Goal: Task Accomplishment & Management: Manage account settings

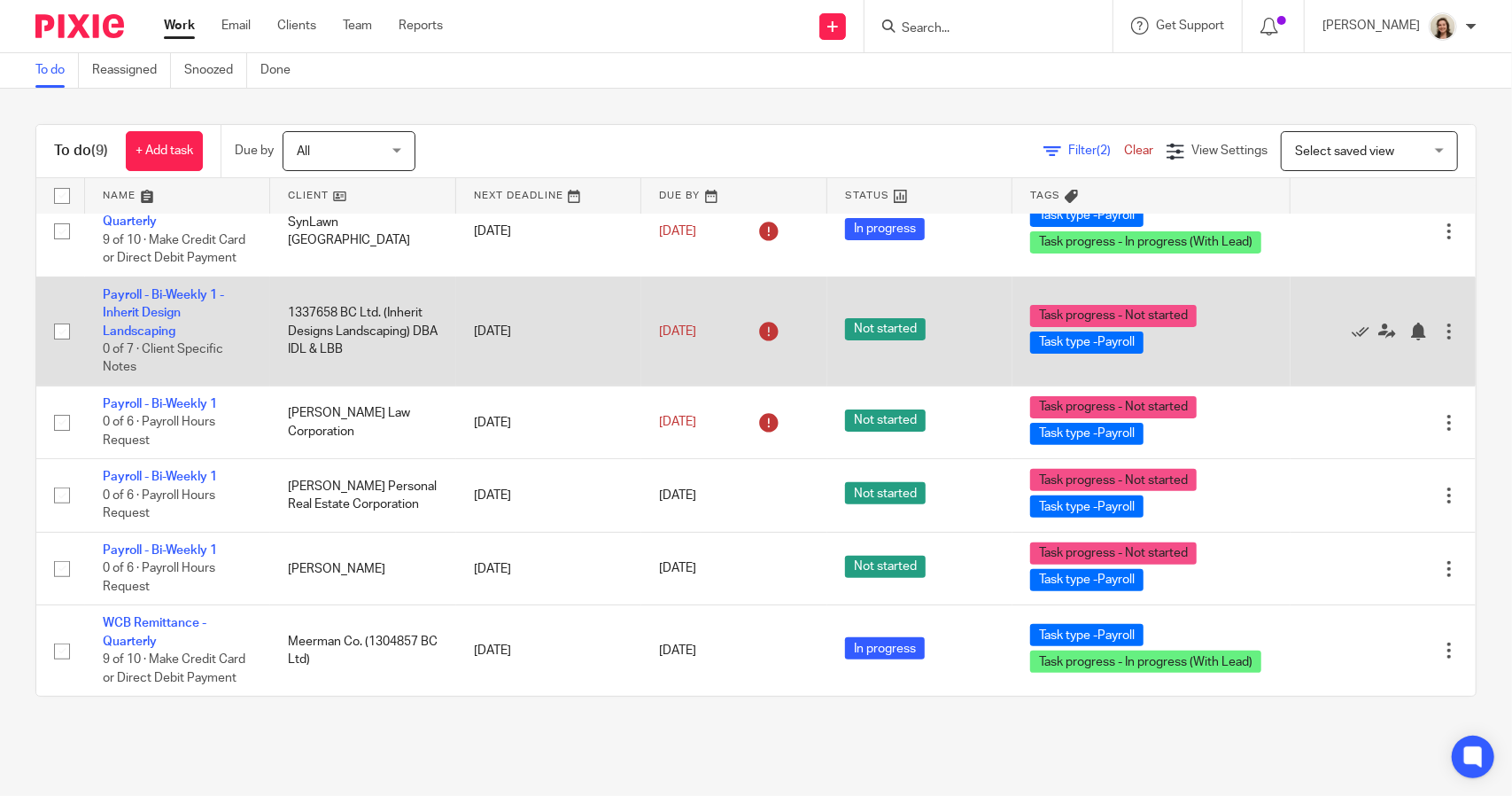
scroll to position [355, 0]
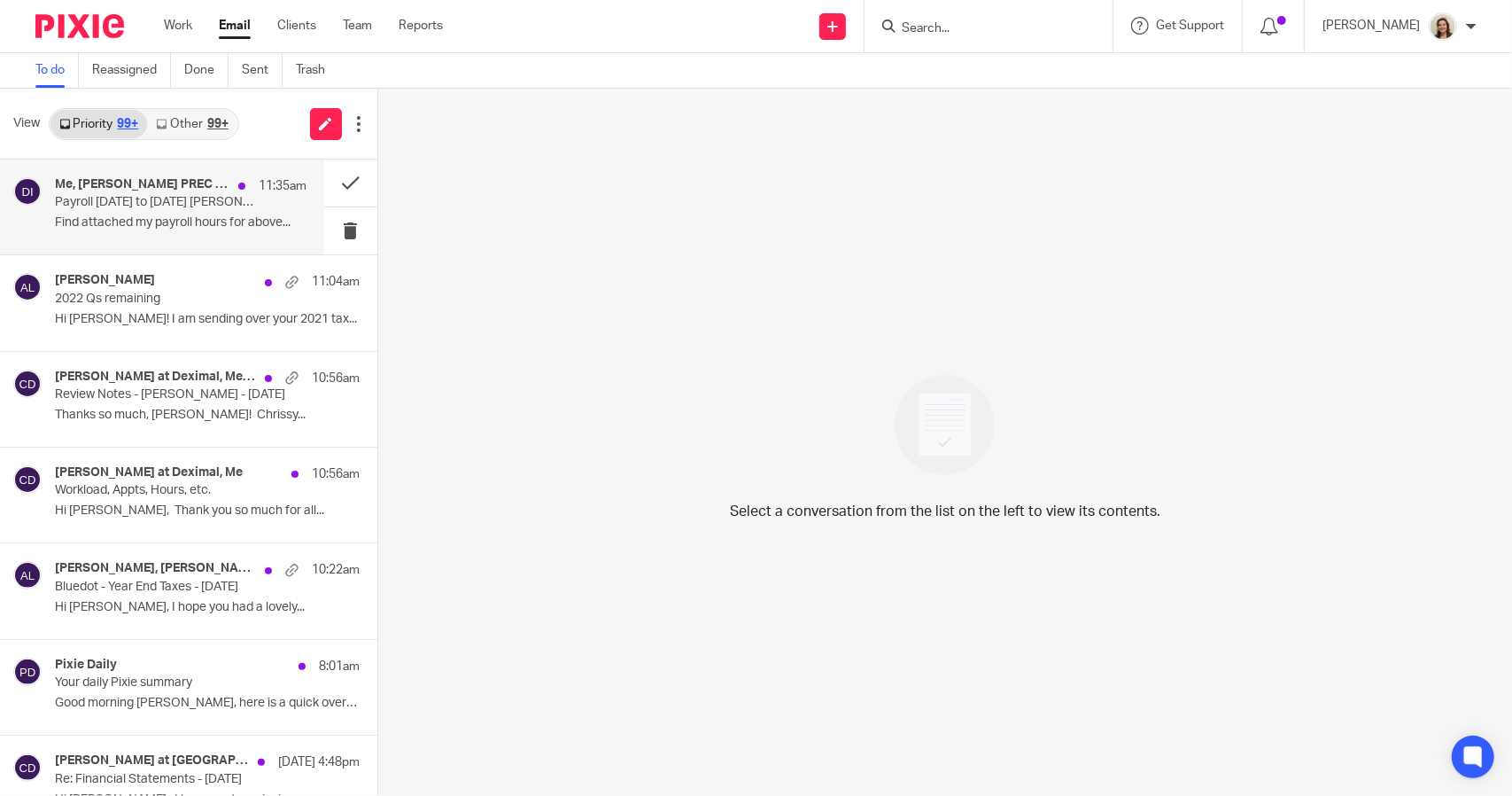
click at [105, 197] on p "Payroll [DATE] to [DATE] [PERSON_NAME]" at bounding box center [155, 203] width 201 height 15
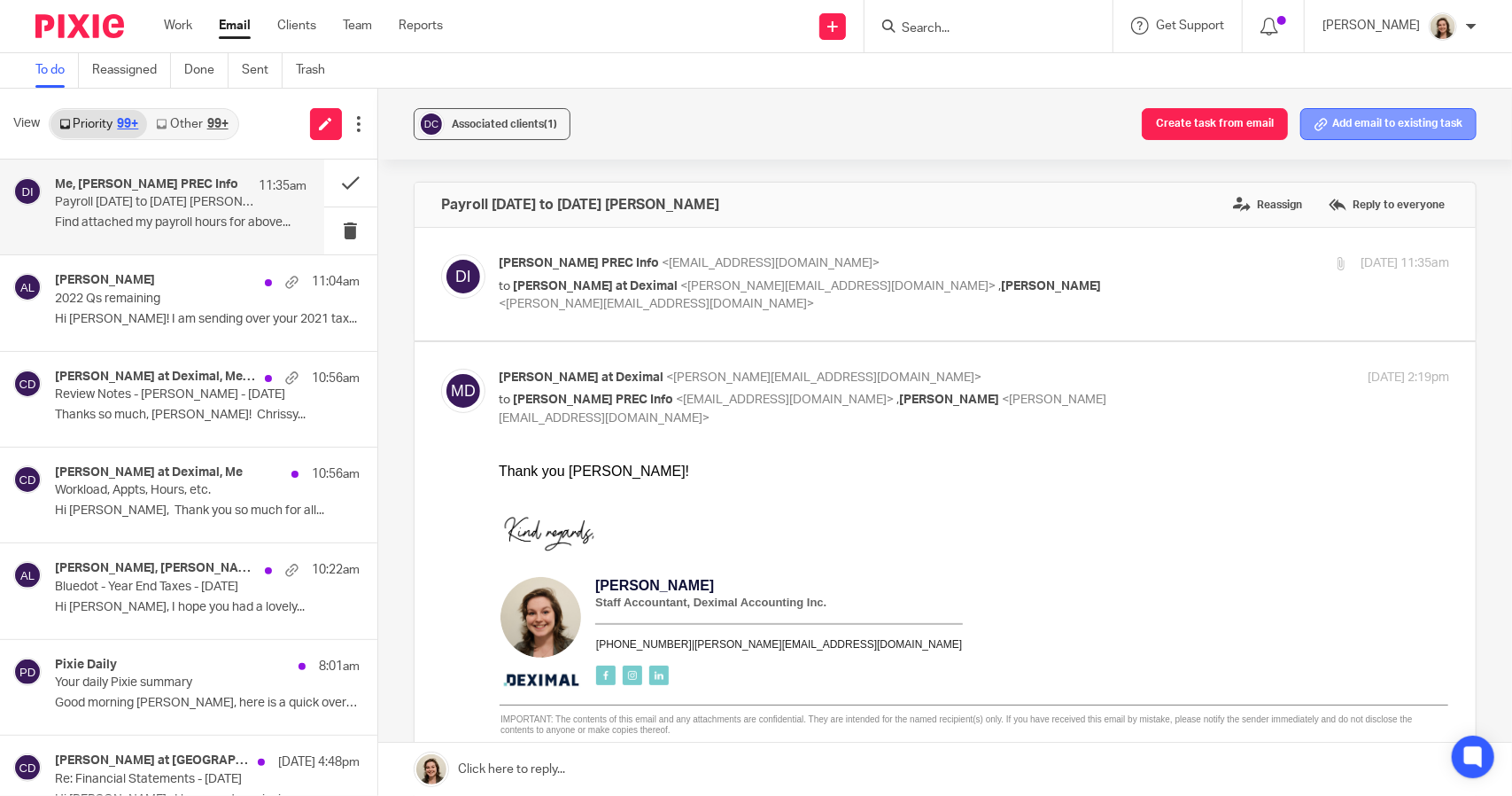
click at [1440, 122] on button "Add email to existing task" at bounding box center [1389, 124] width 176 height 32
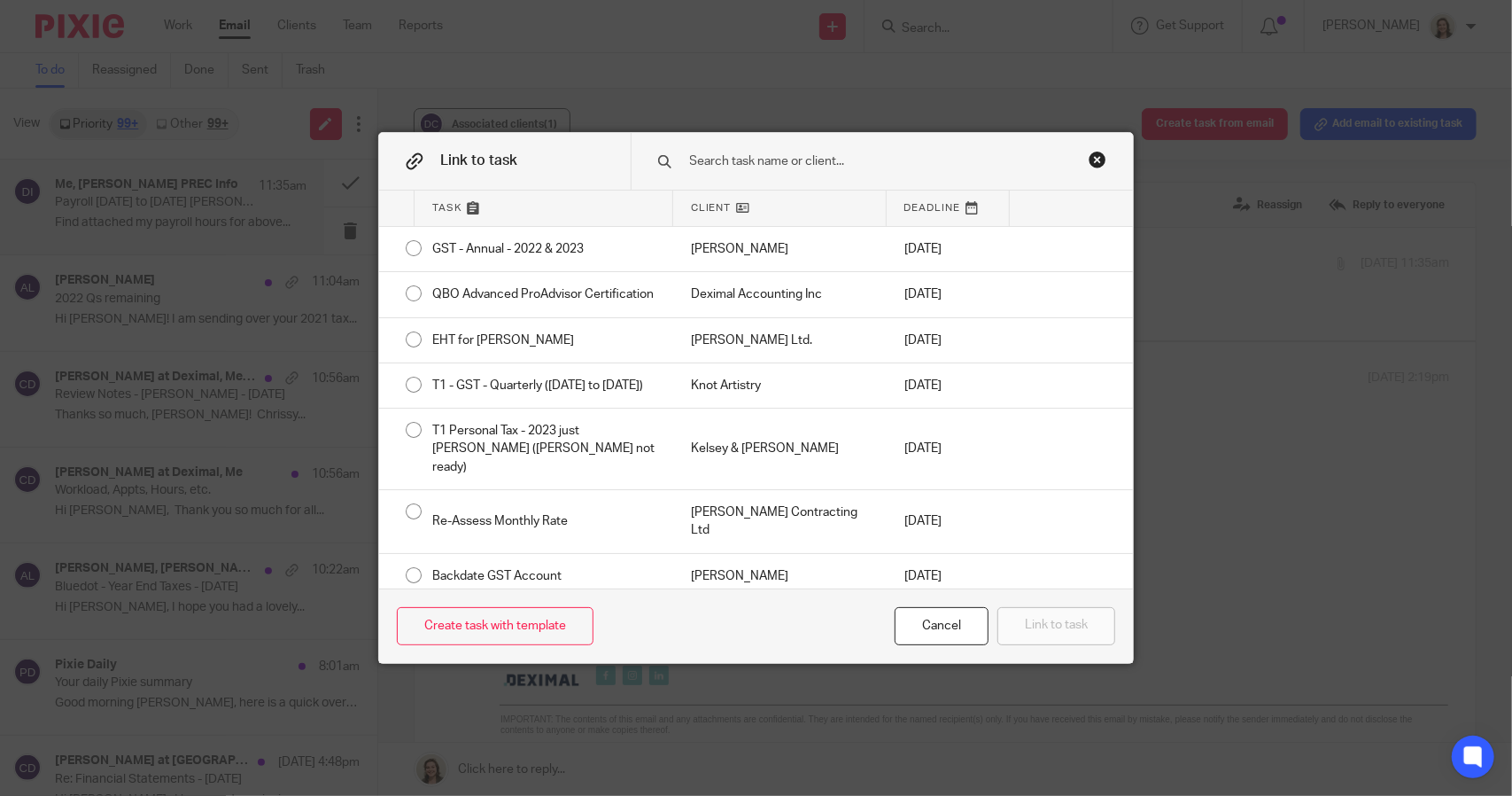
click at [873, 161] on input "text" at bounding box center [876, 160] width 374 height 19
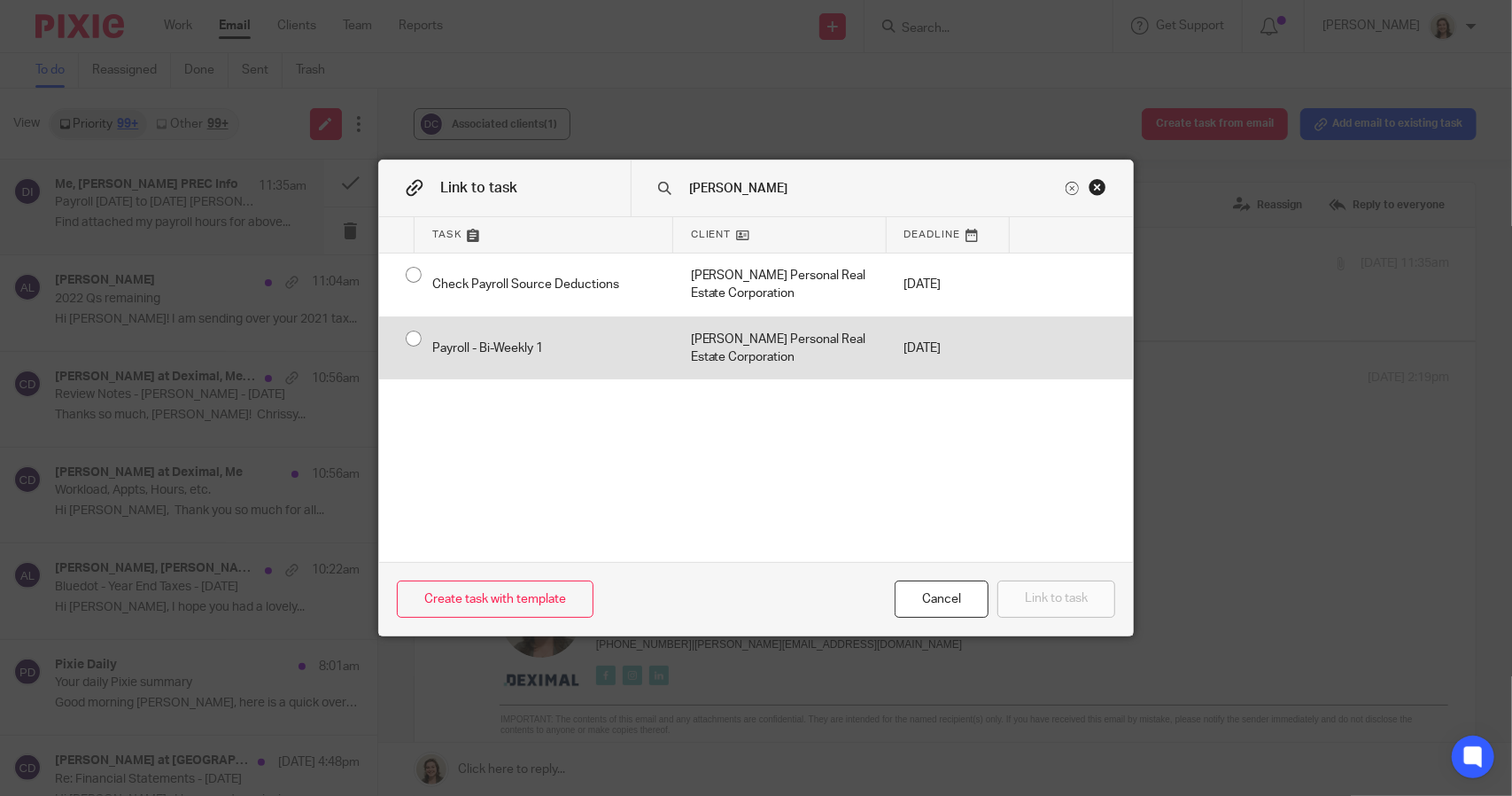
type input "david"
click at [547, 346] on div "Payroll - Bi-Weekly 1" at bounding box center [544, 348] width 259 height 63
radio input "true"
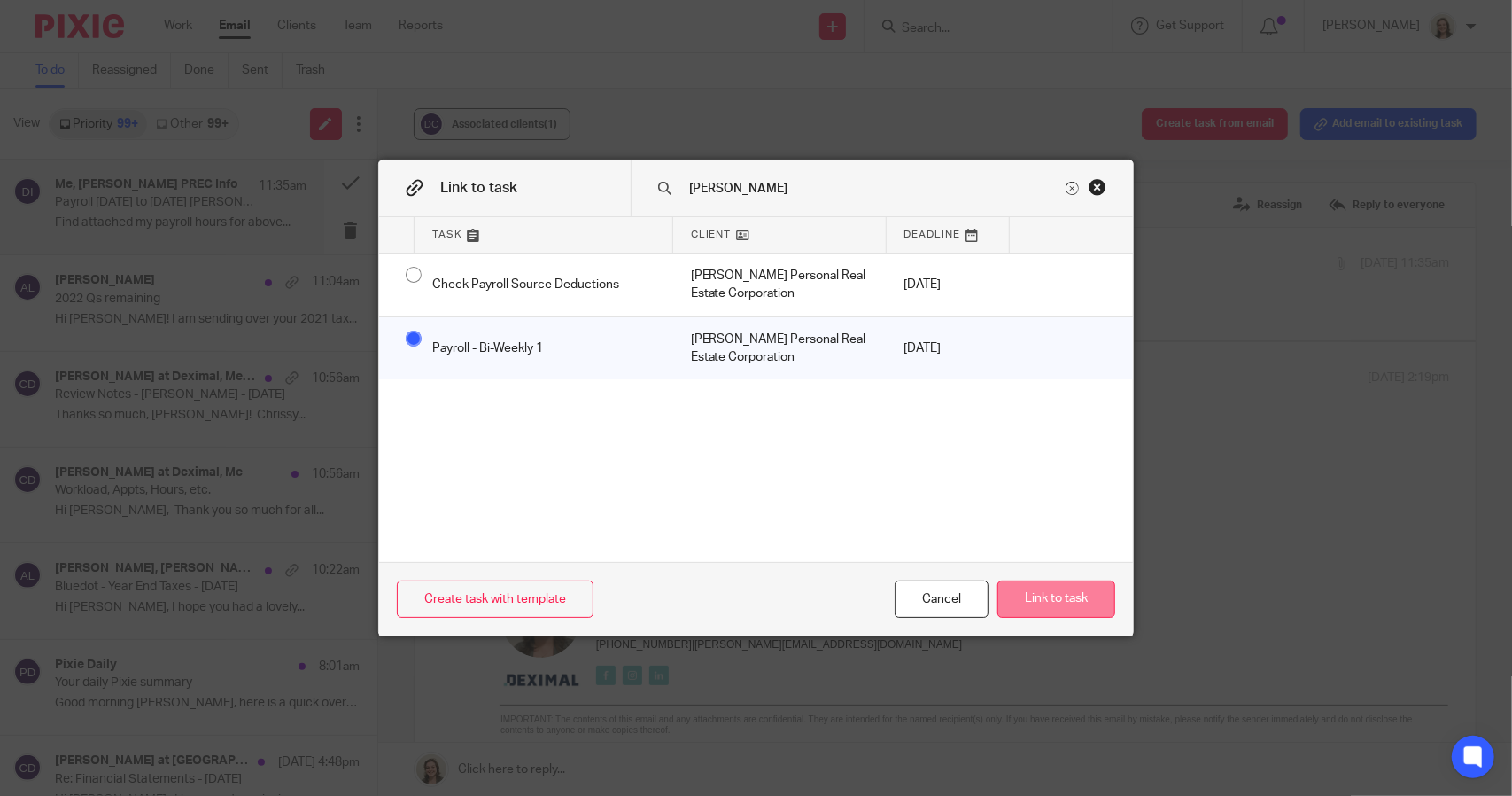
click at [1046, 604] on button "Link to task" at bounding box center [1056, 600] width 118 height 39
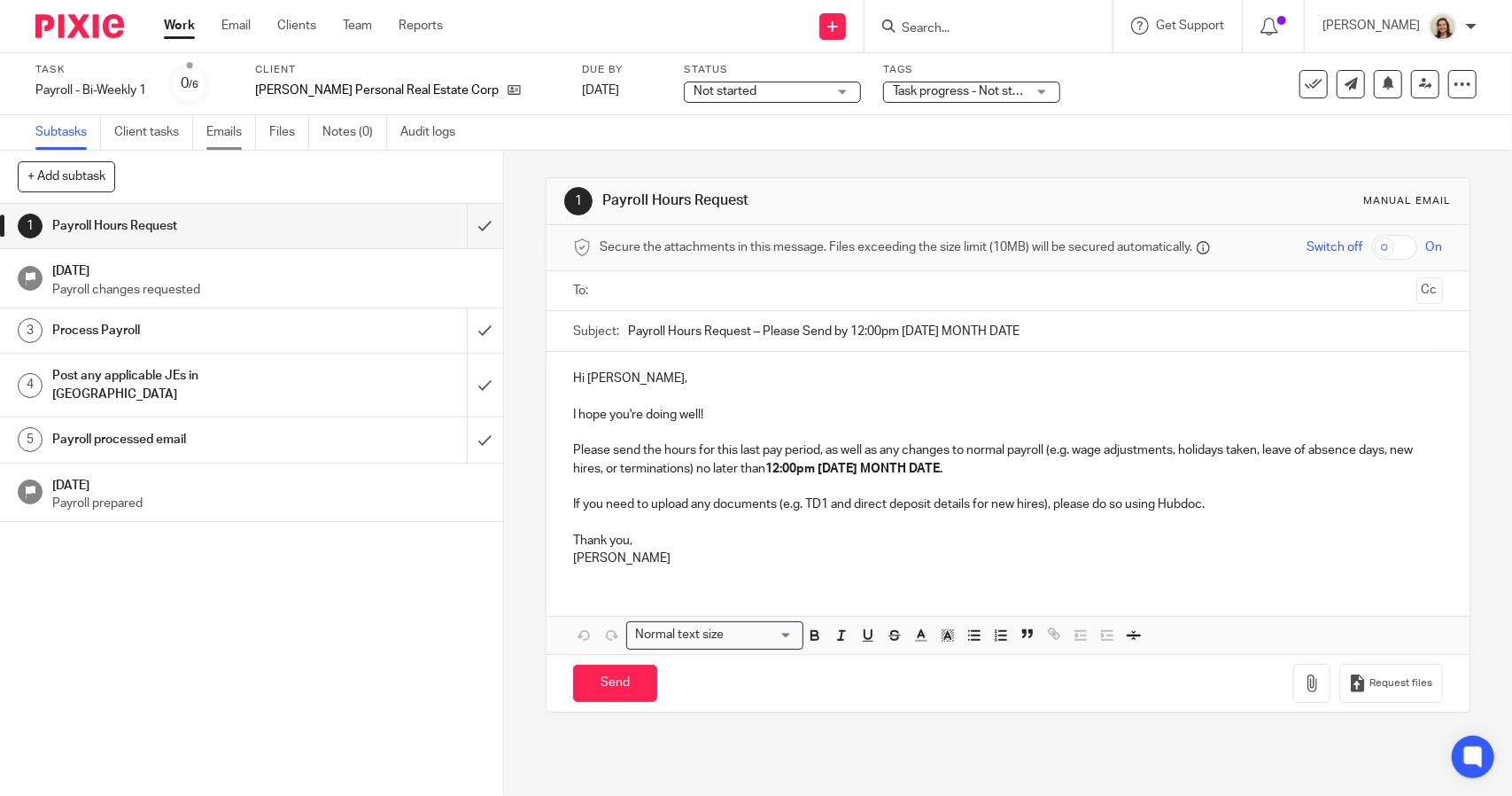
click at [226, 139] on link "Emails" at bounding box center [231, 133] width 50 height 35
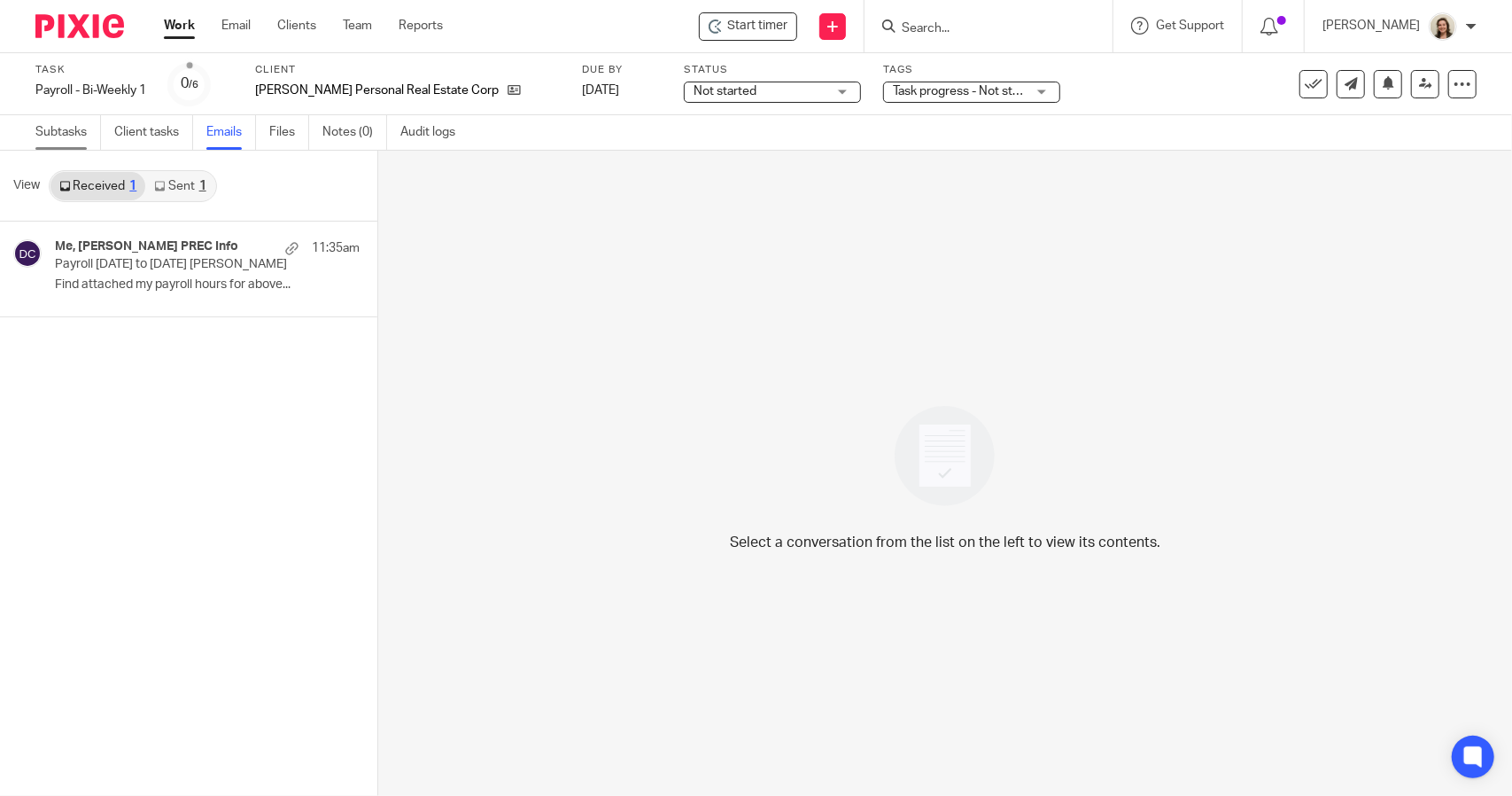
click at [39, 133] on link "Subtasks" at bounding box center [69, 133] width 66 height 35
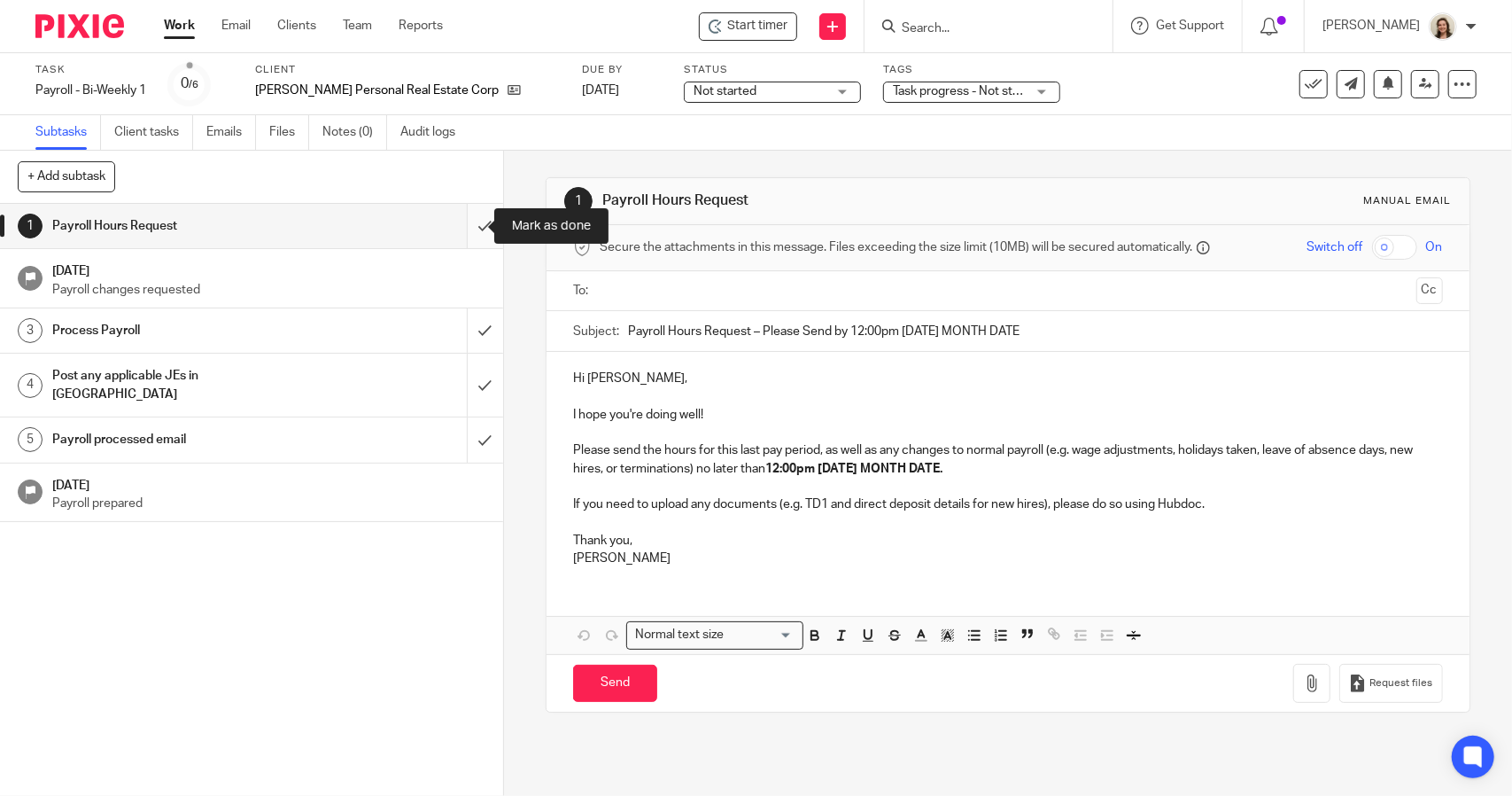
click at [460, 224] on input "submit" at bounding box center [251, 226] width 503 height 44
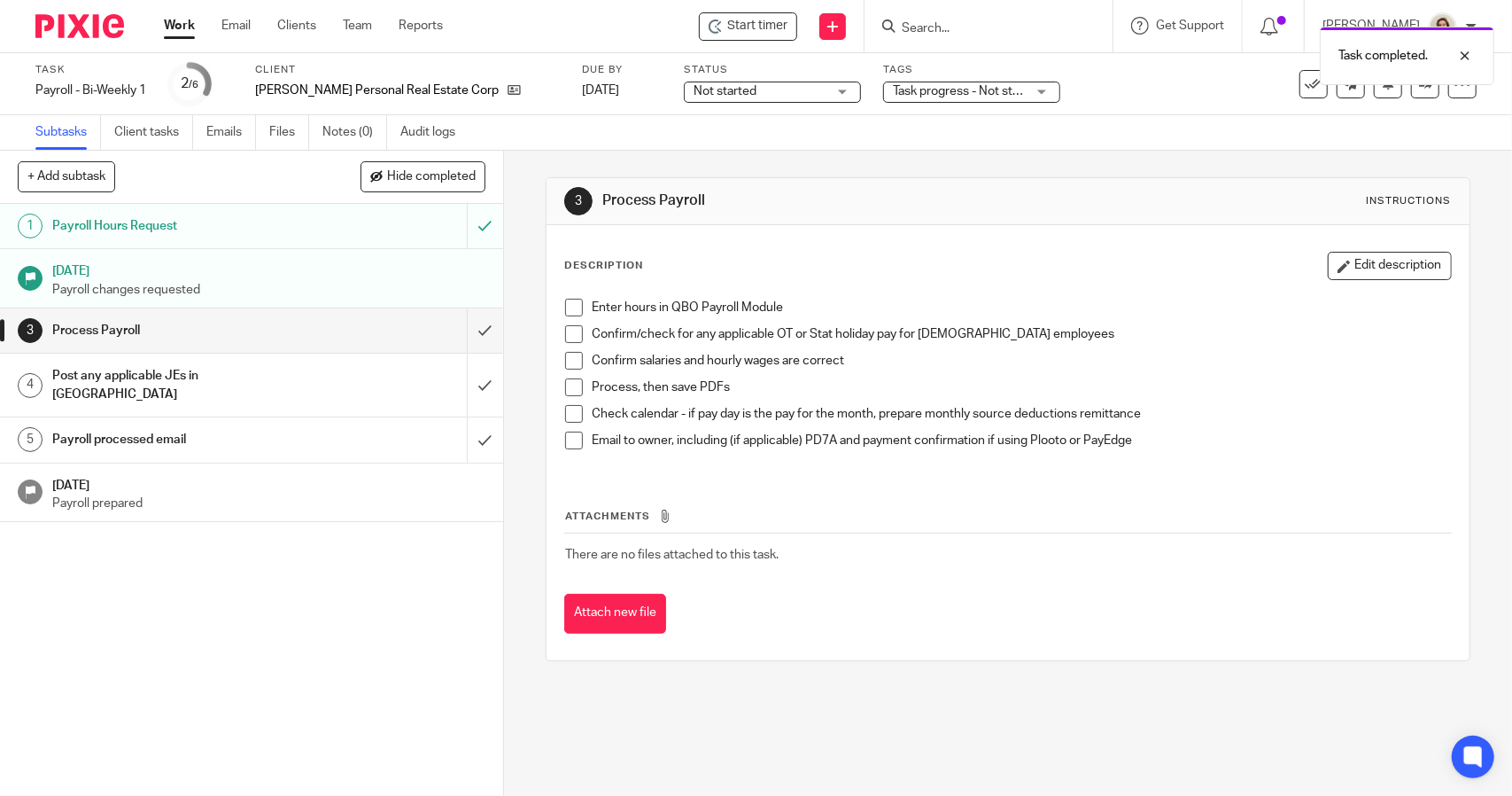
click at [778, 94] on span "Not started" at bounding box center [760, 92] width 133 height 18
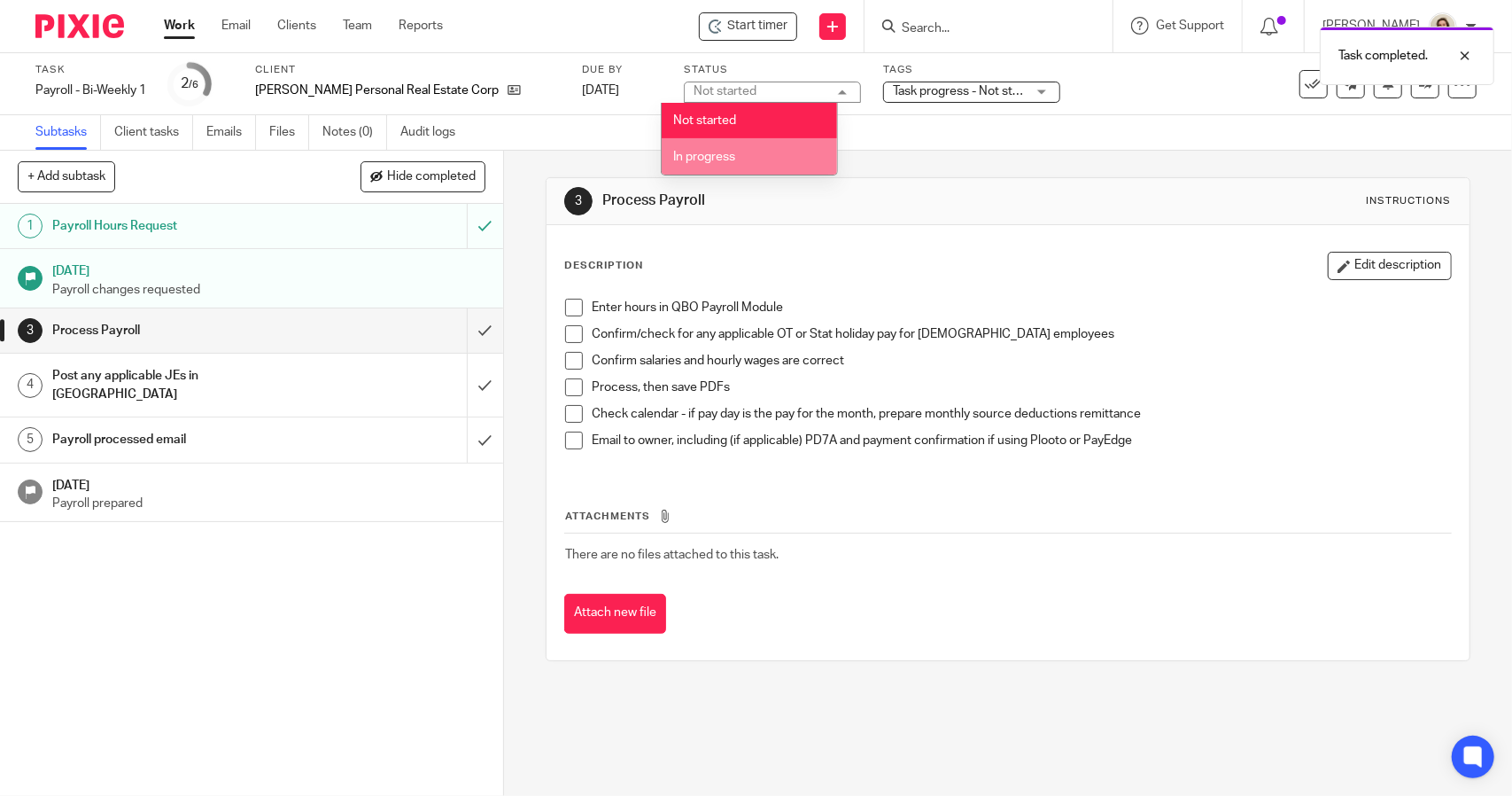
click at [762, 149] on li "In progress" at bounding box center [749, 157] width 175 height 37
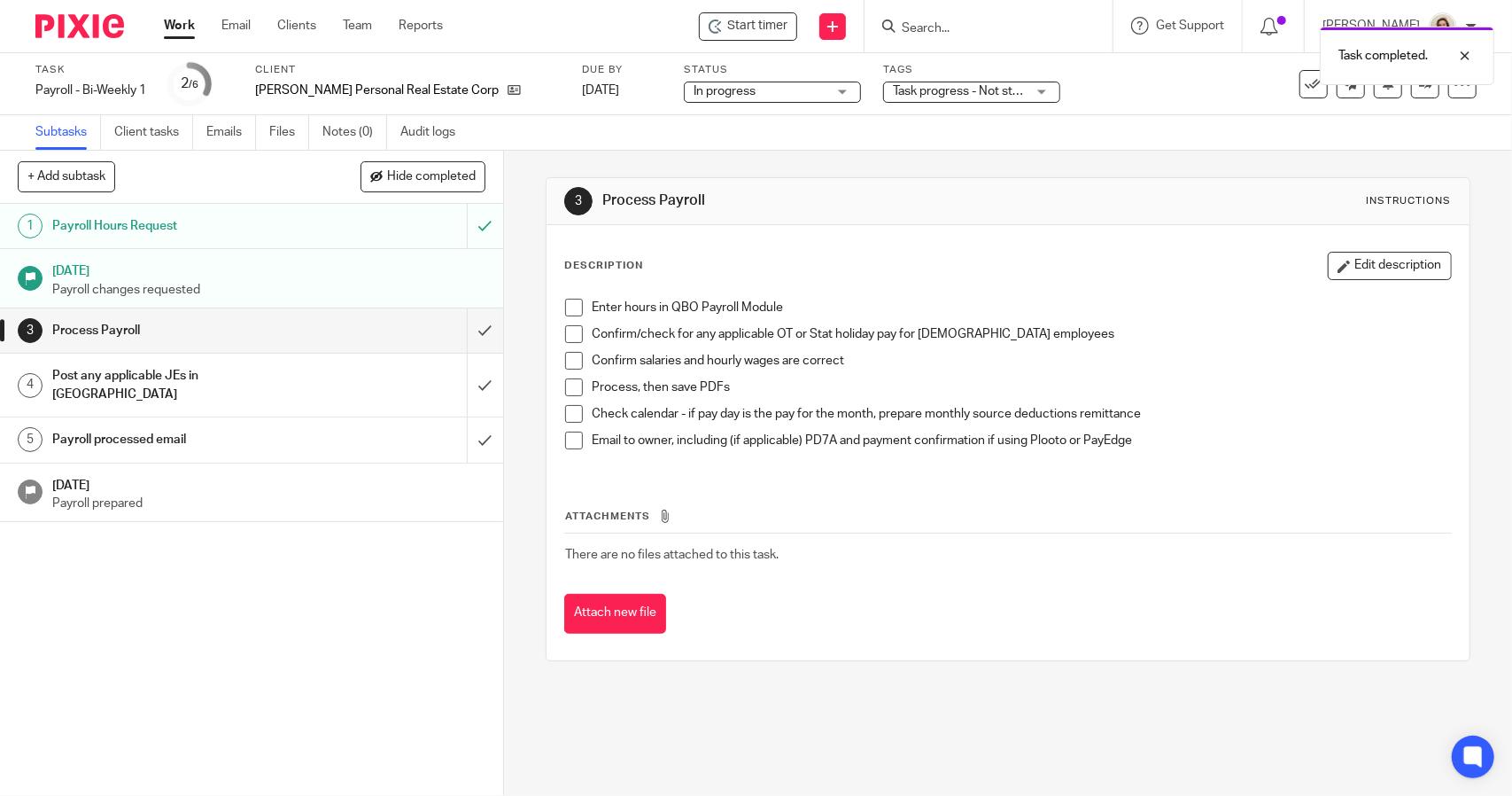
click at [899, 104] on div "Tags Task progress - Not started + 1 Task progress - Not started Task progress …" at bounding box center [971, 84] width 177 height 42
click at [898, 96] on span "Task progress - Not started + 1" at bounding box center [959, 92] width 133 height 18
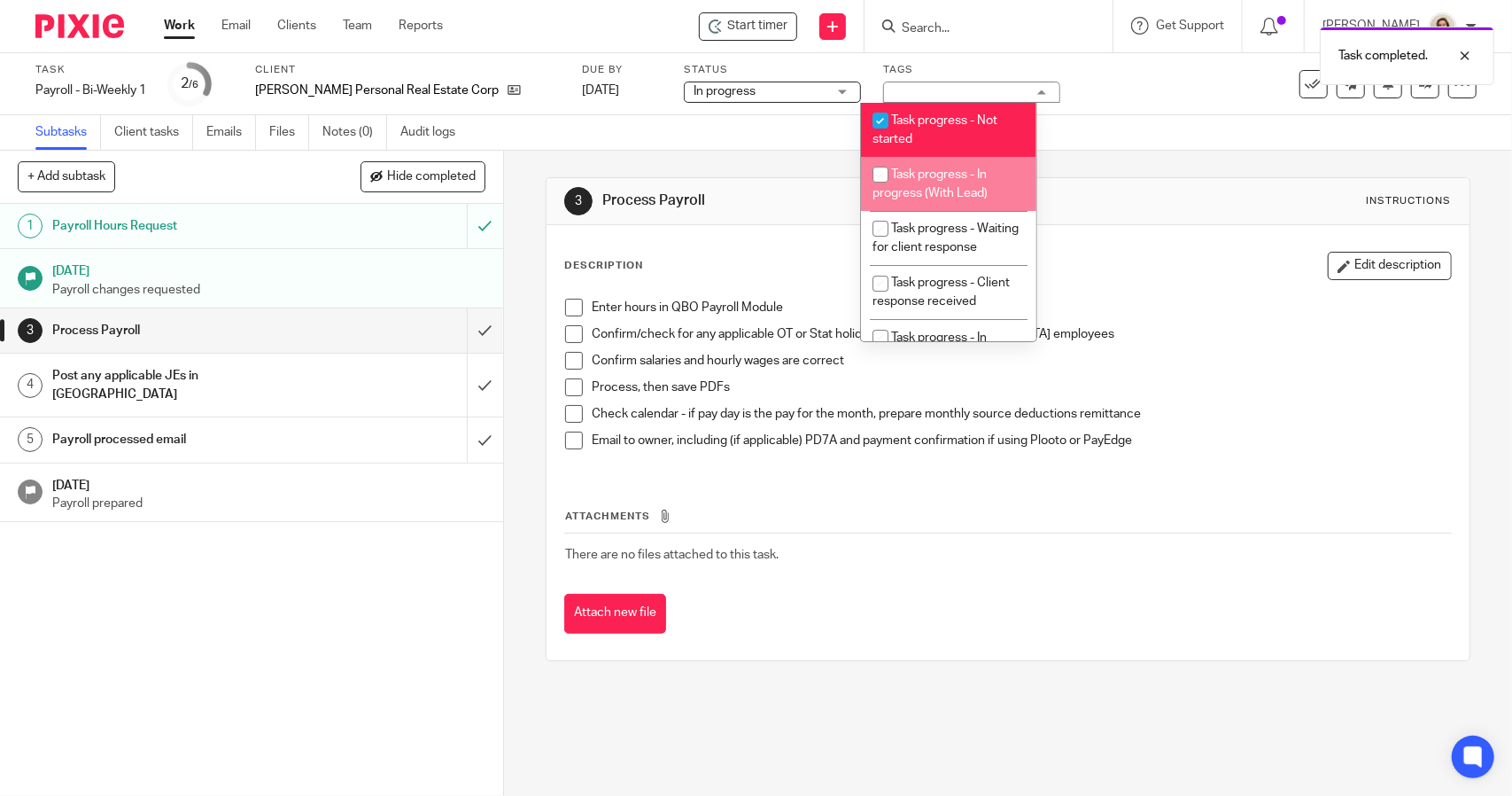
click at [920, 177] on span "Task progress - In progress (With Lead)" at bounding box center [931, 184] width 116 height 31
checkbox input "true"
click at [926, 128] on li "Task progress - Not started" at bounding box center [948, 129] width 175 height 54
checkbox input "false"
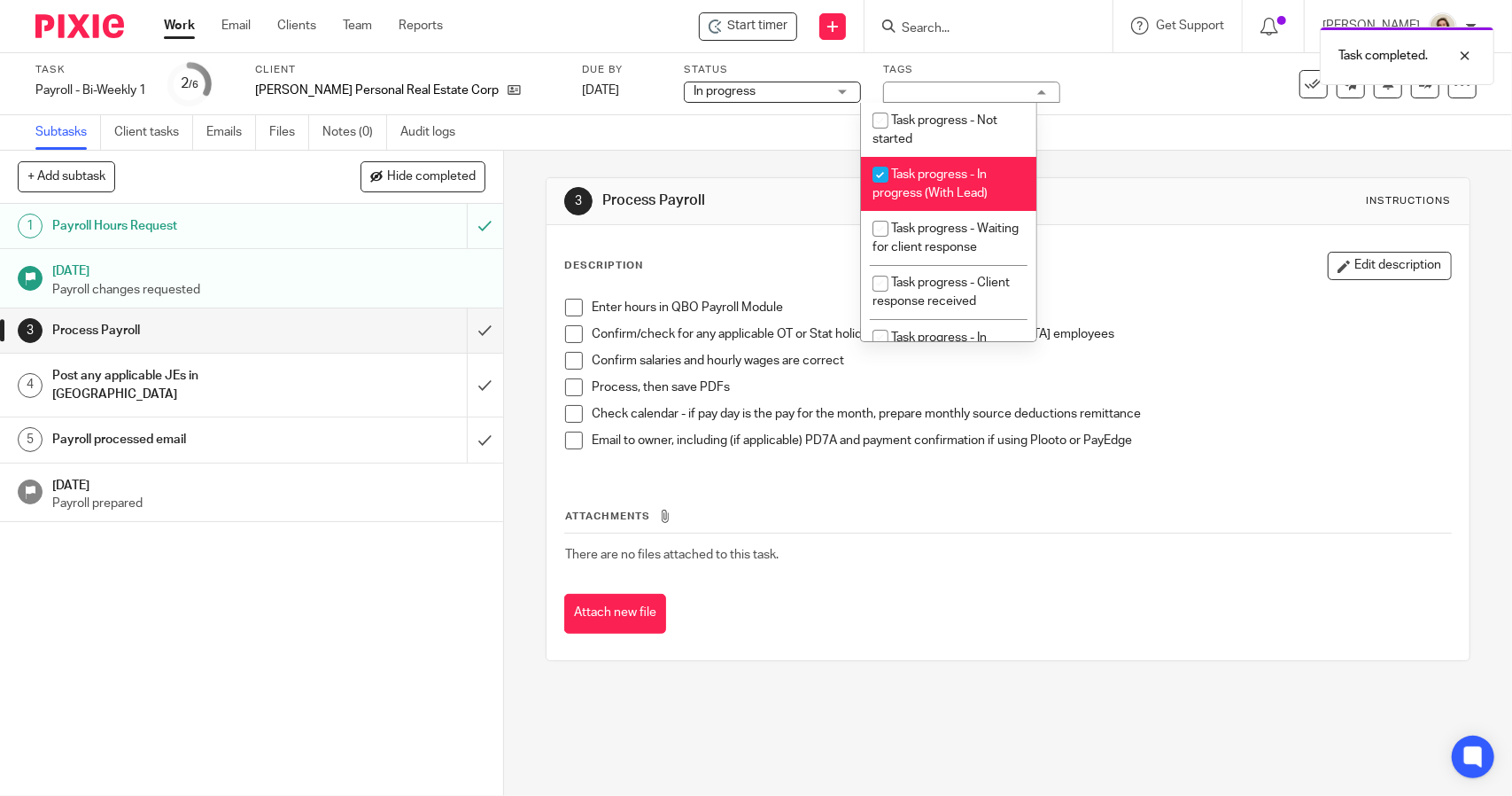
click at [1163, 146] on div "Subtasks Client tasks Emails Files Notes (0) Audit logs" at bounding box center [756, 133] width 1512 height 36
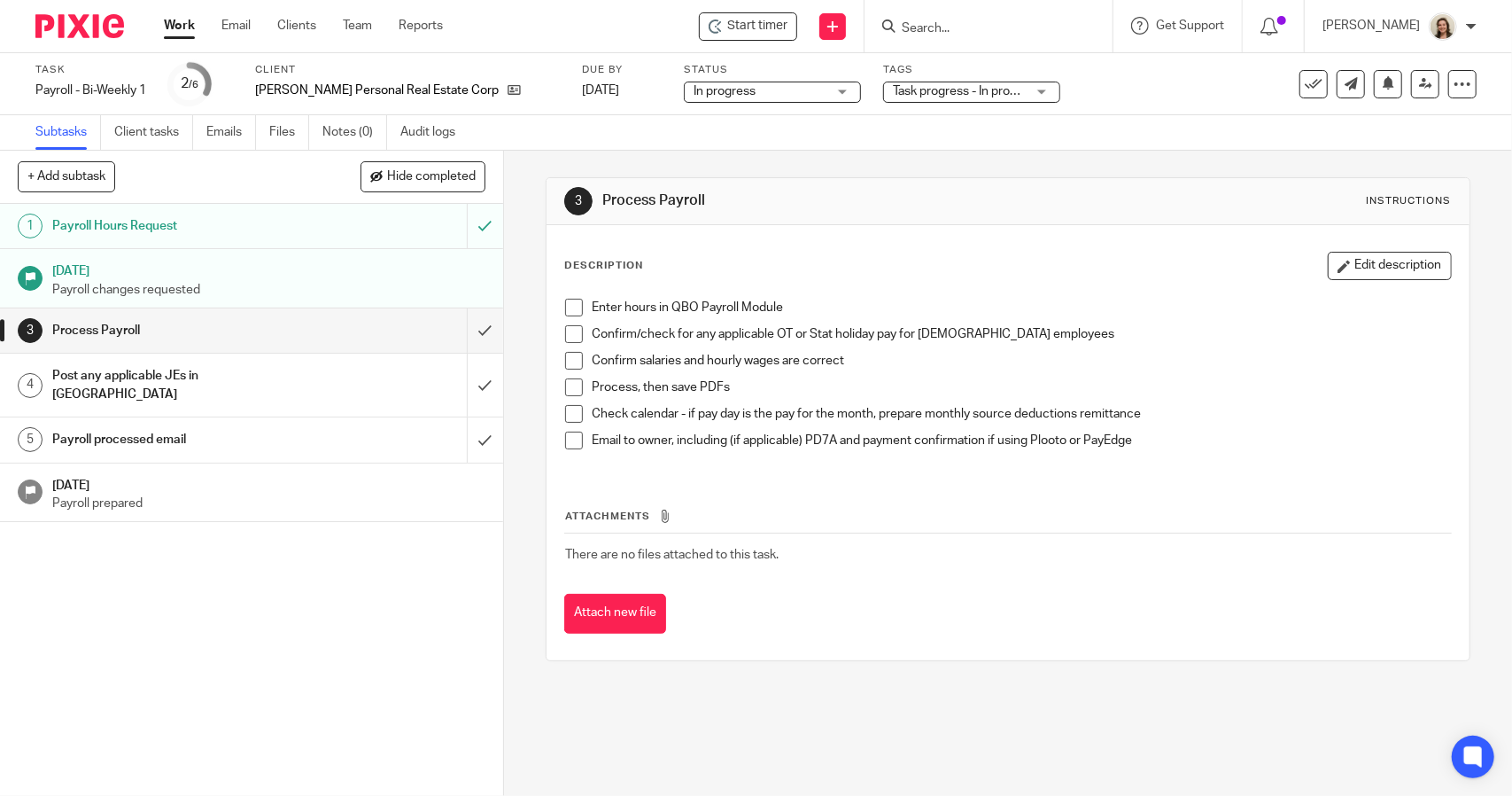
click at [105, 75] on label "Task" at bounding box center [91, 70] width 111 height 14
click at [122, 94] on div "Payroll - Bi-Weekly 1 Save Payroll - Bi-Weekly 1" at bounding box center [91, 90] width 111 height 17
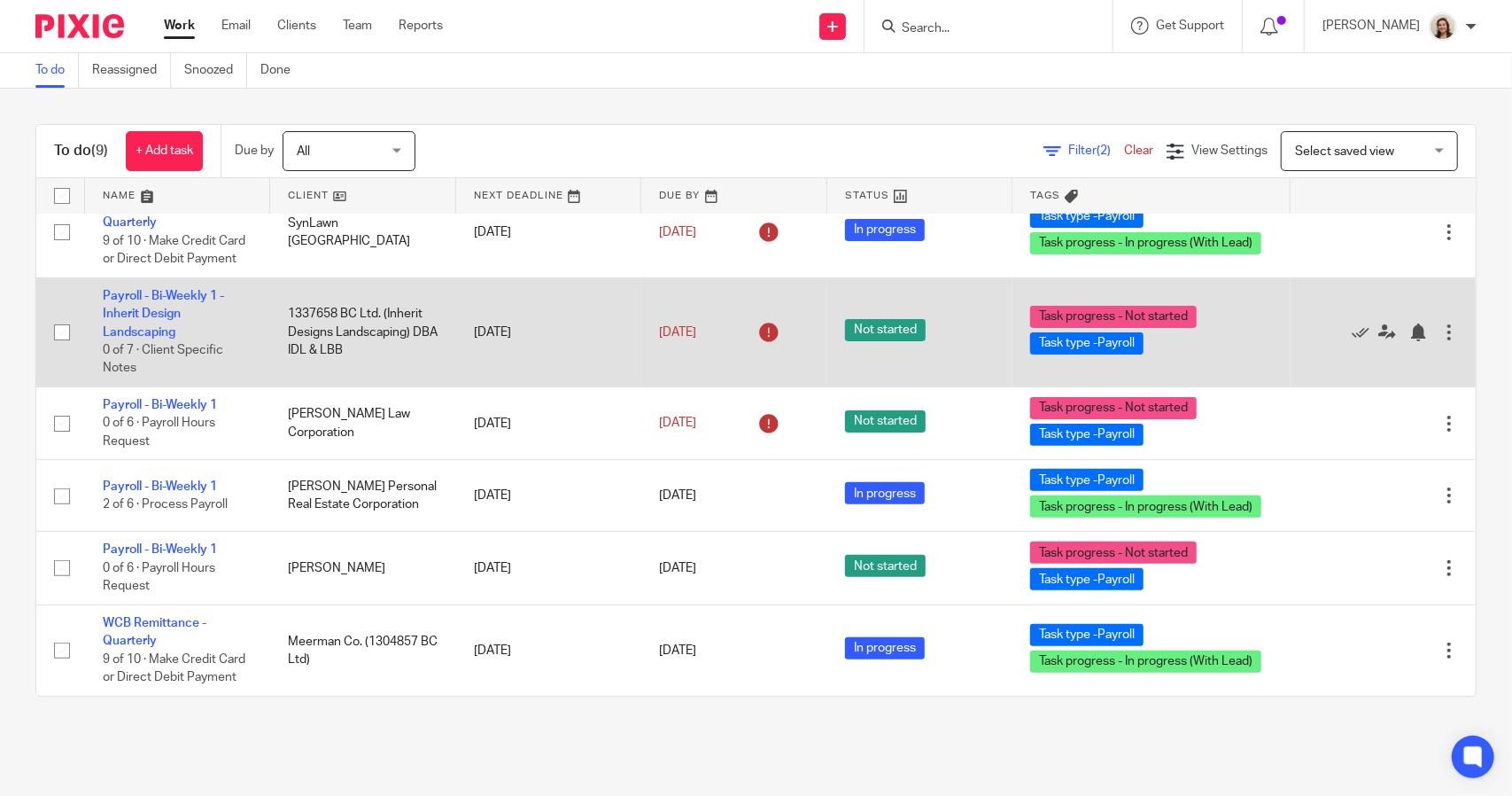
scroll to position [229, 0]
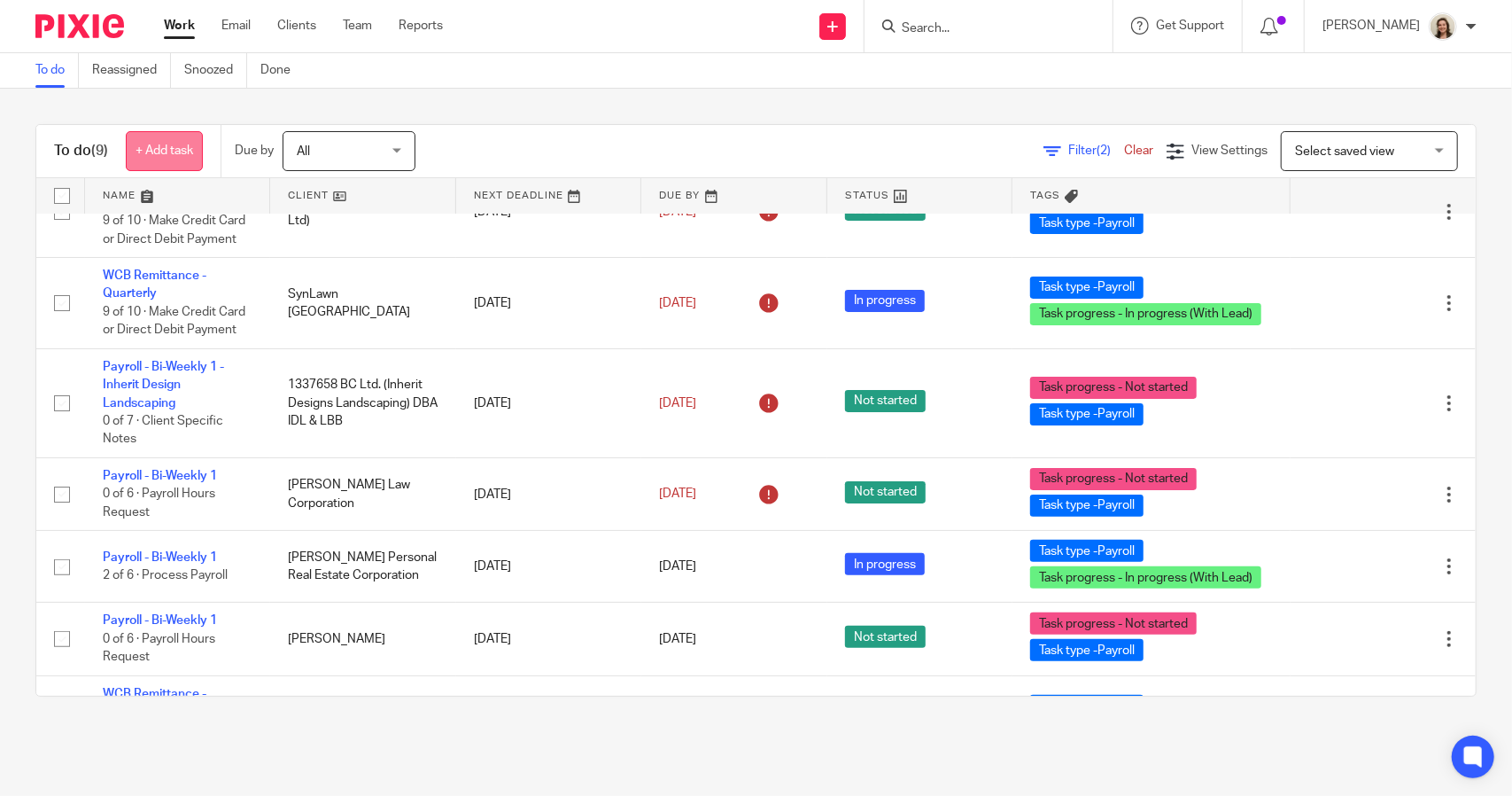
click at [152, 145] on link "+ Add task" at bounding box center [164, 150] width 77 height 39
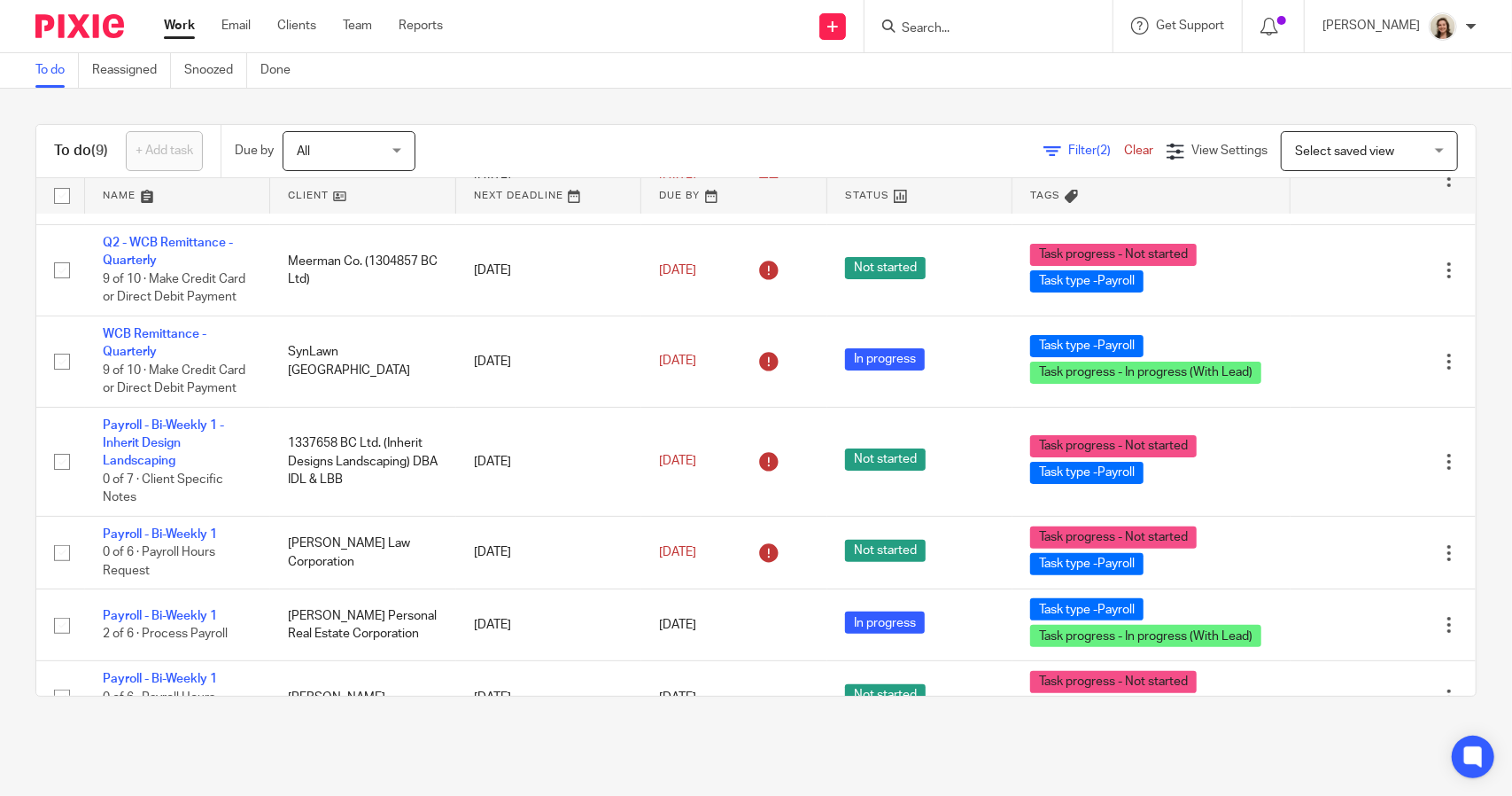
scroll to position [0, 0]
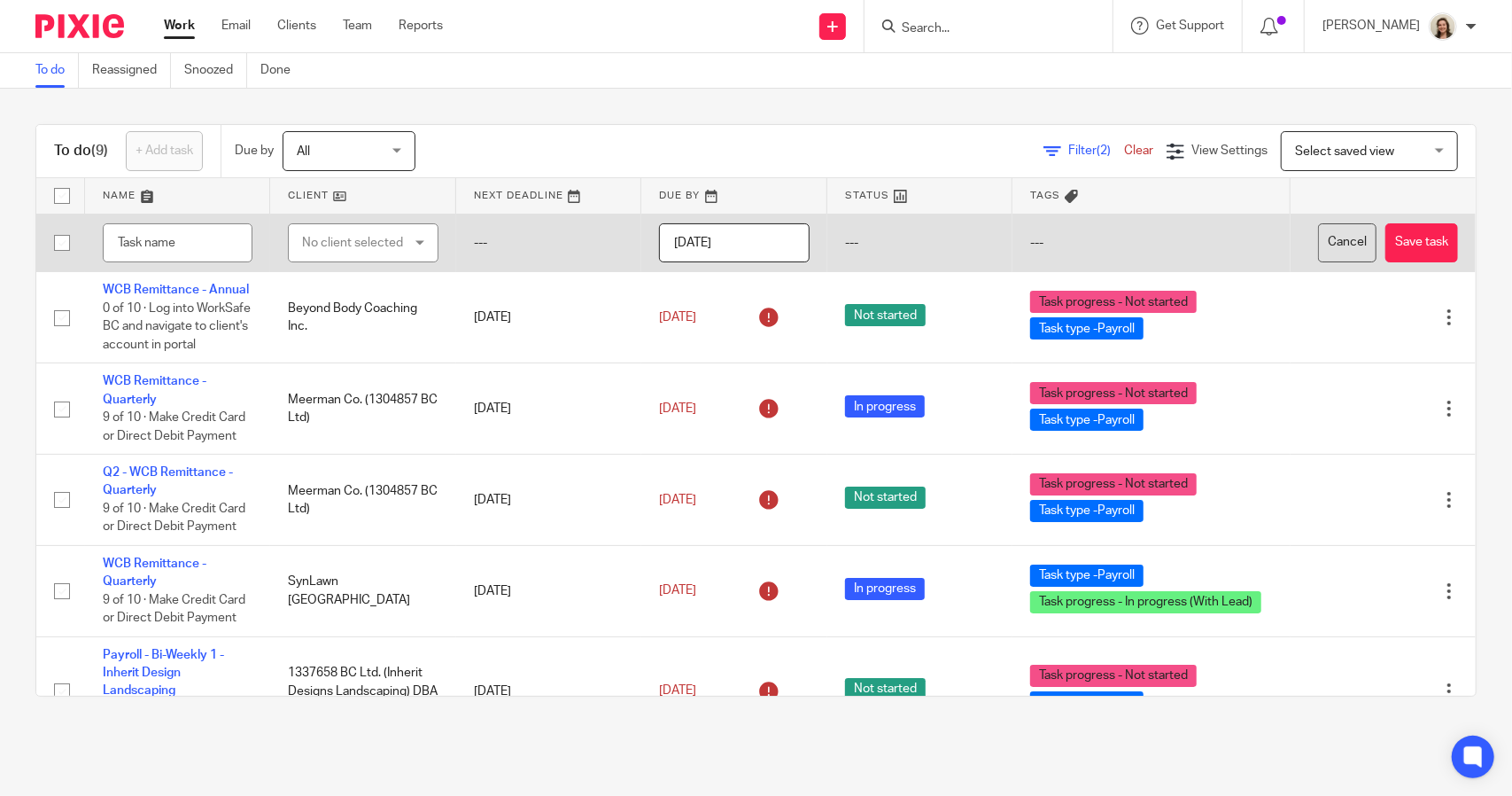
click at [1377, 238] on button "Cancel" at bounding box center [1348, 243] width 59 height 39
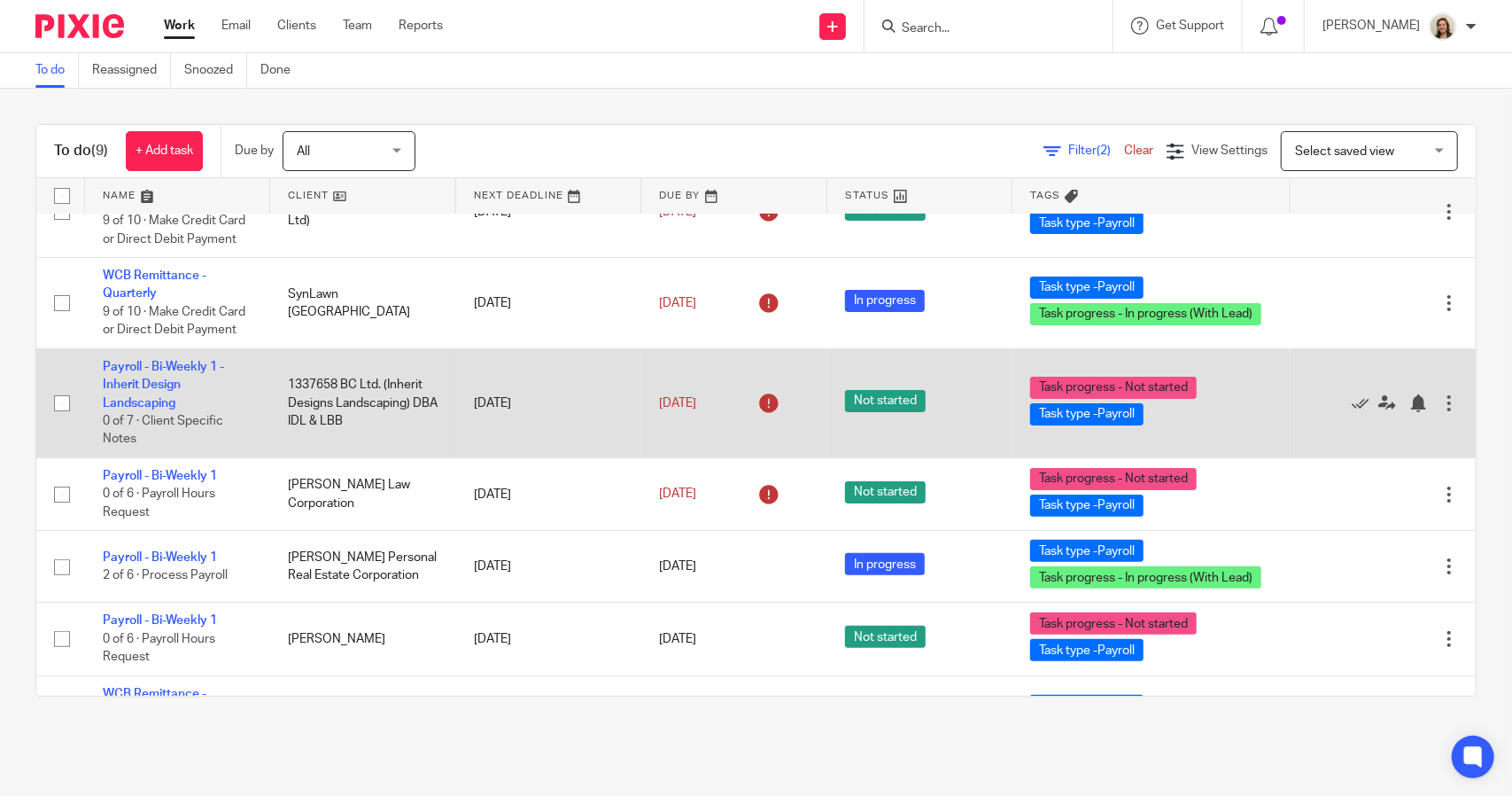
scroll to position [407, 0]
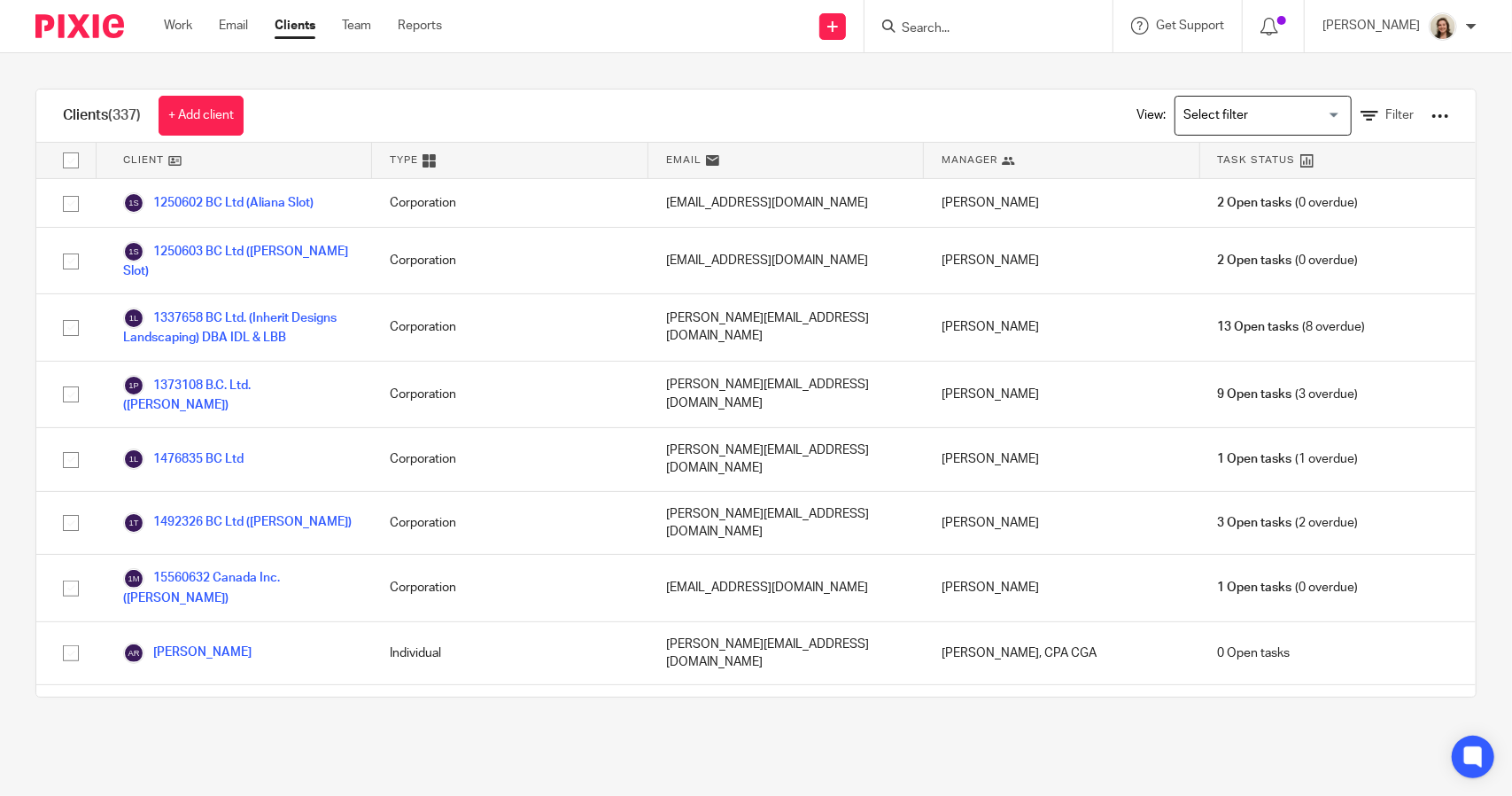
click at [935, 33] on input "Search" at bounding box center [980, 28] width 160 height 16
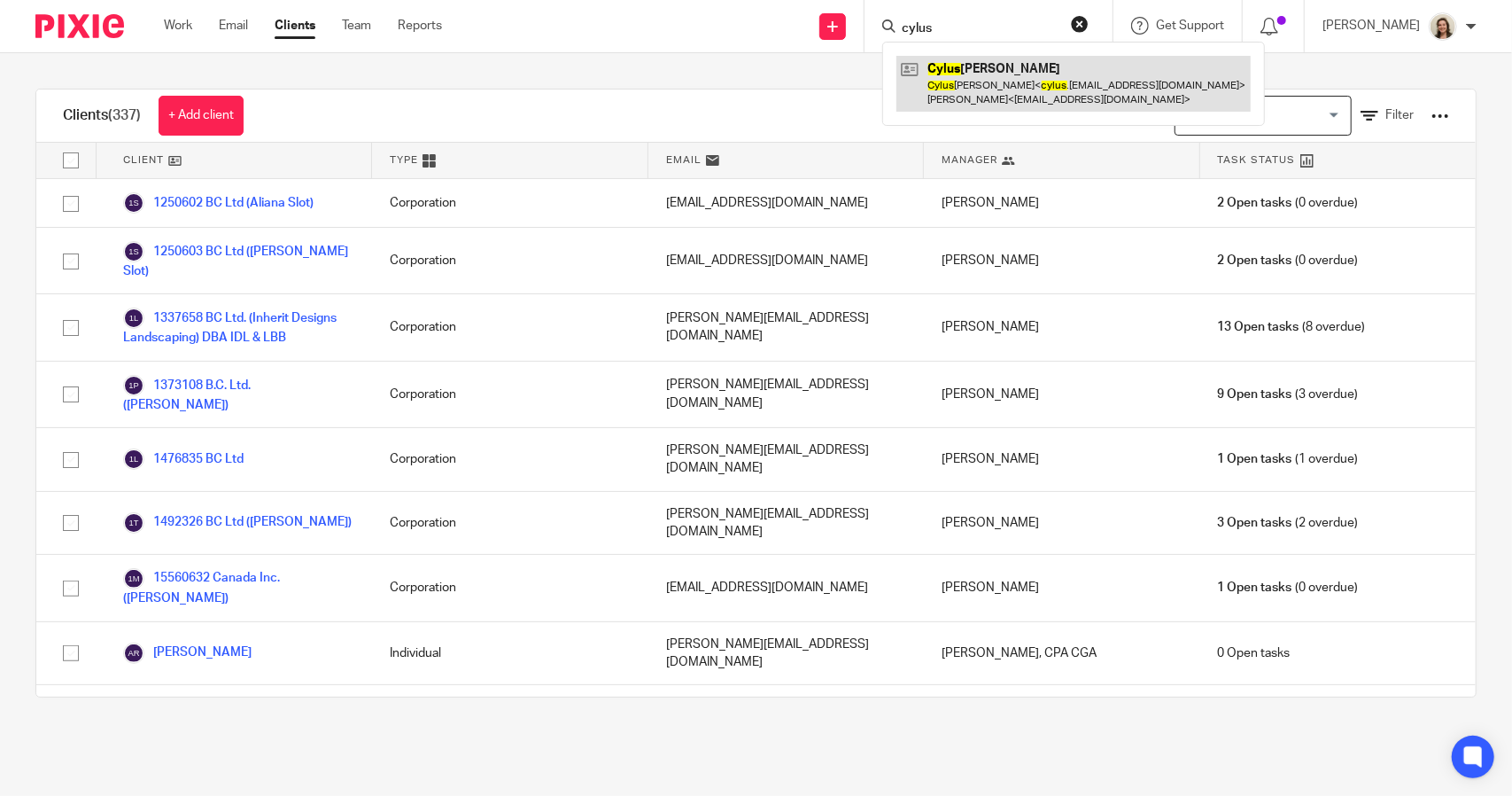
type input "cylus"
click at [977, 71] on link at bounding box center [1074, 83] width 355 height 55
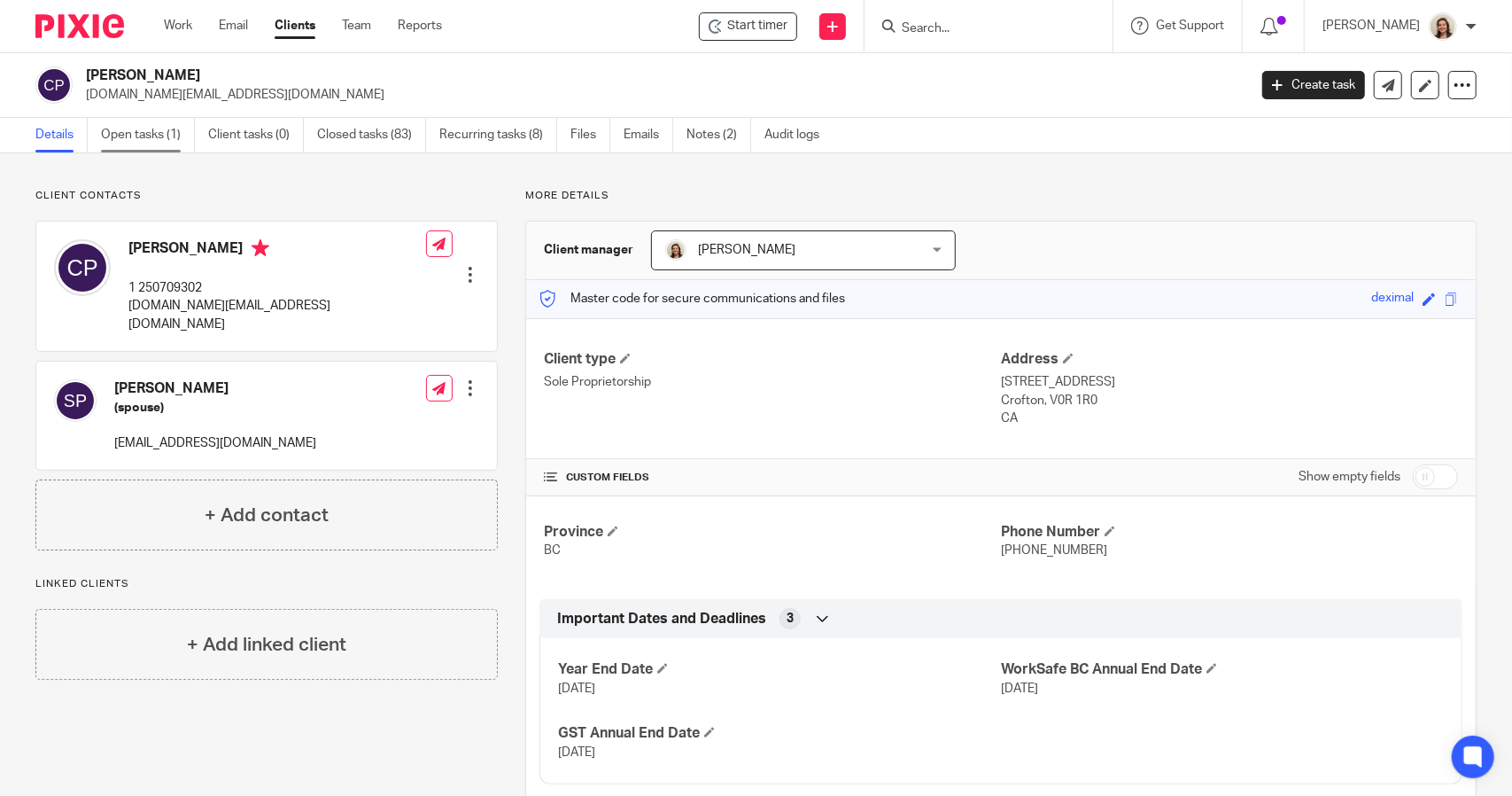
click at [120, 138] on link "Open tasks (1)" at bounding box center [148, 136] width 94 height 35
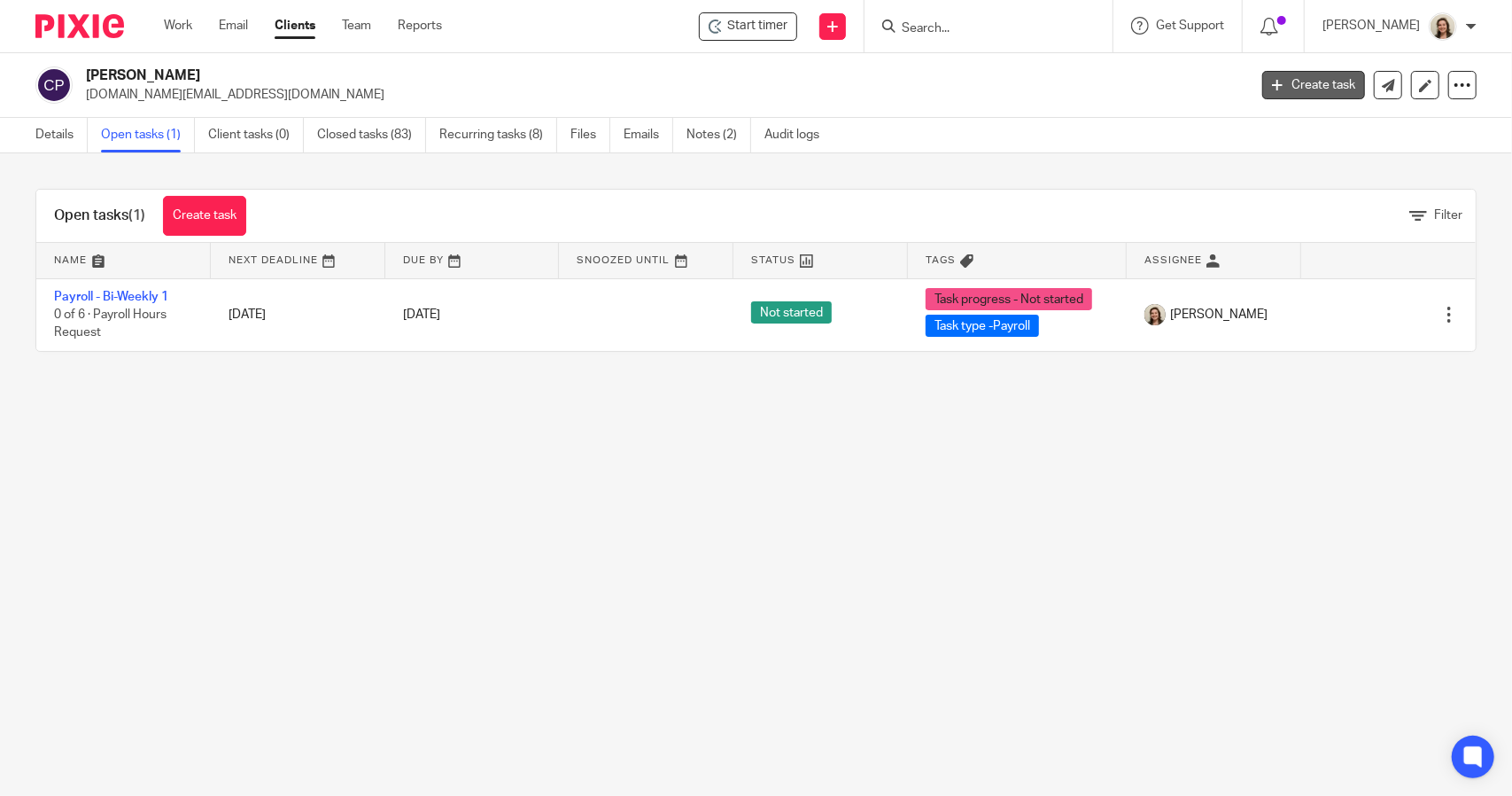
click at [1283, 76] on link "Create task" at bounding box center [1314, 84] width 103 height 28
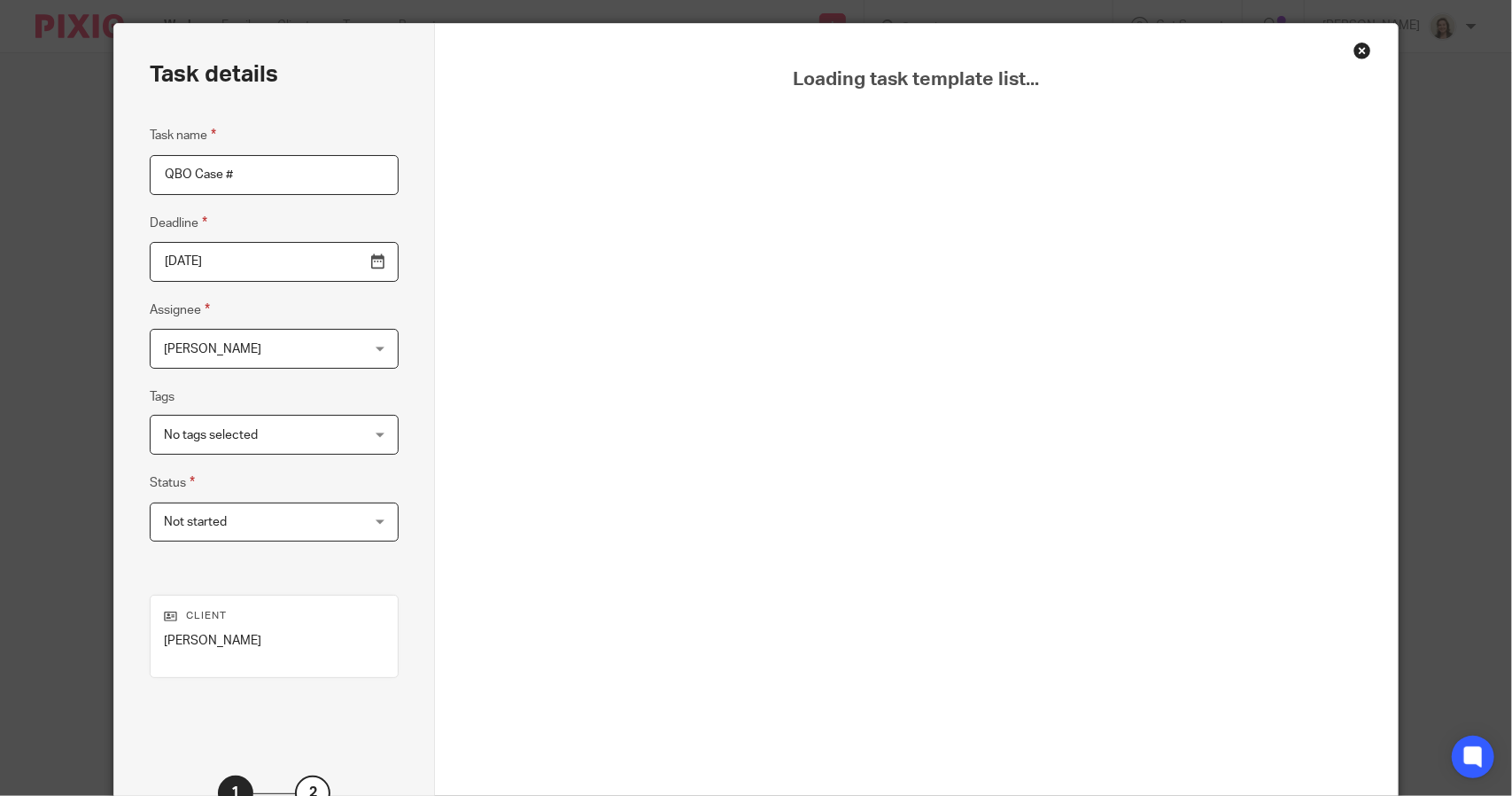
scroll to position [89, 0]
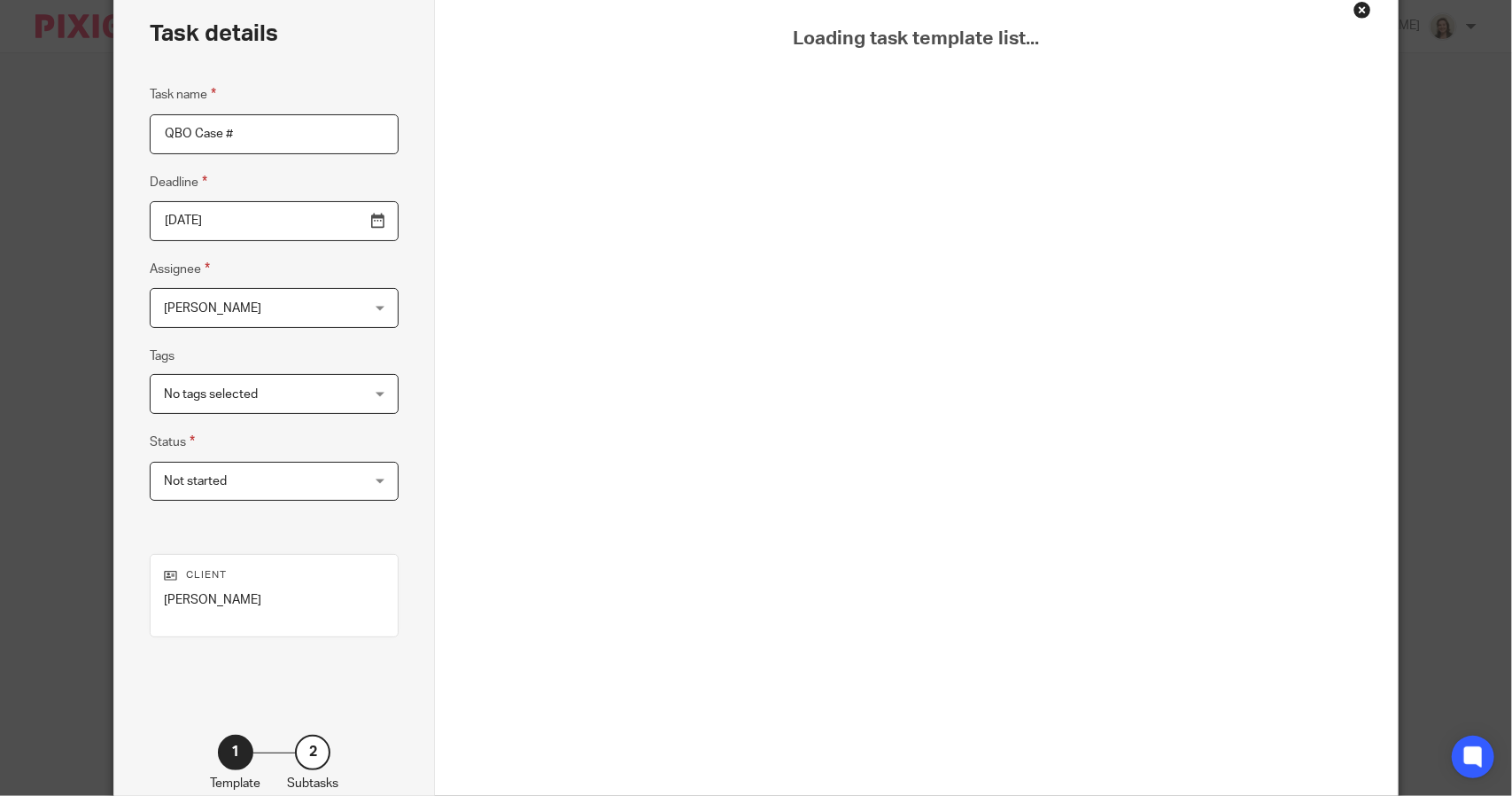
type input "QBO Case #"
click at [1354, 10] on div "Close this dialog window" at bounding box center [1363, 9] width 17 height 17
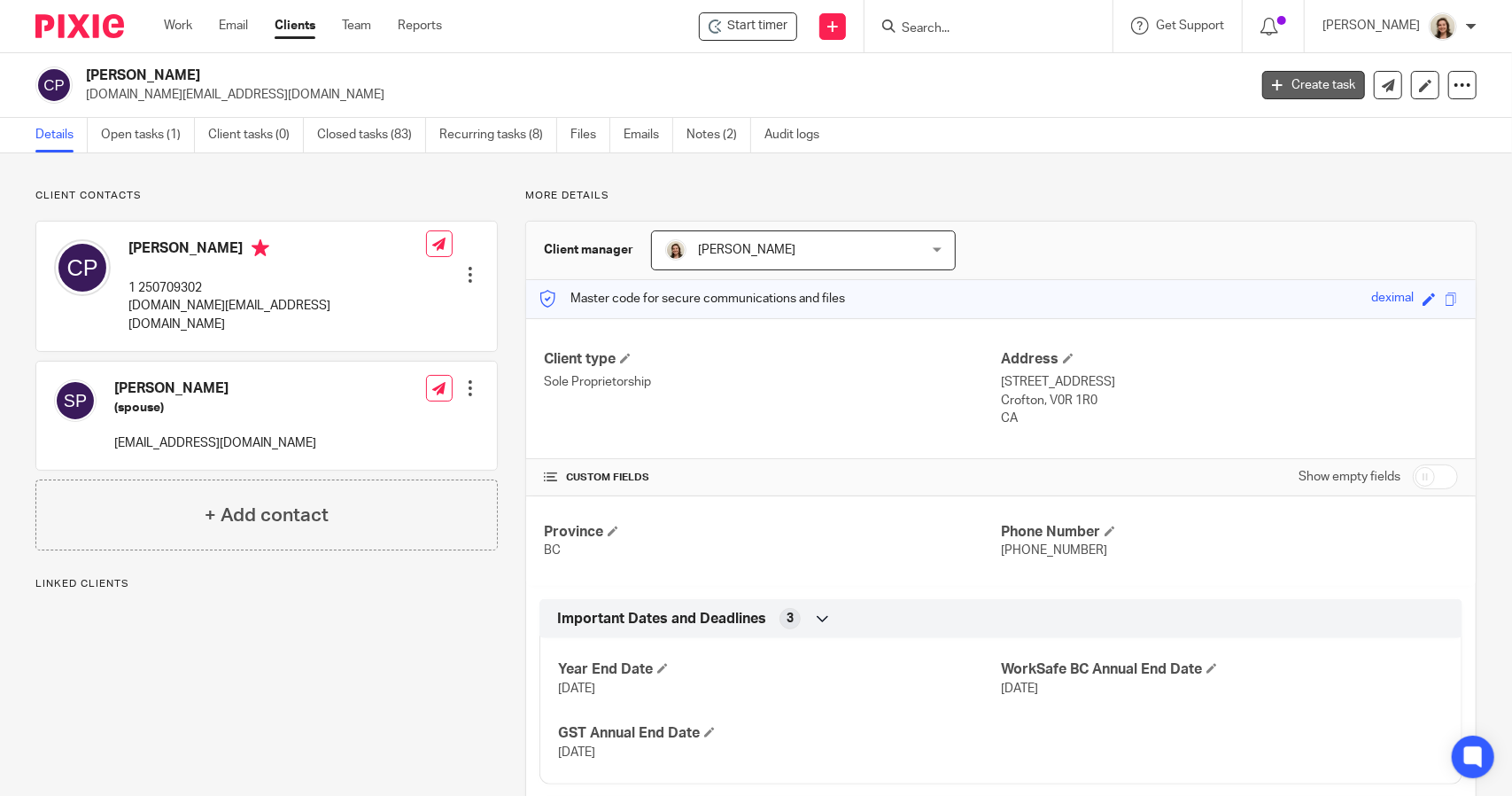
click at [1281, 93] on link "Create task" at bounding box center [1314, 84] width 103 height 28
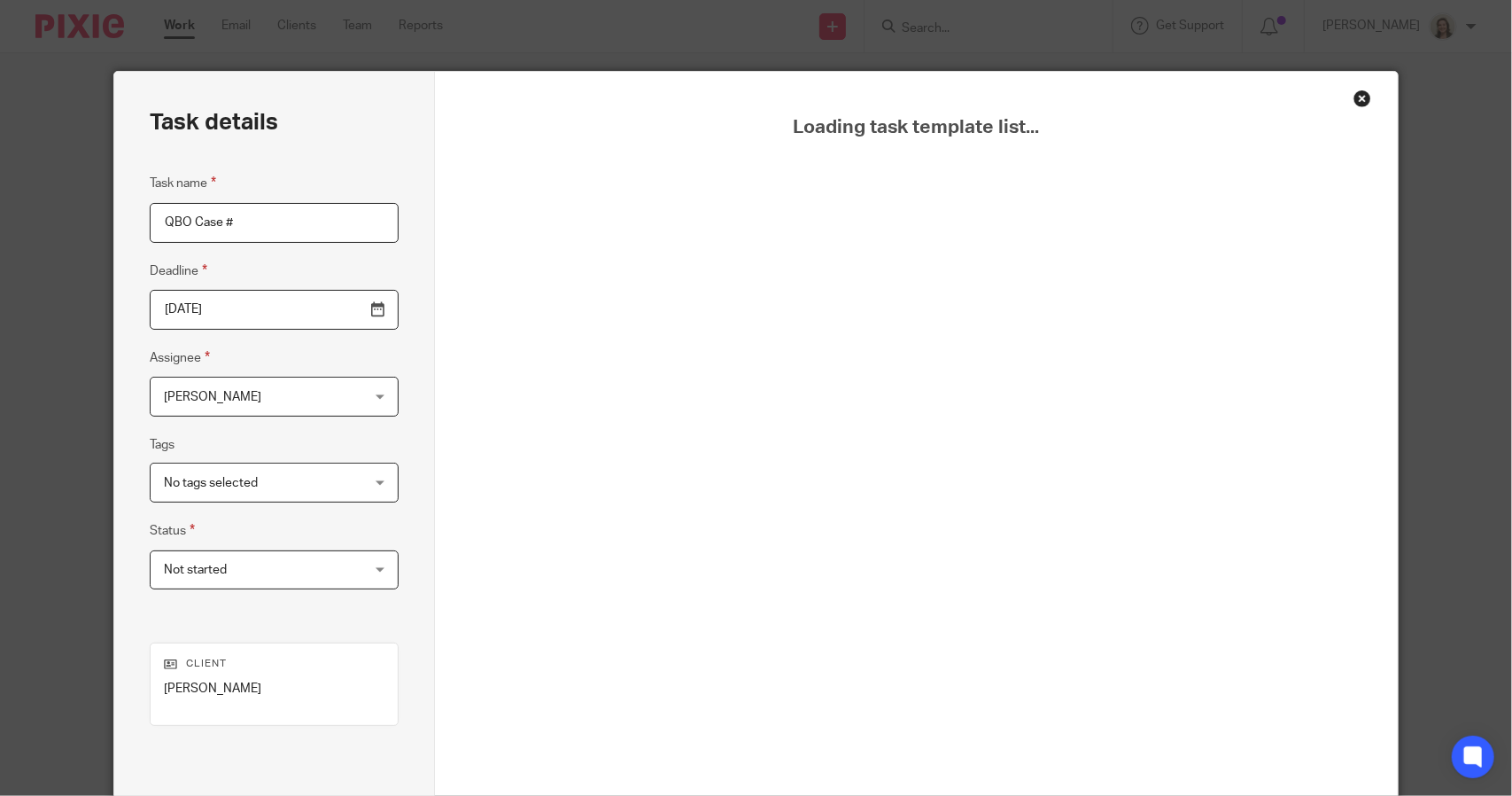
scroll to position [89, 0]
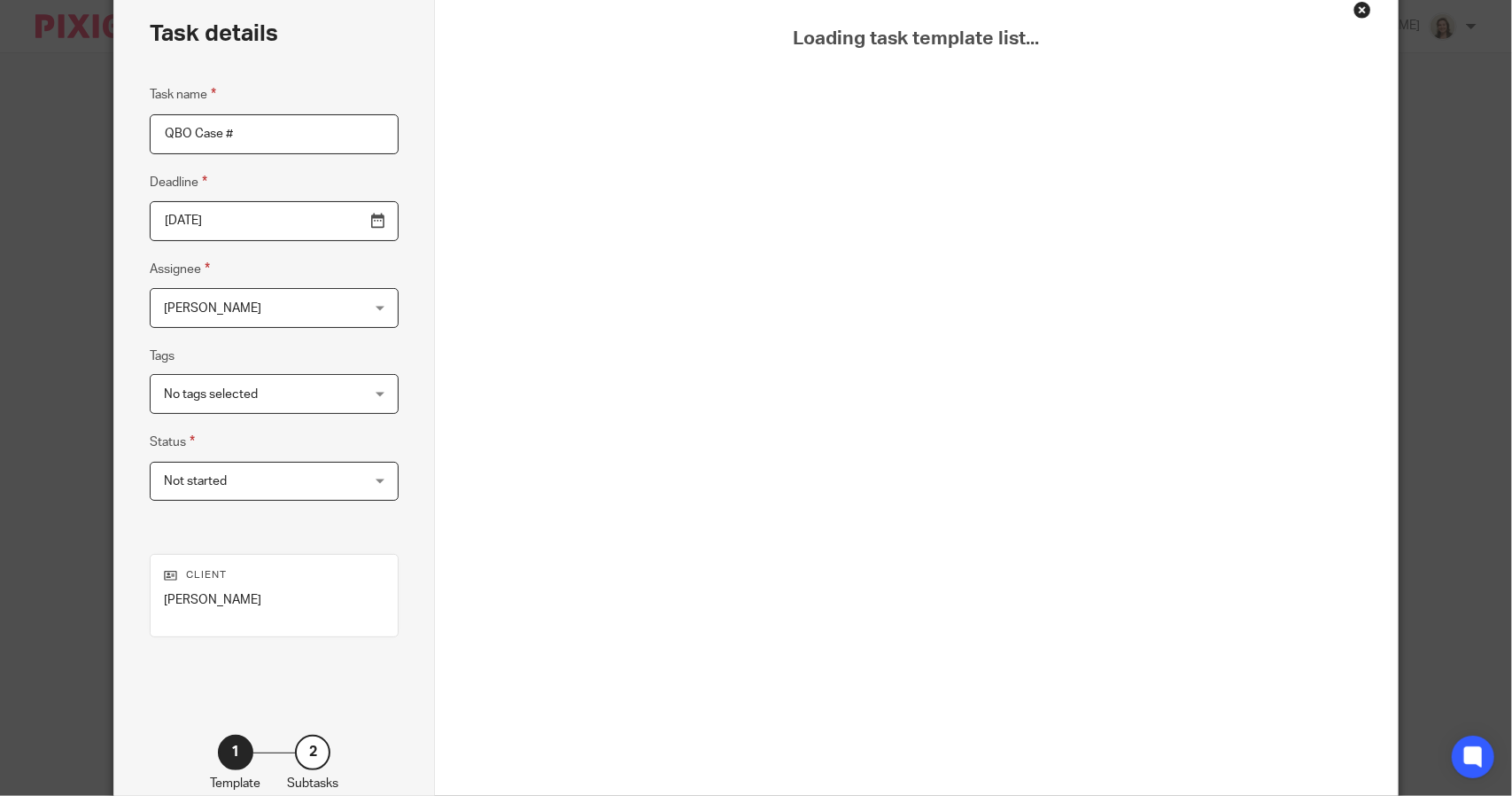
type input "QBO Case #"
click at [1354, 12] on div "Close this dialog window" at bounding box center [1363, 9] width 17 height 17
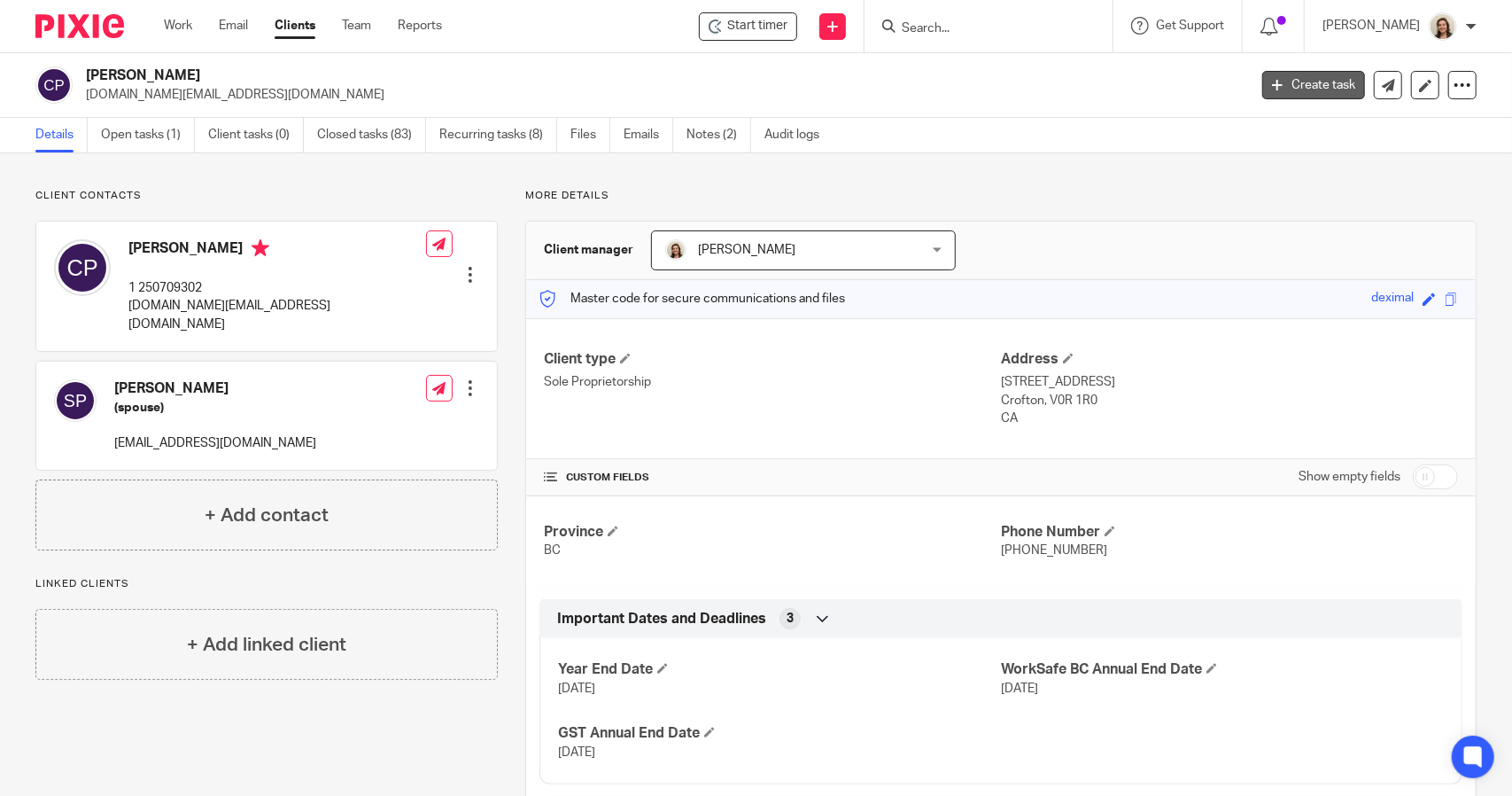
click at [1283, 89] on link "Create task" at bounding box center [1314, 84] width 103 height 28
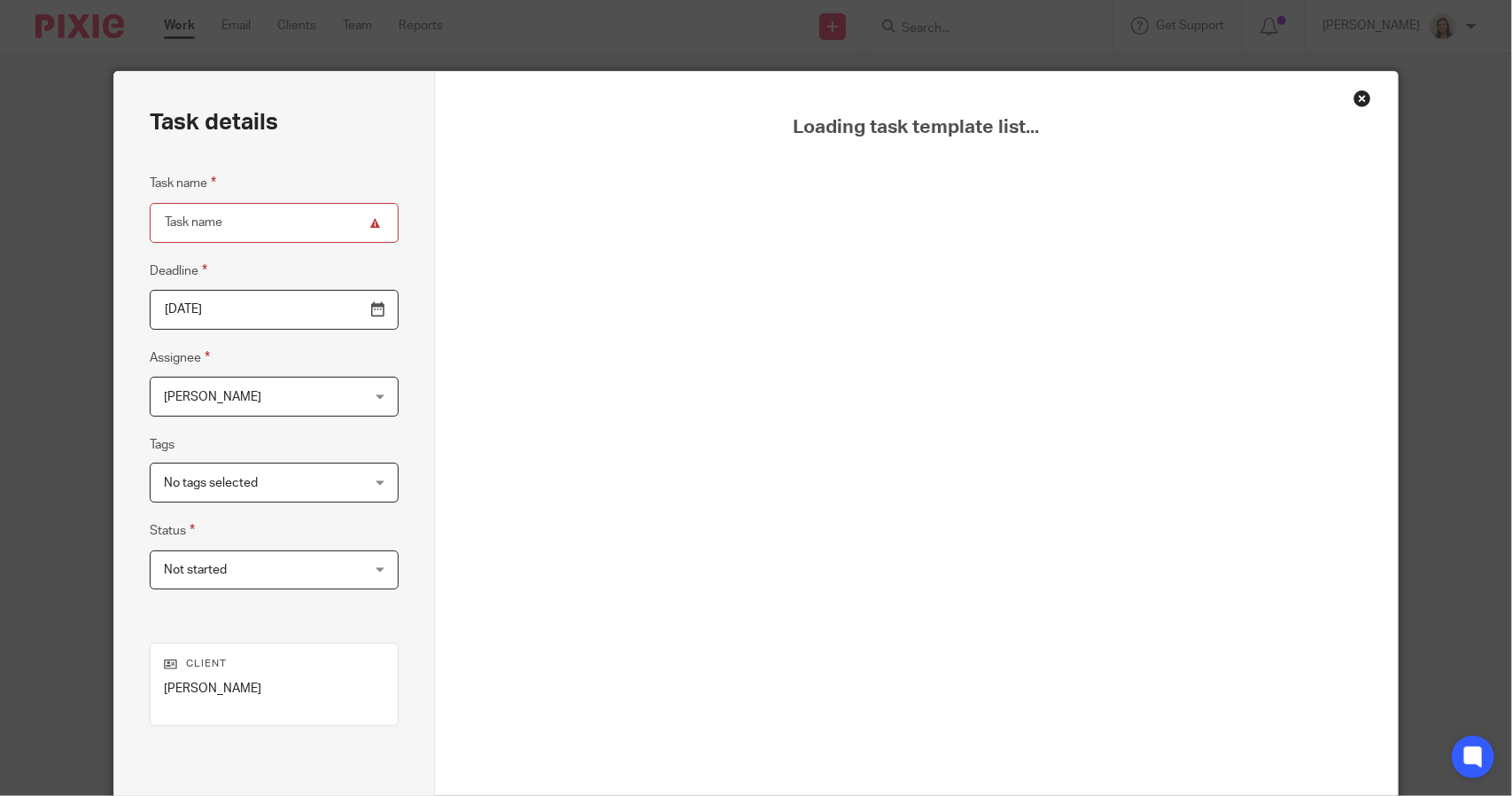
click at [1361, 98] on div "Close this dialog window" at bounding box center [1363, 98] width 17 height 17
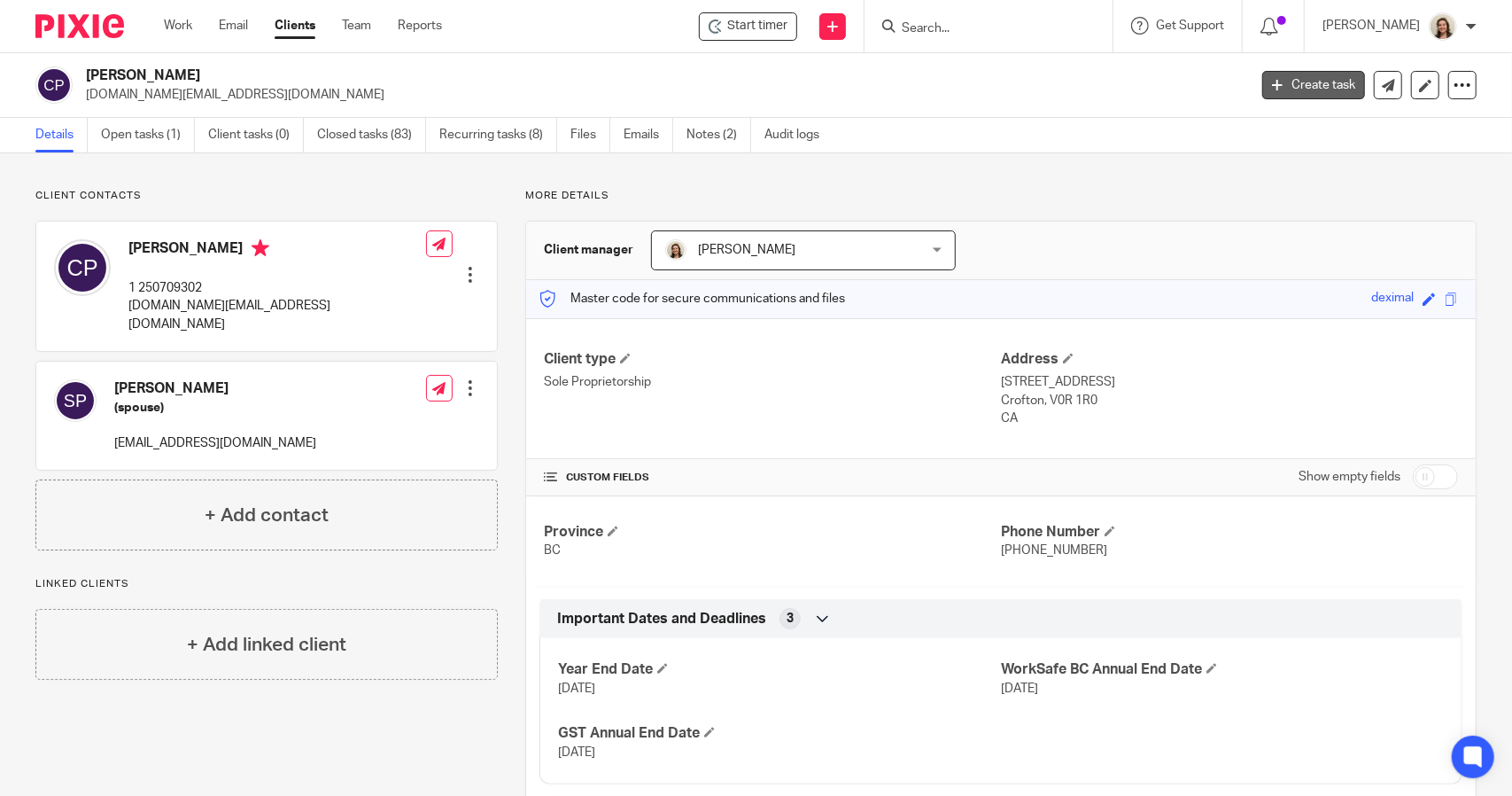
click at [1286, 92] on link "Create task" at bounding box center [1314, 84] width 103 height 28
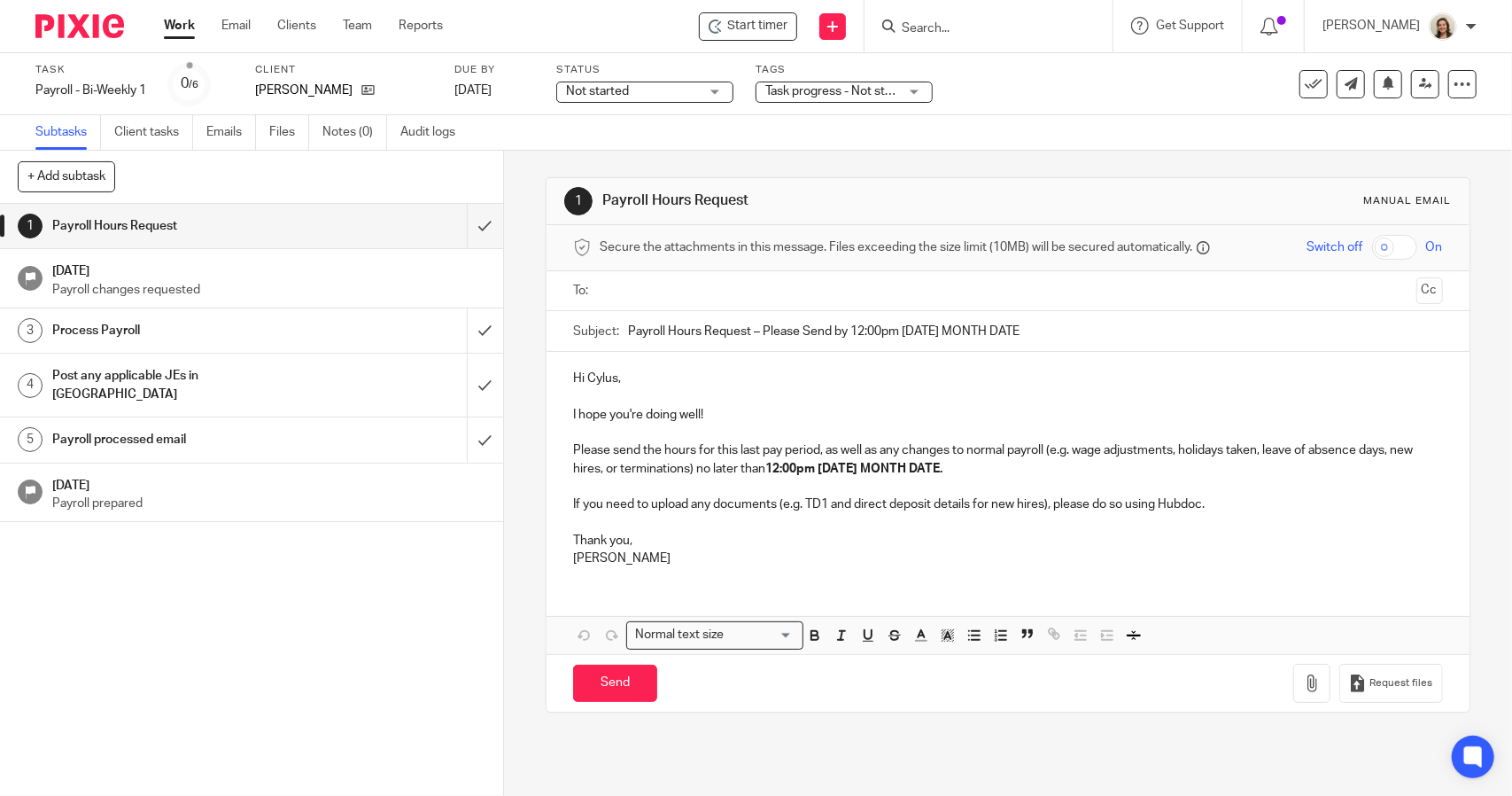
click at [627, 92] on span "Not started" at bounding box center [597, 92] width 63 height 13
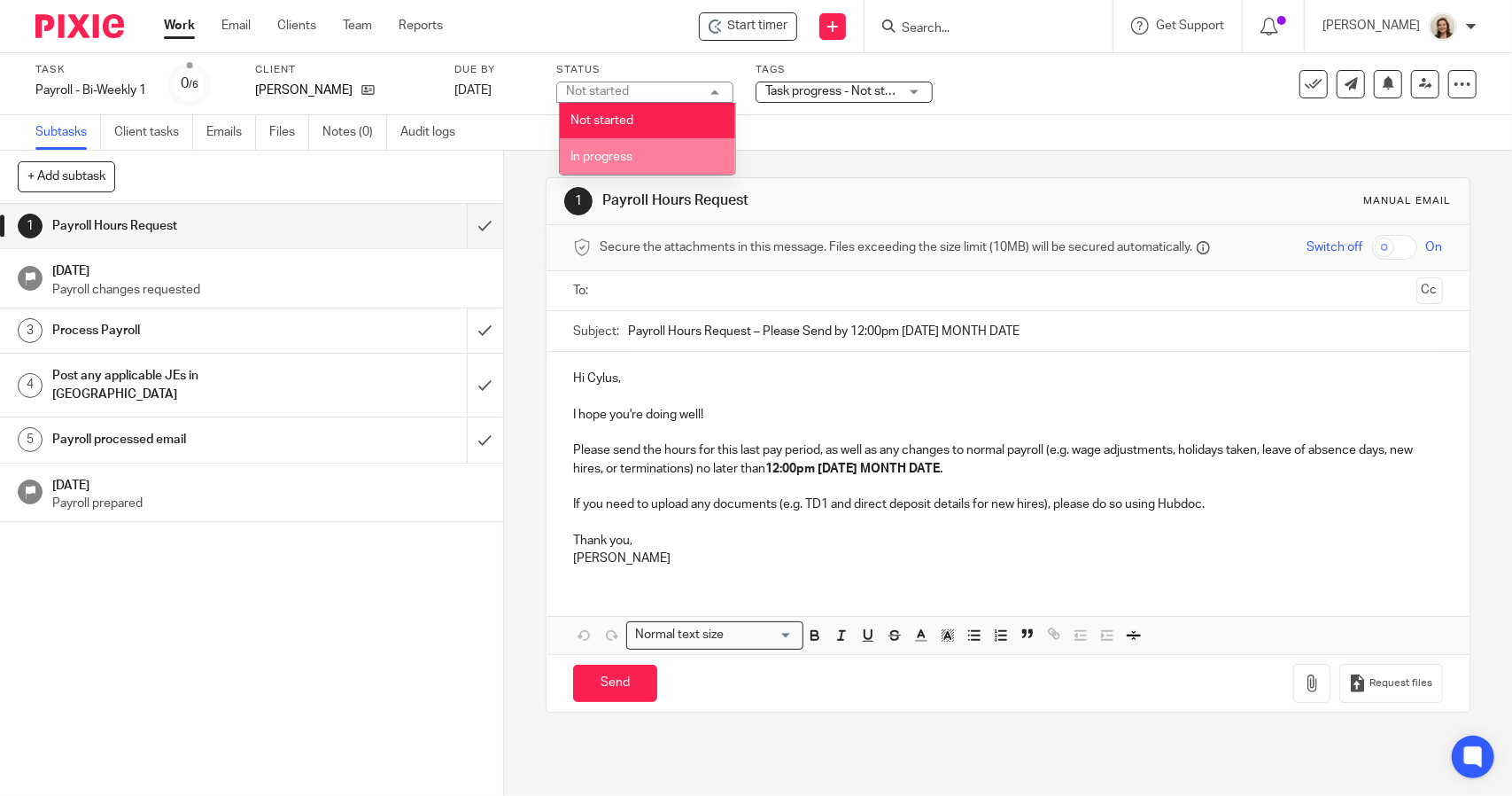
click at [648, 153] on li "In progress" at bounding box center [647, 157] width 175 height 37
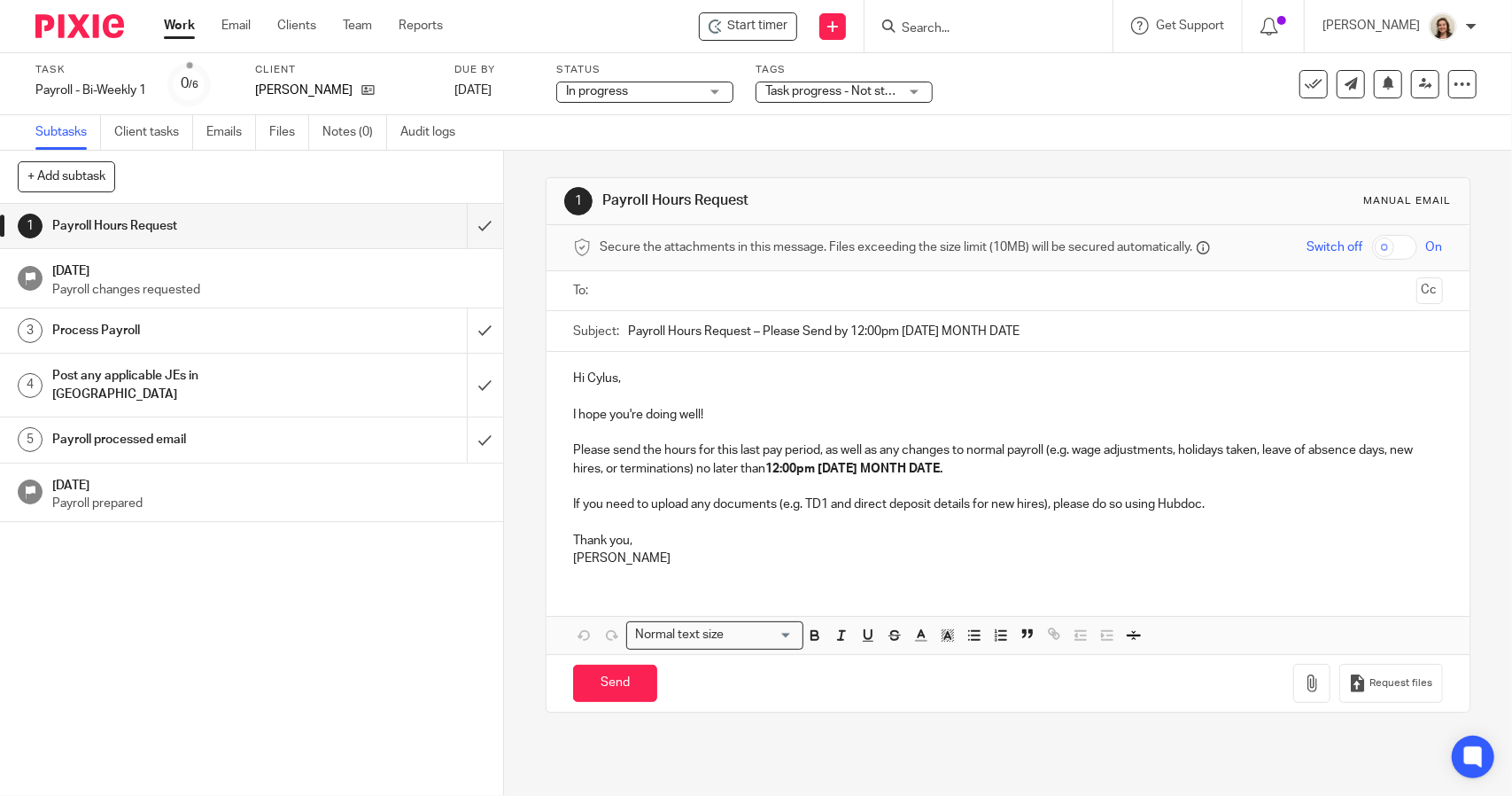
click at [818, 104] on div "Tags Task progress - Not started + 1 Task progress - Not started Task progress …" at bounding box center [844, 84] width 177 height 42
click at [819, 91] on span "Task progress - Not started + 1" at bounding box center [850, 92] width 169 height 13
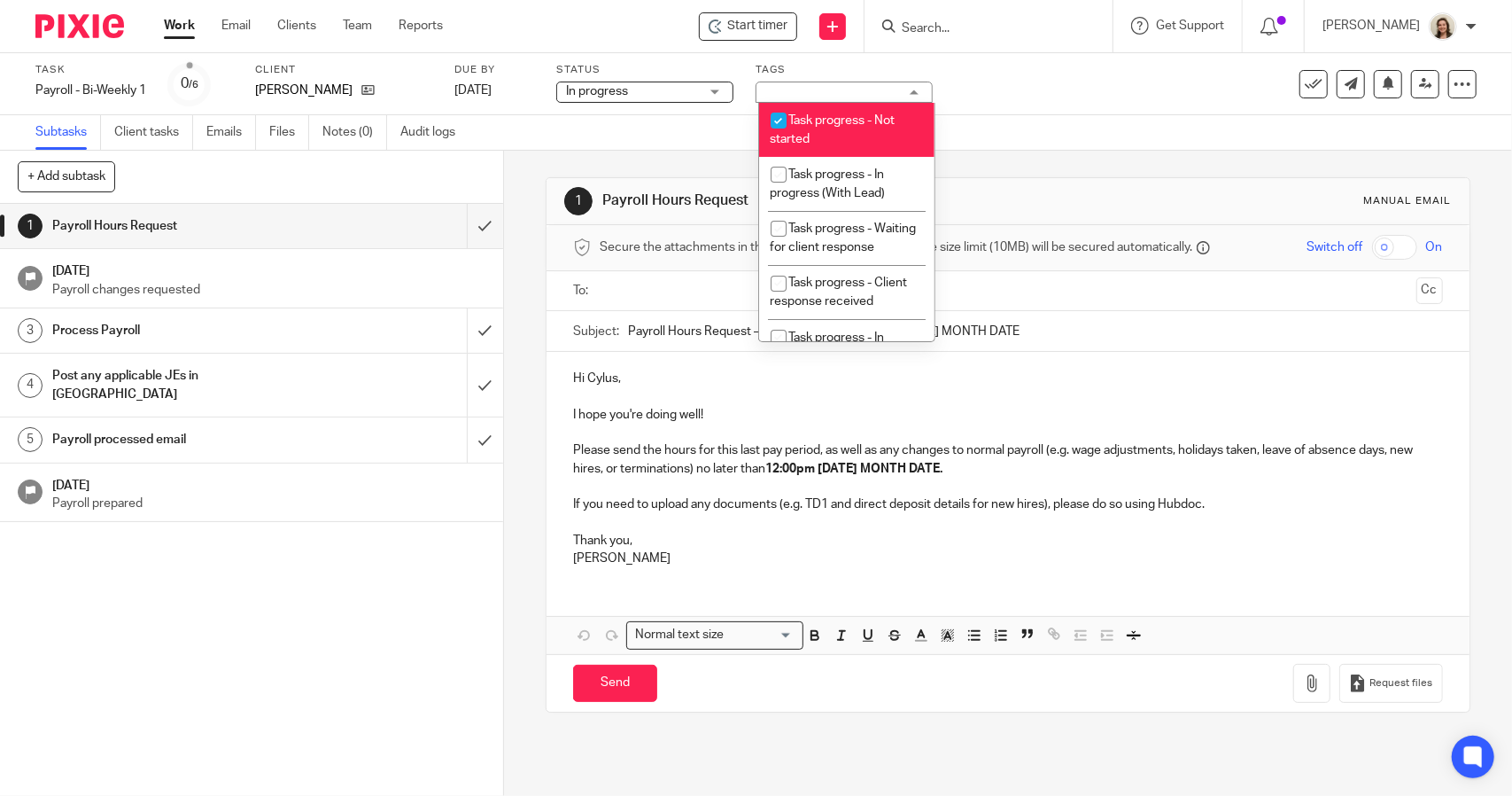
click at [832, 129] on li "Task progress - Not started" at bounding box center [846, 129] width 175 height 54
checkbox input "false"
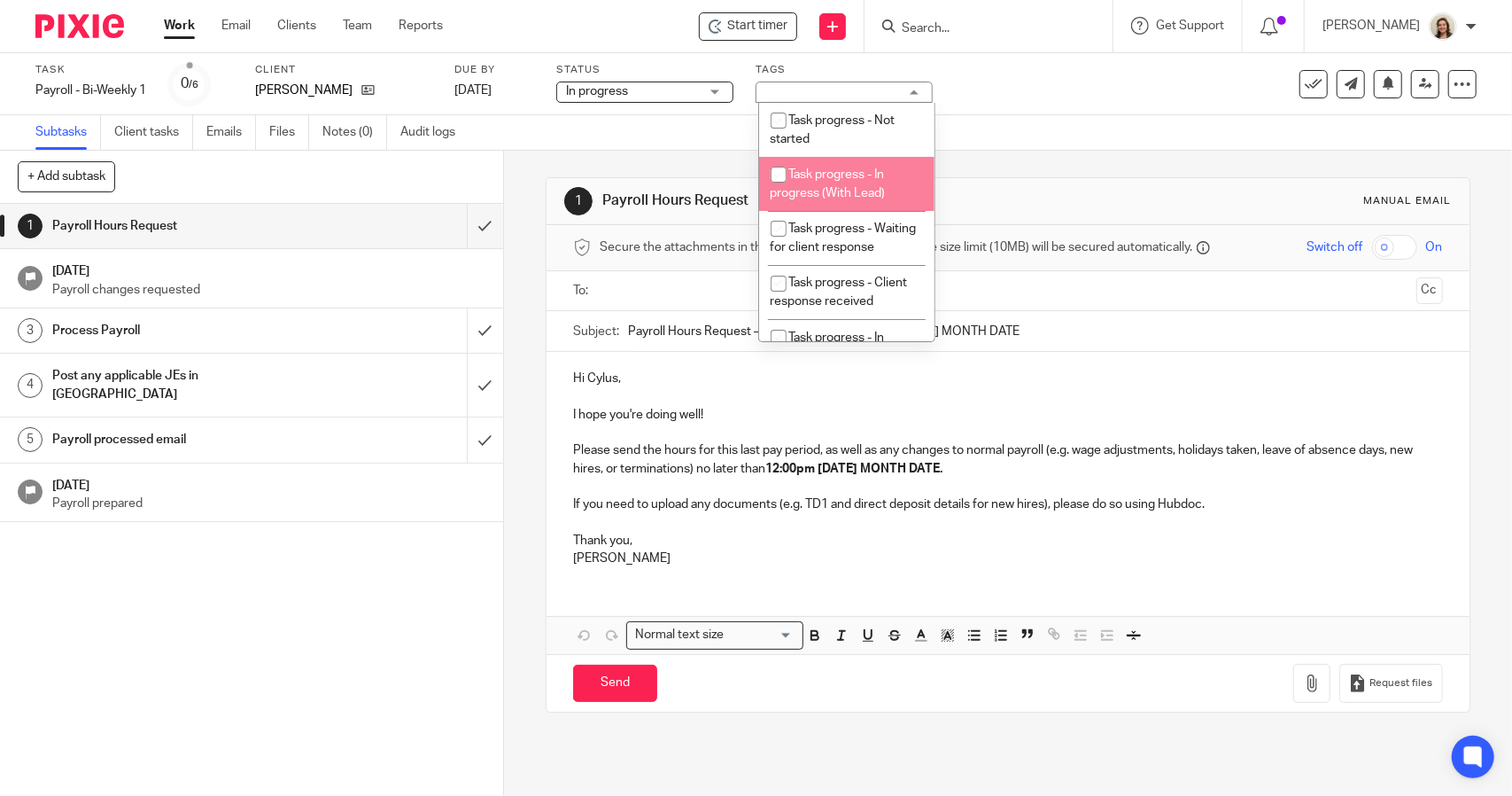
click at [837, 168] on li "Task progress - In progress (With Lead)" at bounding box center [846, 183] width 175 height 54
checkbox input "true"
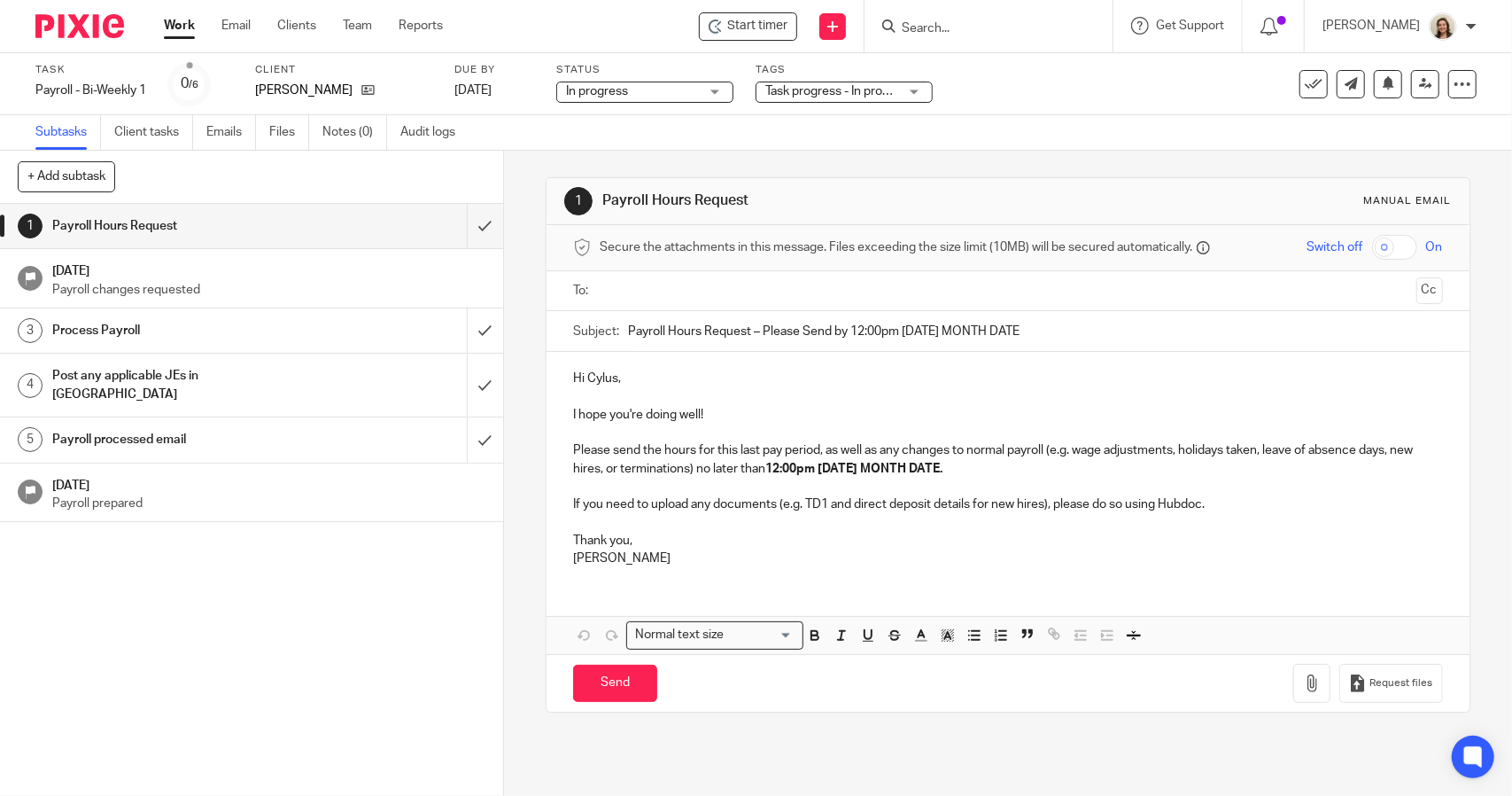
click at [980, 146] on div "Subtasks Client tasks Emails Files Notes (0) Audit logs" at bounding box center [756, 133] width 1512 height 36
drag, startPoint x: 1088, startPoint y: 326, endPoint x: 747, endPoint y: 332, distance: 341.1
click at [747, 332] on input "Payroll Hours Request – Please Send by 12:00pm Tuesday MONTH DATE" at bounding box center [1035, 330] width 814 height 39
type input "Payroll Hours Request"
drag, startPoint x: 999, startPoint y: 467, endPoint x: 717, endPoint y: 470, distance: 282.0
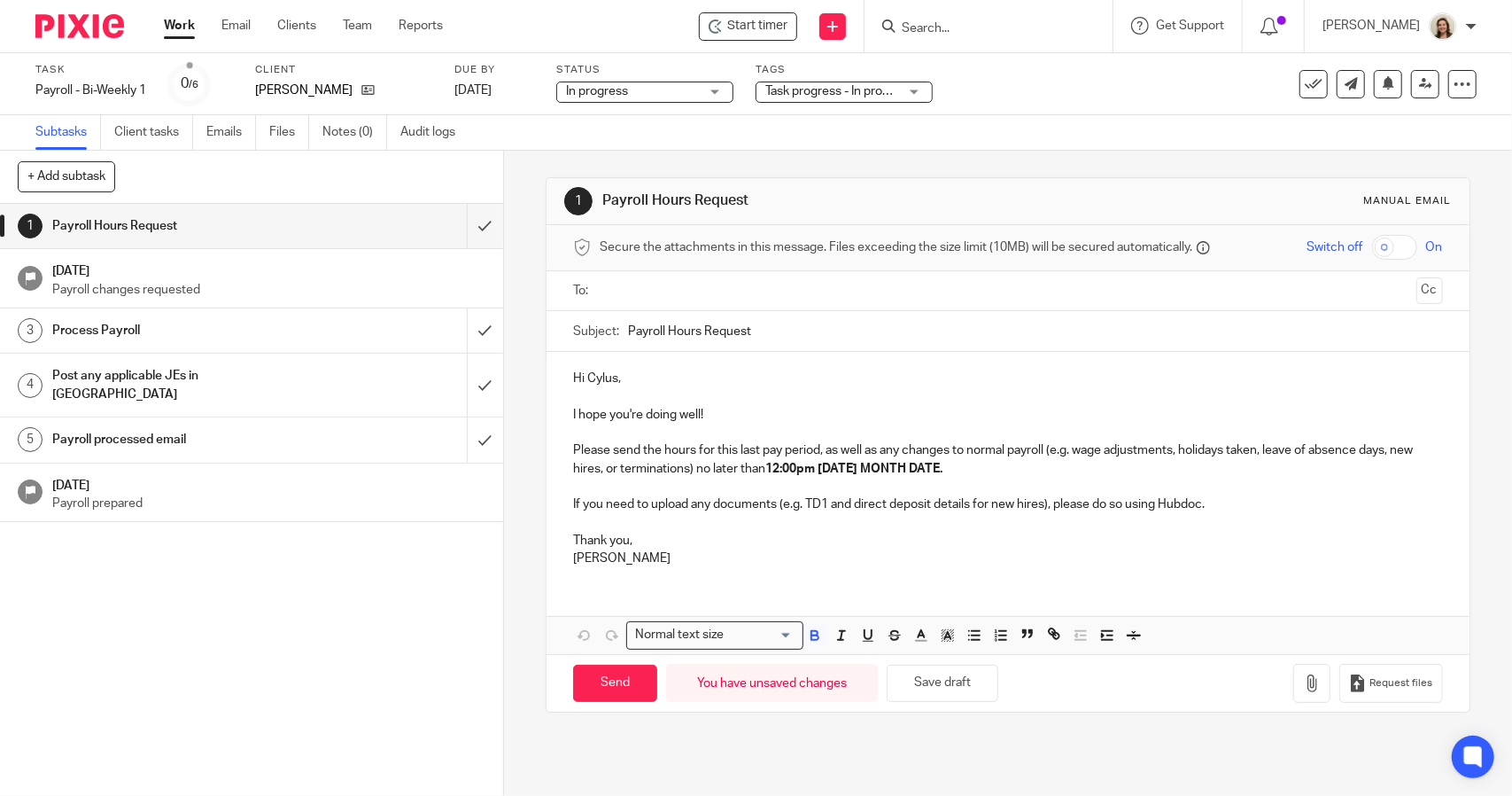
click at [717, 470] on p "Please send the hours for this last pay period, as well as any changes to norma…" at bounding box center [1008, 459] width 869 height 37
click at [864, 474] on p "Please send the hours for this last pay period, as well as any changes to norma…" at bounding box center [1008, 459] width 869 height 37
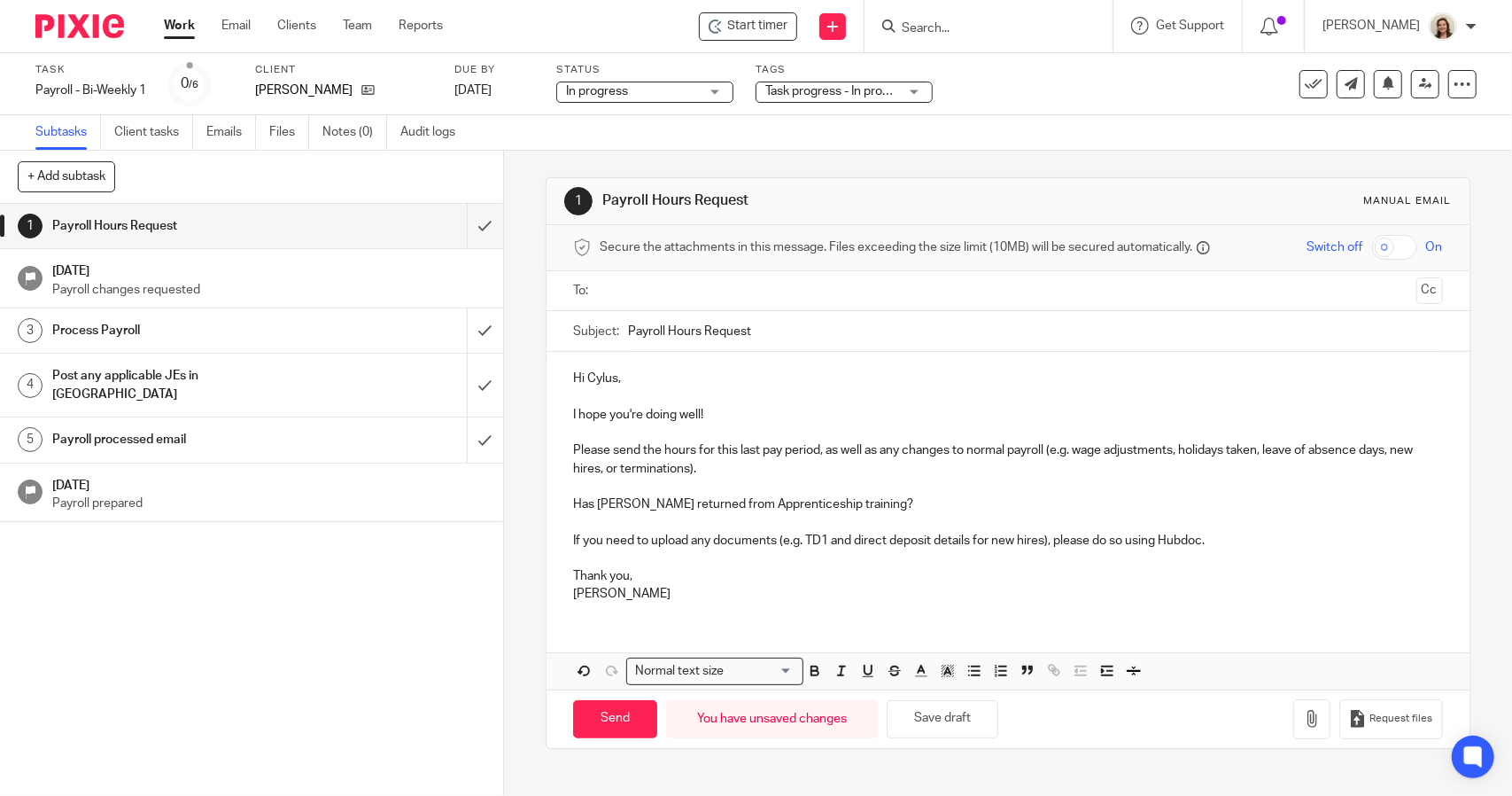
click at [639, 577] on p "Thank you," at bounding box center [1008, 575] width 869 height 17
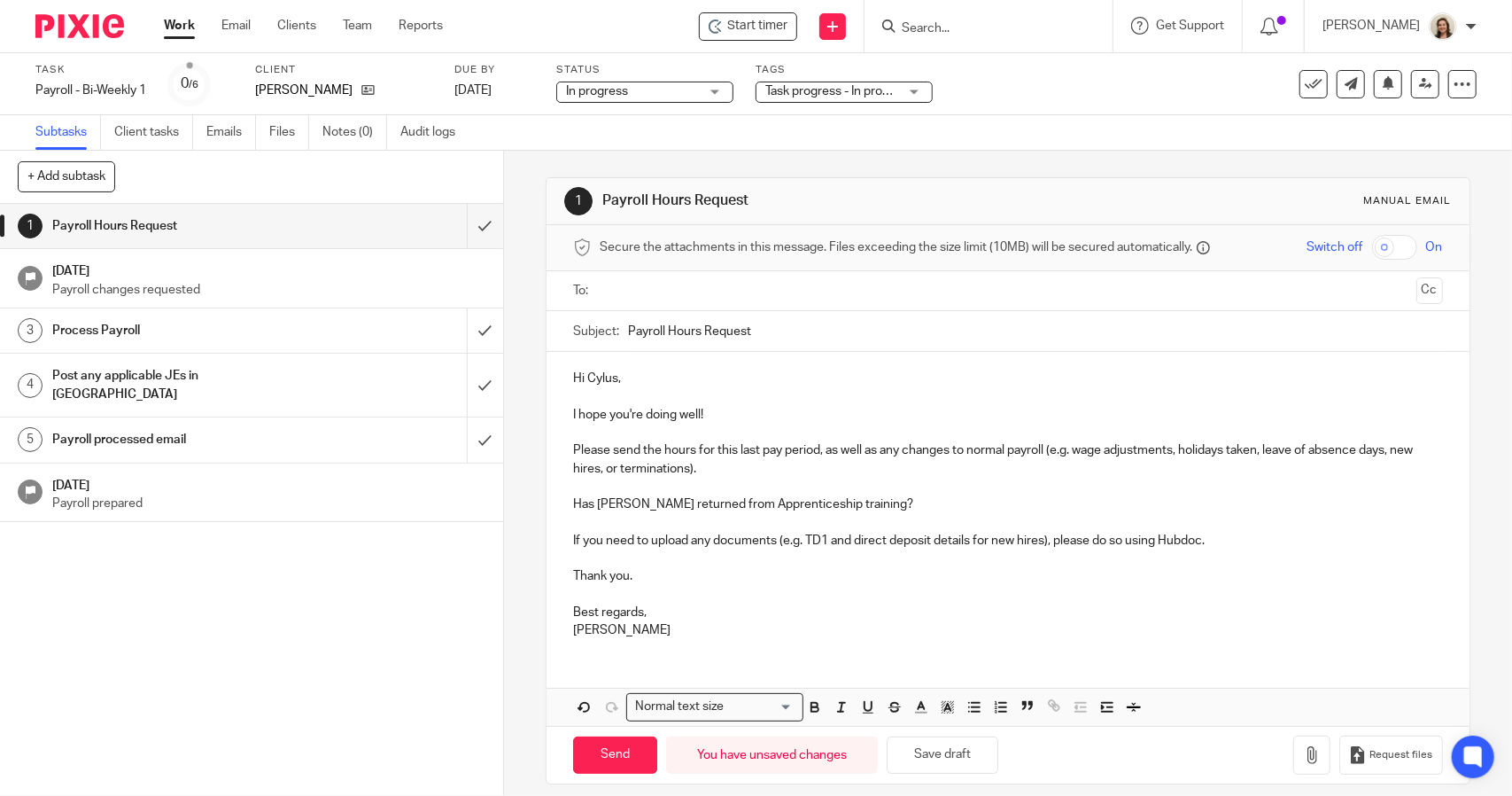
click at [640, 590] on p at bounding box center [1008, 593] width 869 height 17
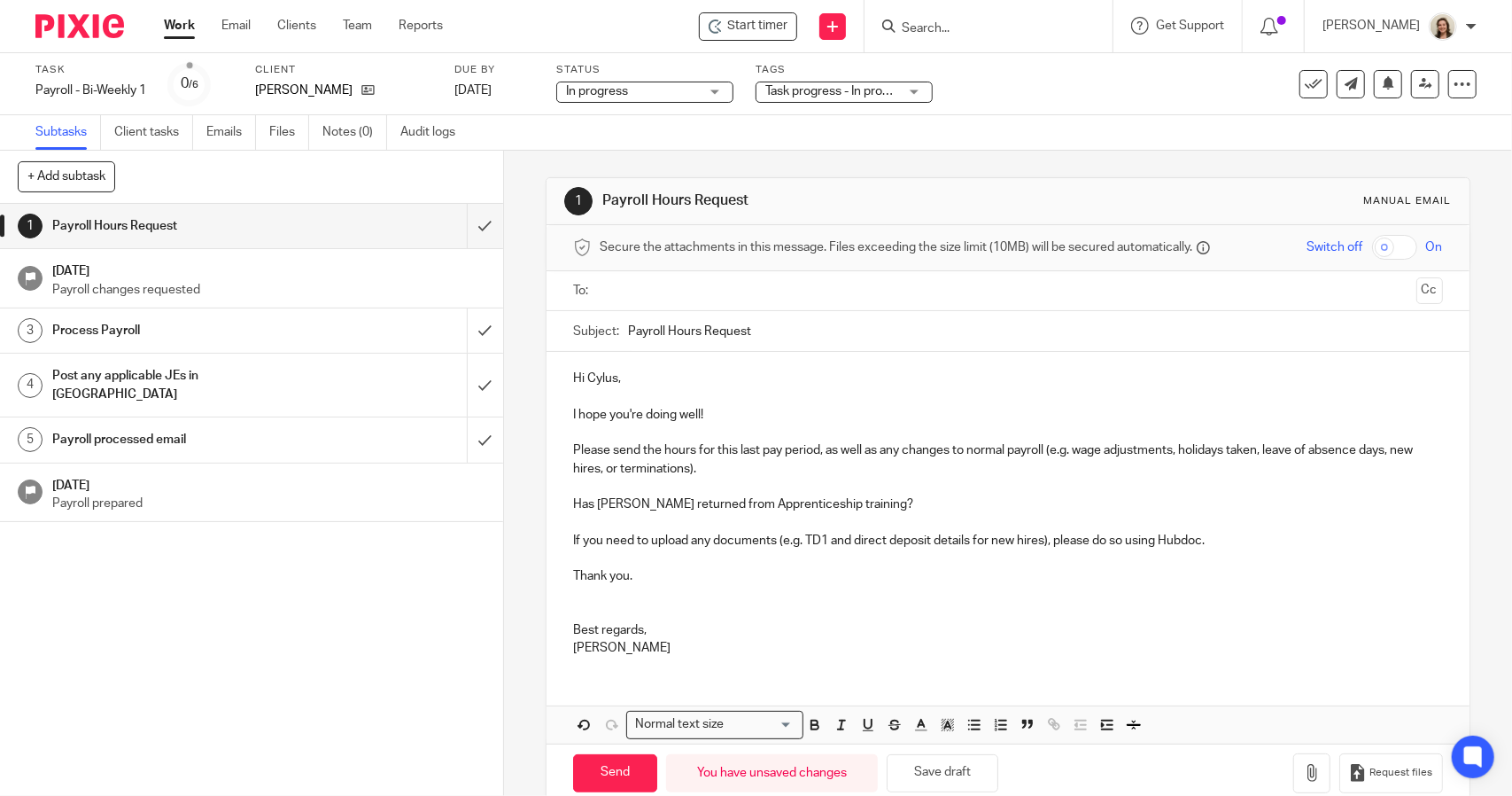
click at [845, 504] on p "Has Evan returned from Apprenticeship training?" at bounding box center [1008, 503] width 869 height 17
click at [651, 297] on input "text" at bounding box center [1007, 291] width 802 height 20
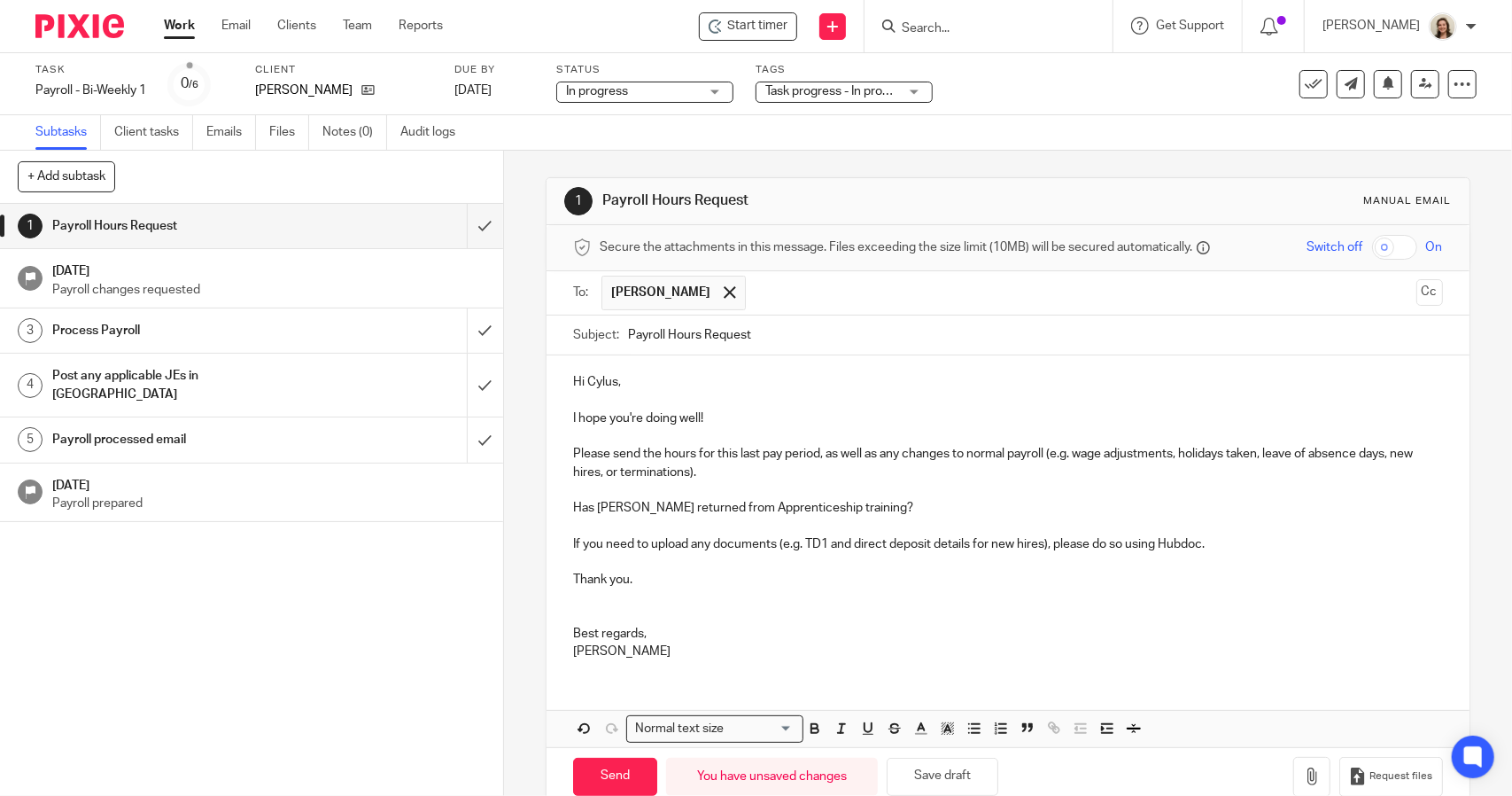
click at [669, 375] on p "Hi Cylus," at bounding box center [1008, 381] width 869 height 17
click at [750, 412] on p "I hope you're doing well!" at bounding box center [1008, 417] width 869 height 17
click at [759, 461] on p "Please send the hours for this last pay period, as well as any changes to norma…" at bounding box center [1008, 463] width 869 height 37
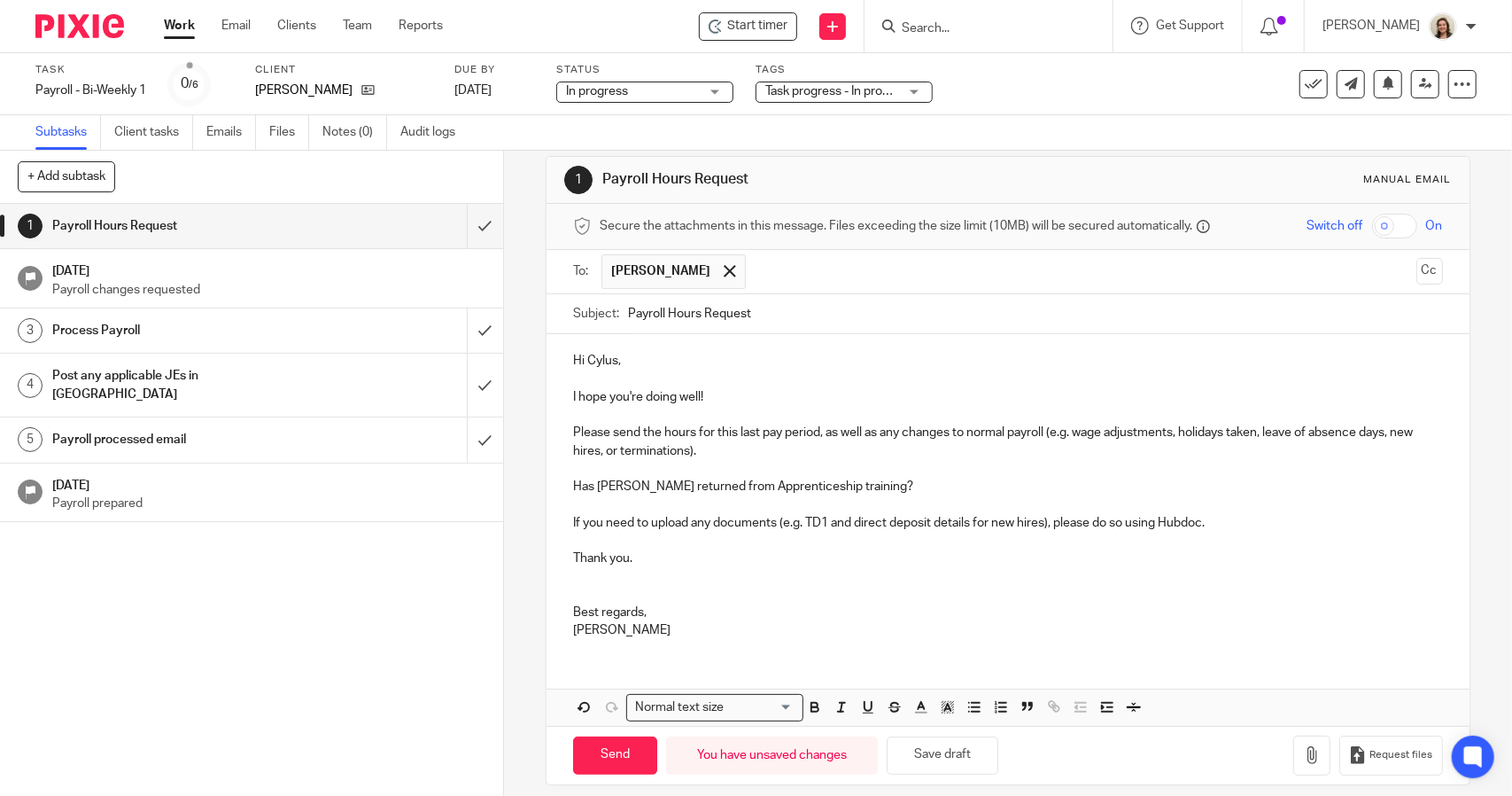
scroll to position [33, 0]
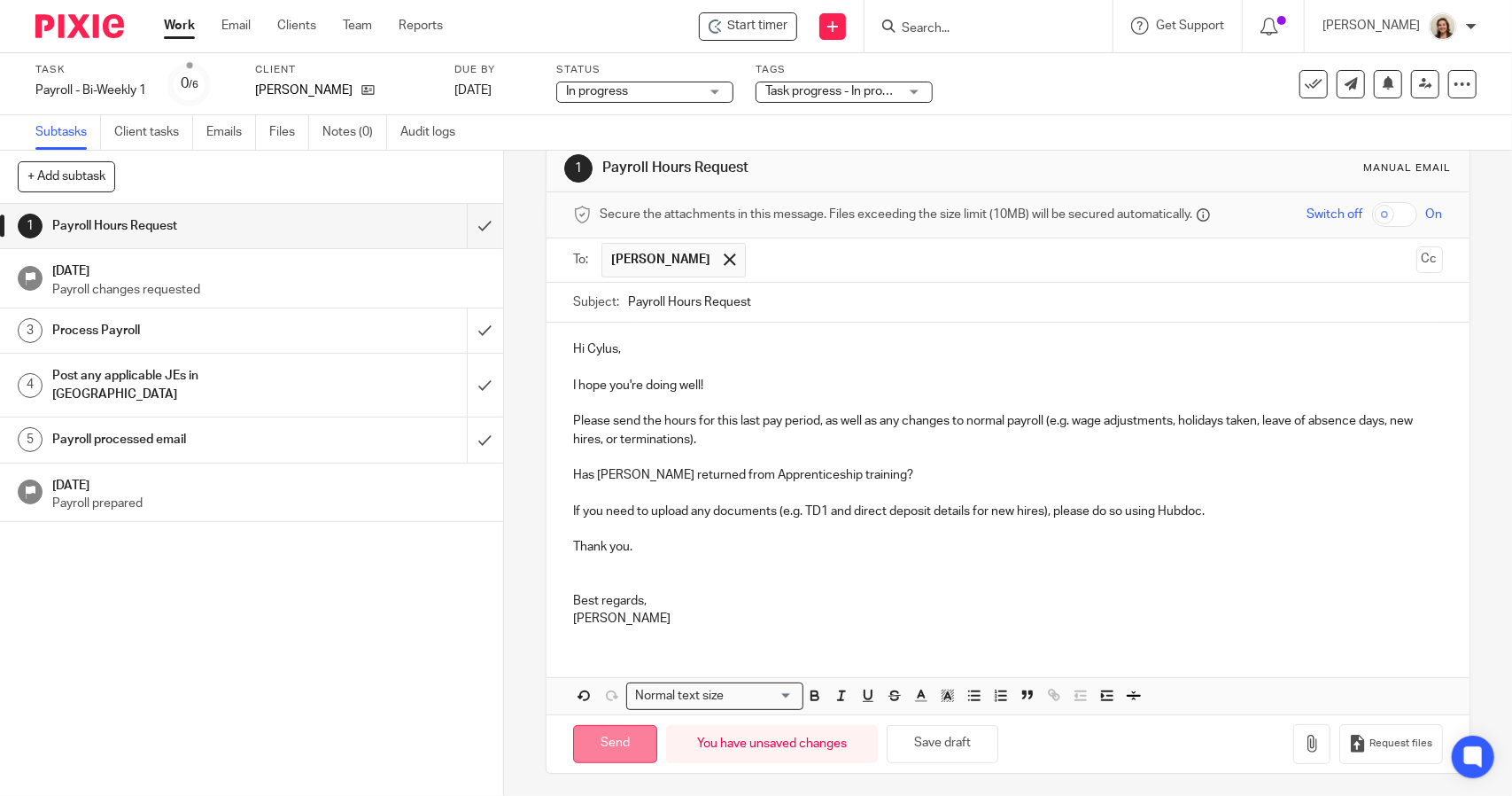
click at [642, 731] on input "Send" at bounding box center [615, 744] width 84 height 39
type input "Sent"
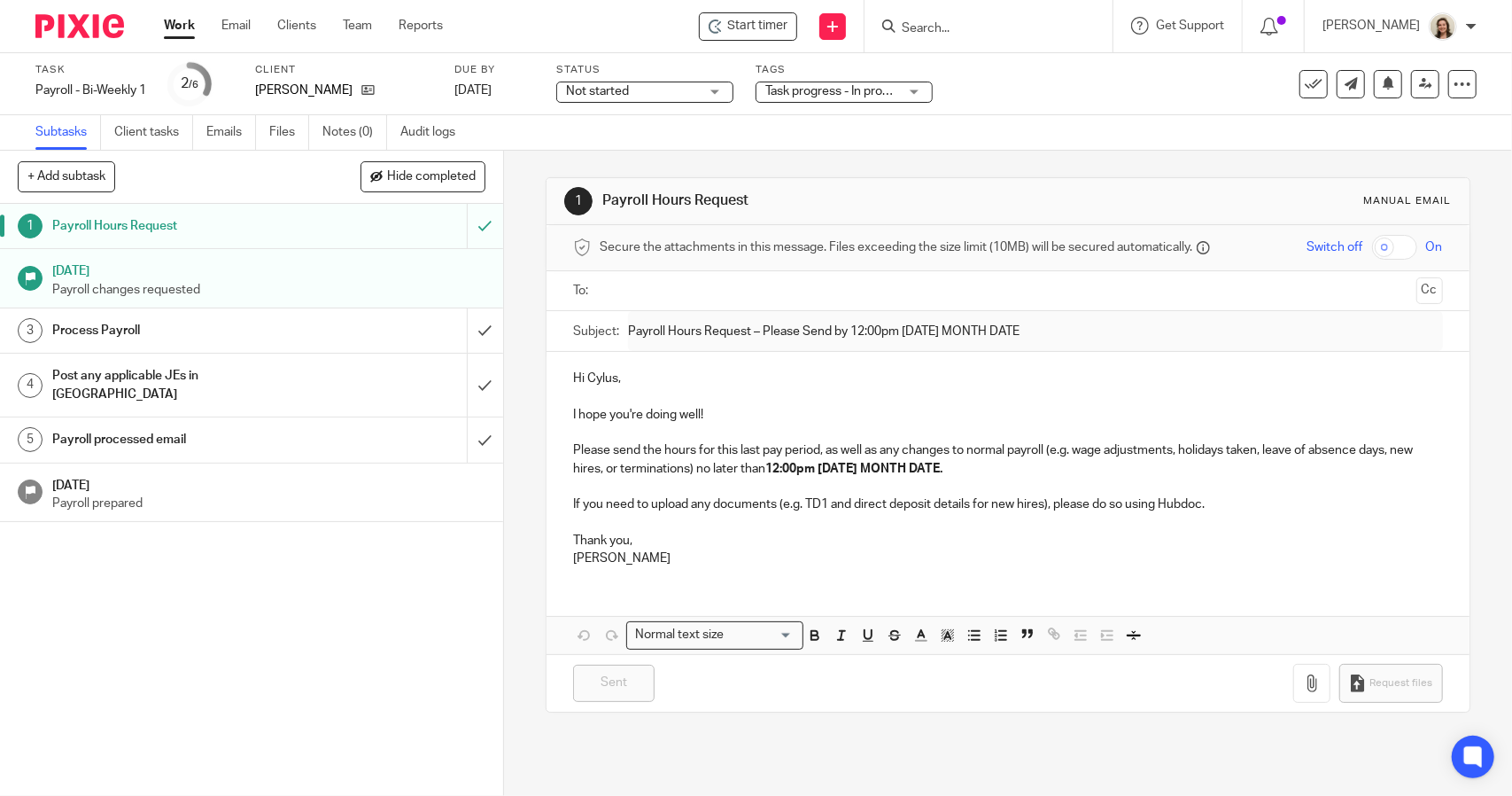
click at [625, 100] on div "Not started Not started" at bounding box center [645, 92] width 177 height 21
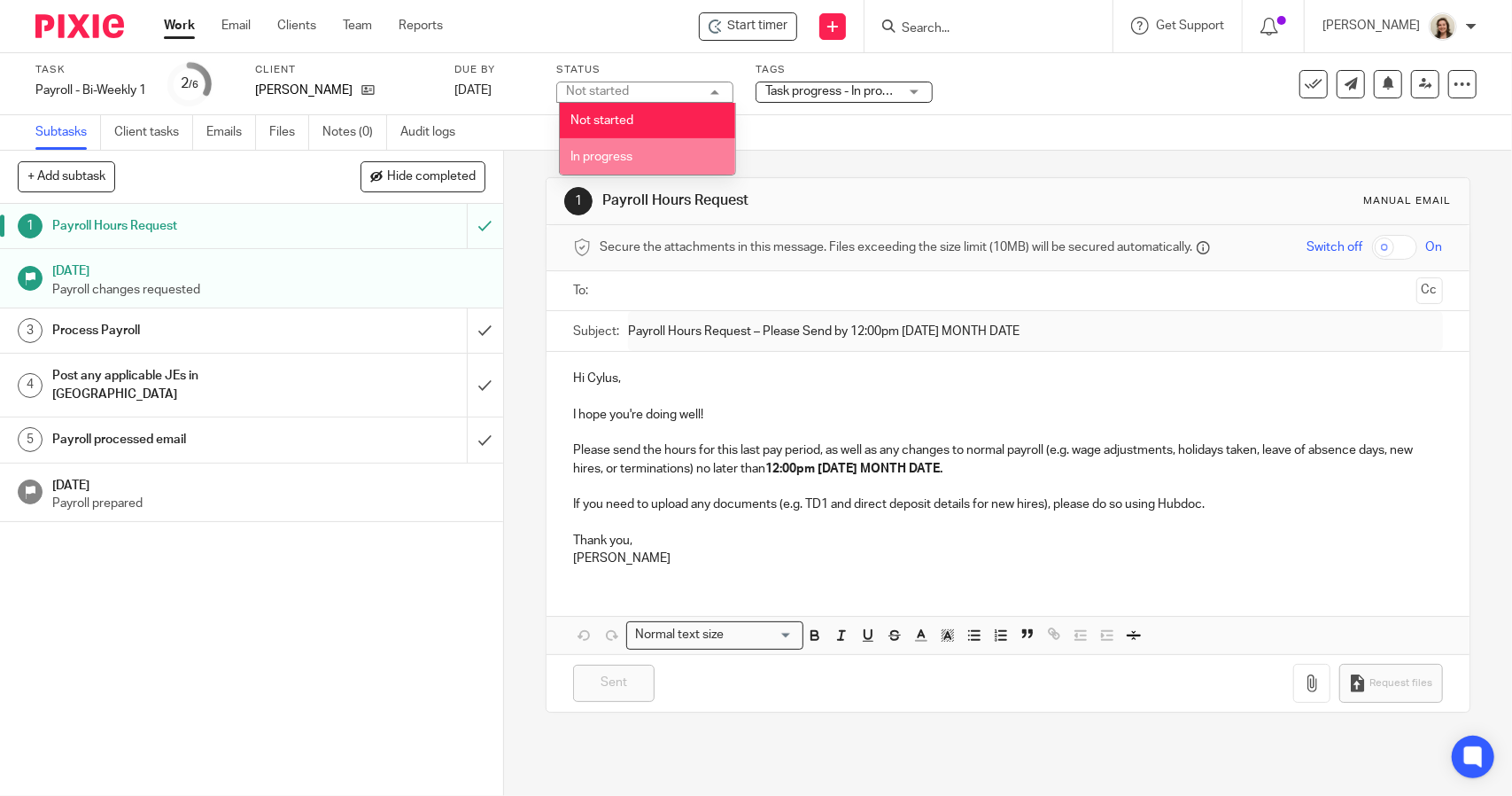
click at [624, 157] on span "In progress" at bounding box center [602, 157] width 62 height 13
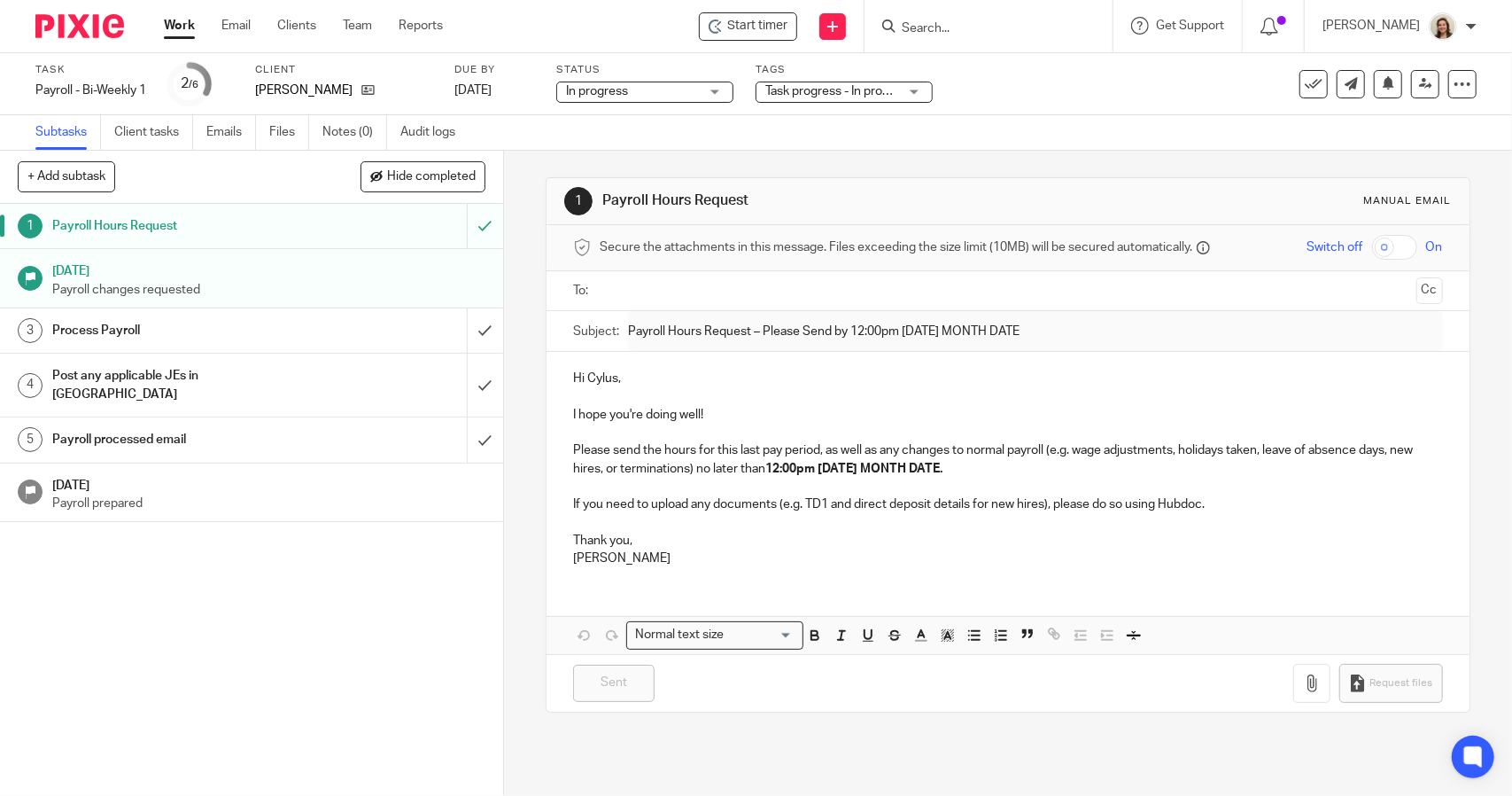
click at [802, 123] on div "Subtasks Client tasks Emails Files Notes (0) Audit logs" at bounding box center [756, 133] width 1512 height 36
click at [811, 92] on span "Task progress - In progress (With Lead) + 1" at bounding box center [882, 92] width 233 height 13
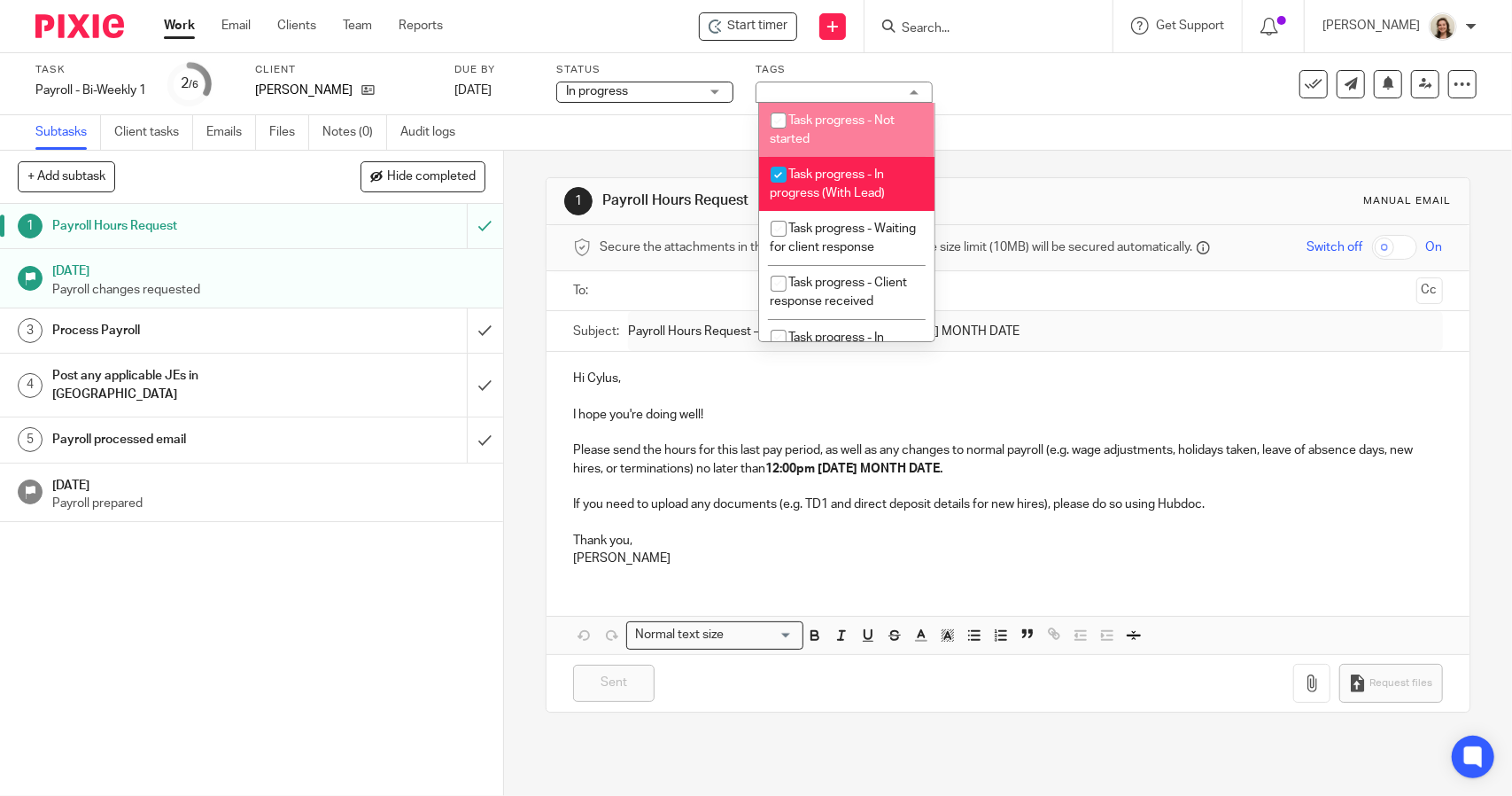
click at [1072, 134] on div "Subtasks Client tasks Emails Files Notes (0) Audit logs" at bounding box center [756, 133] width 1512 height 36
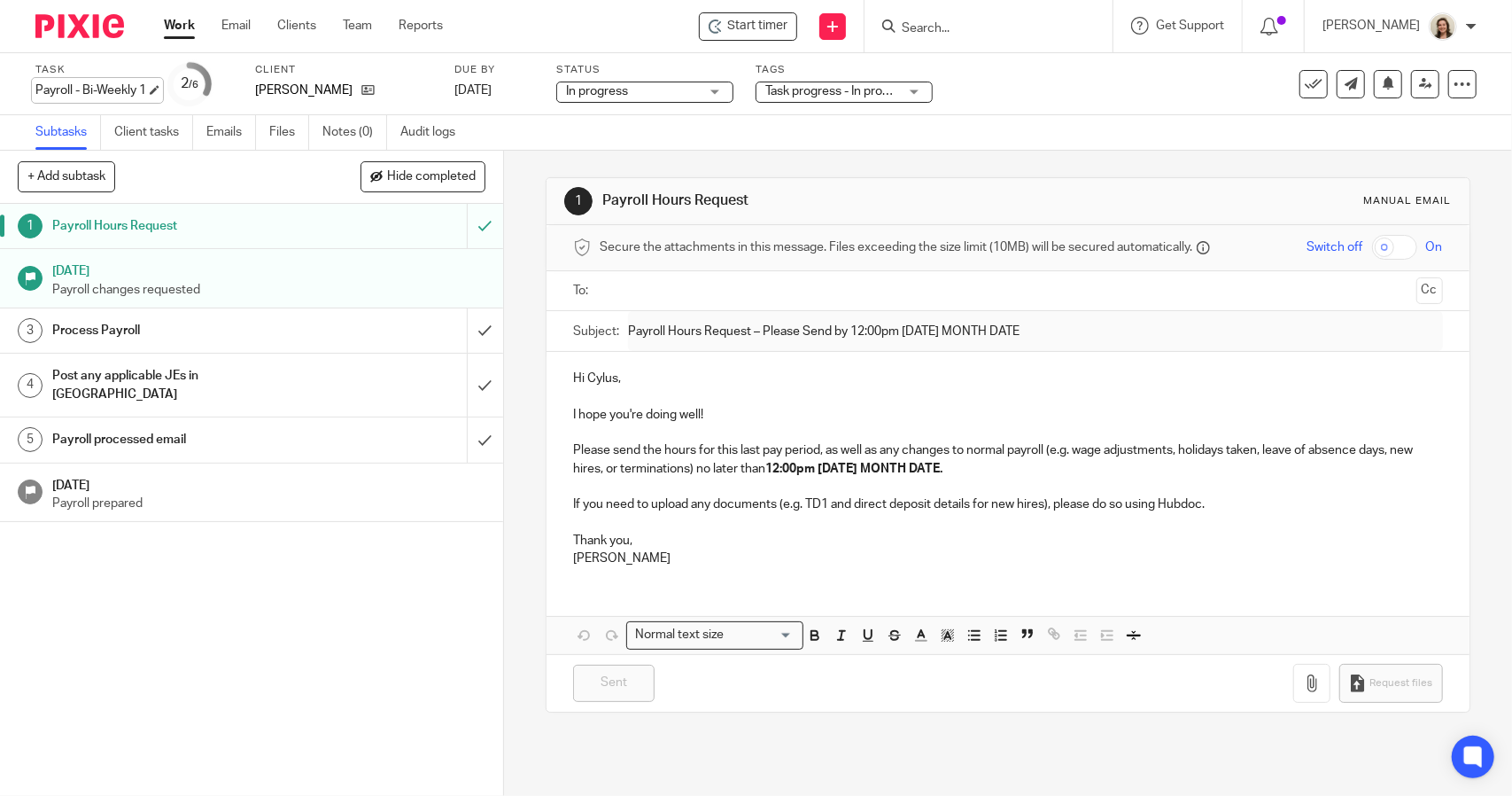
click at [122, 83] on div "Payroll - Bi-Weekly 1 Save Payroll - Bi-Weekly 1" at bounding box center [91, 90] width 111 height 17
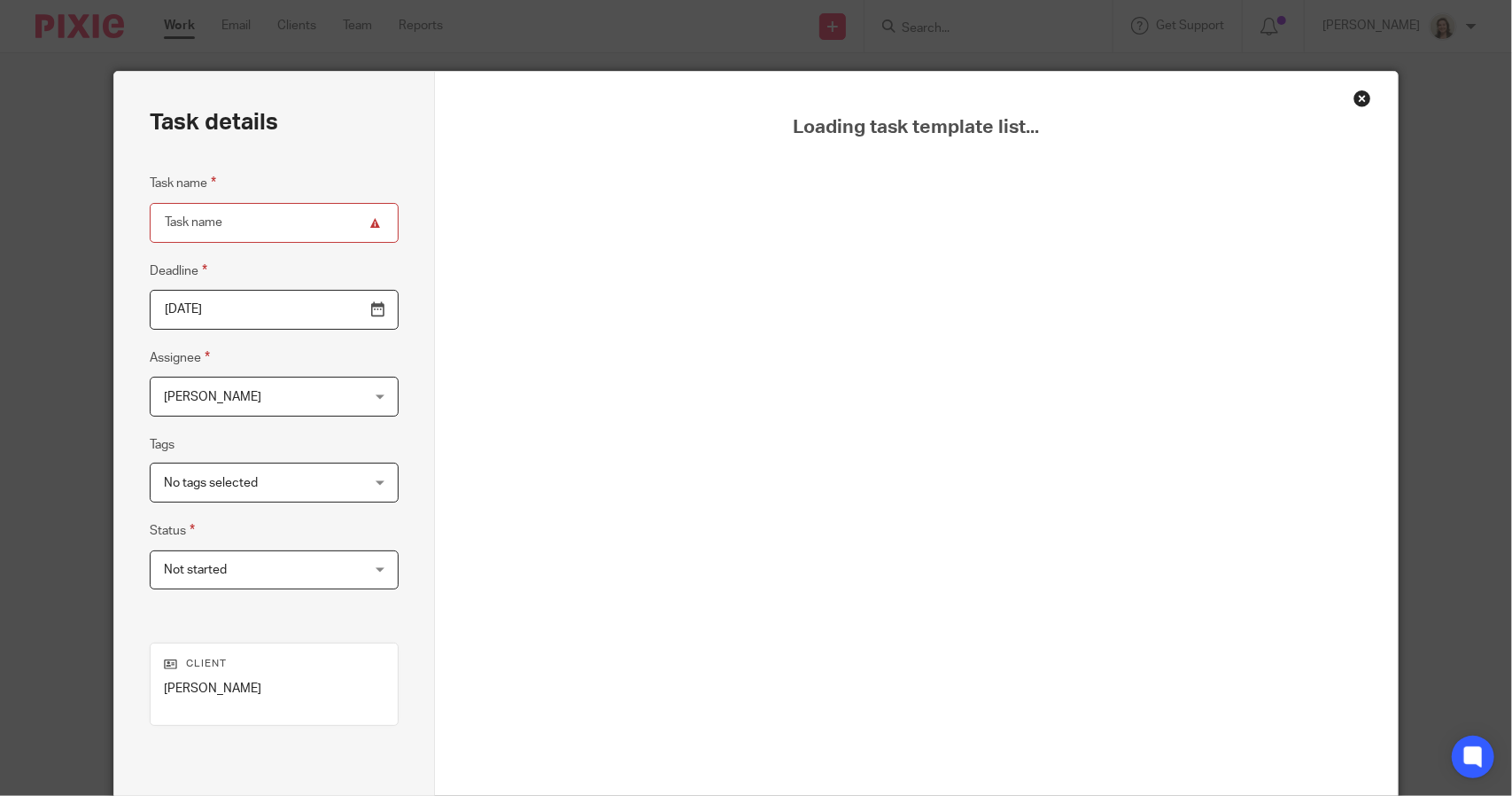
click at [1356, 102] on div "Close this dialog window" at bounding box center [1363, 98] width 17 height 17
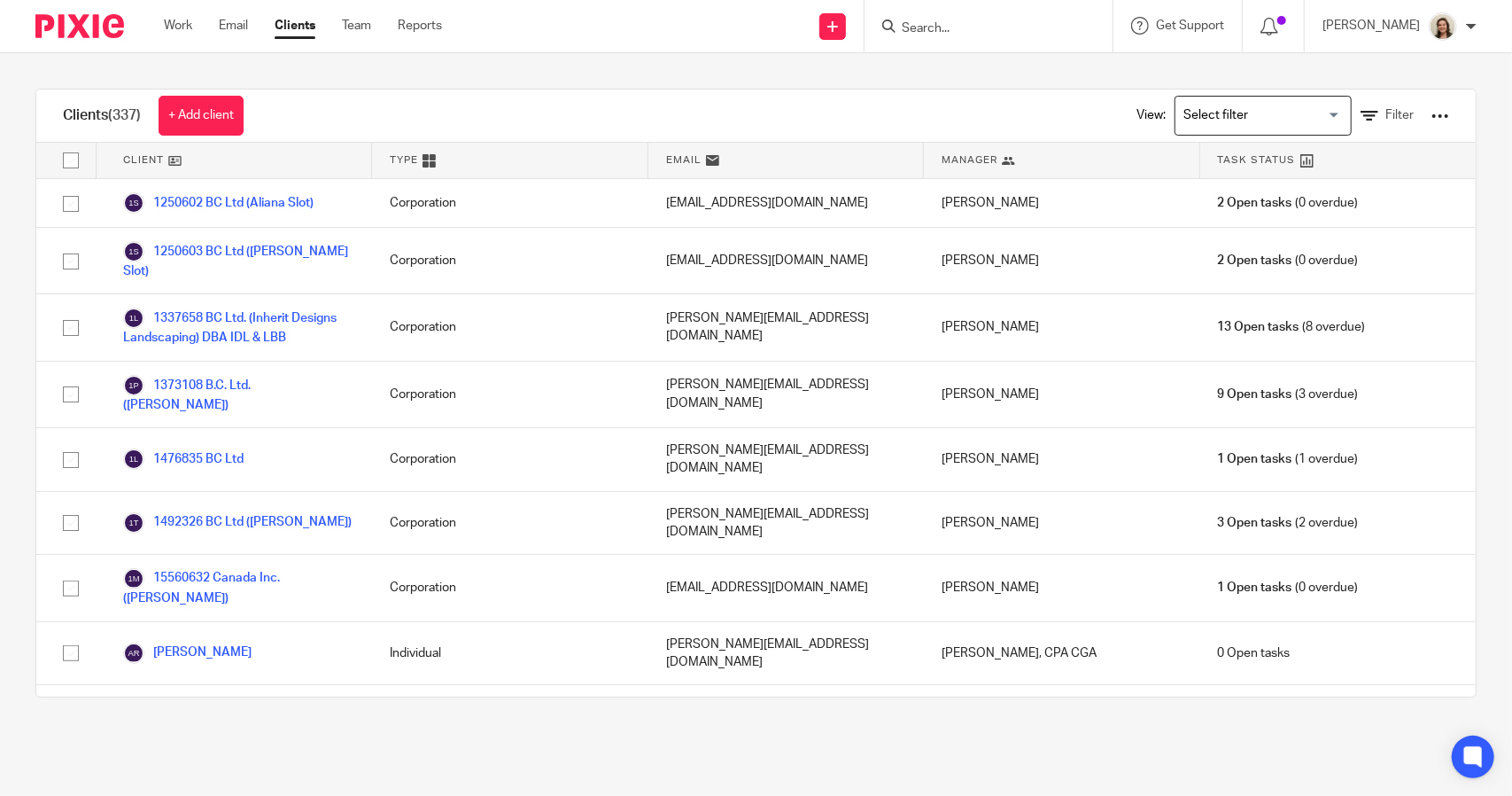
click at [921, 28] on input "Search" at bounding box center [980, 28] width 160 height 16
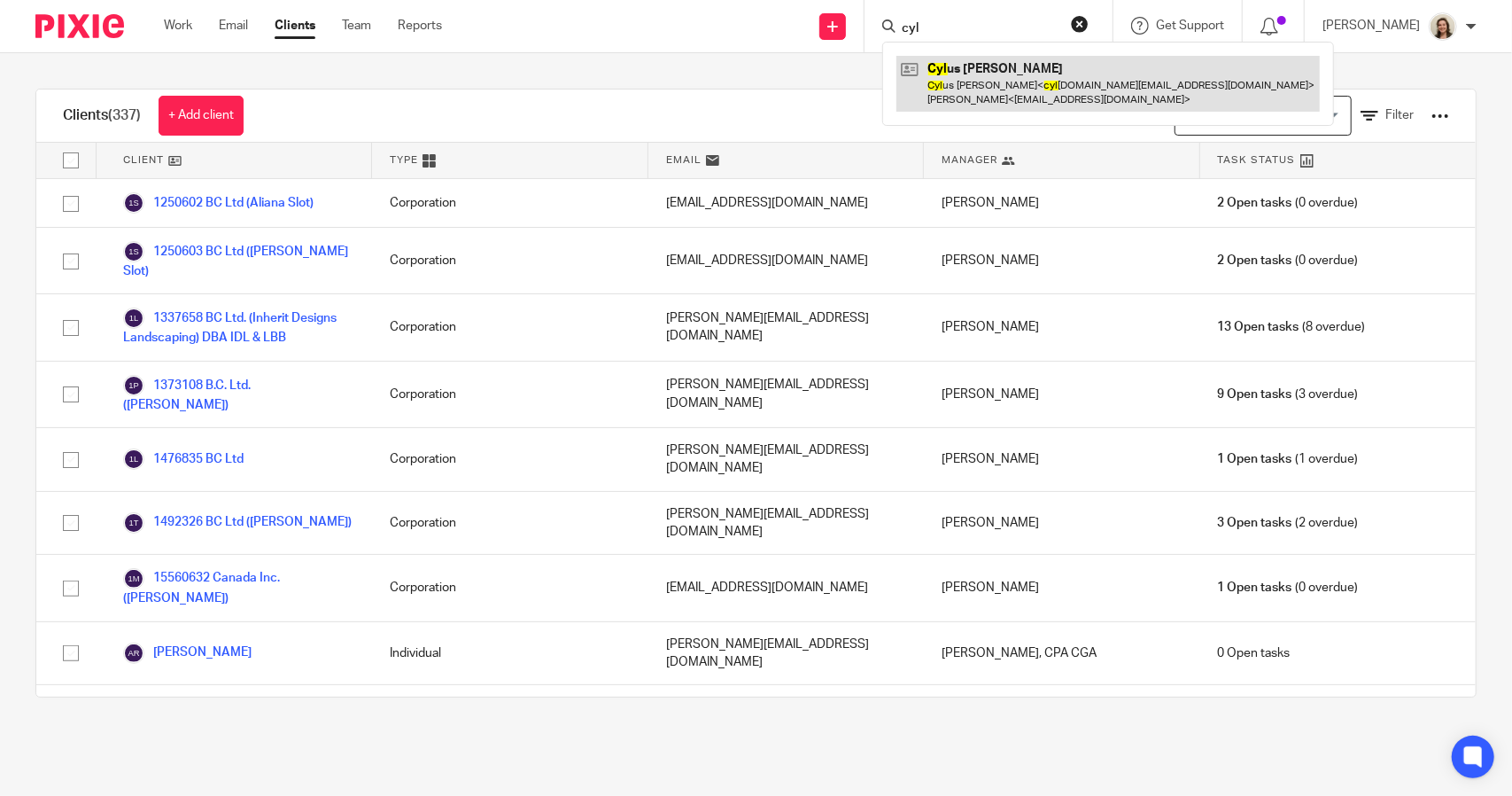
type input "cyl"
click at [962, 73] on link at bounding box center [1109, 83] width 424 height 55
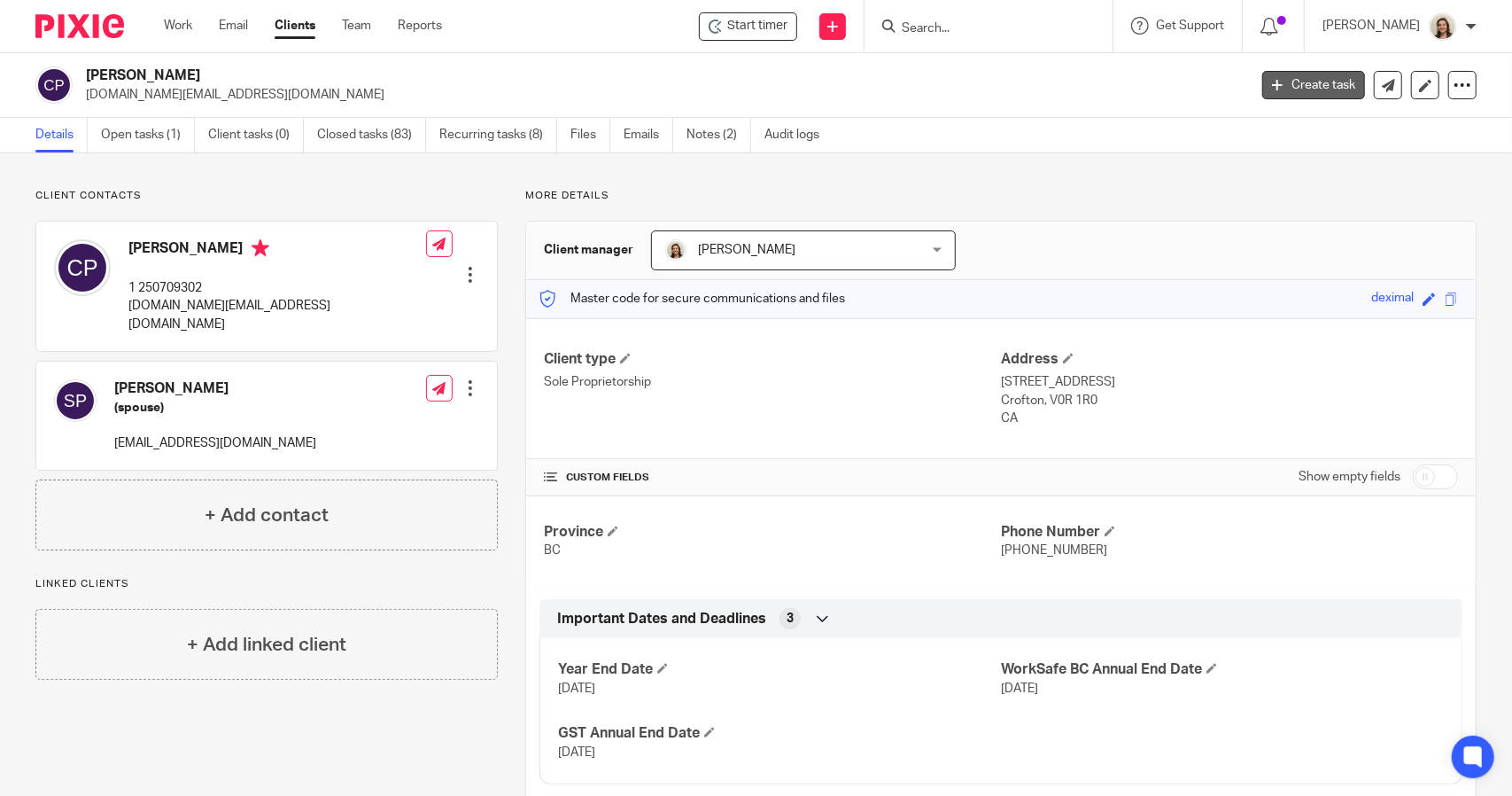
click at [1285, 90] on link "Create task" at bounding box center [1314, 84] width 103 height 28
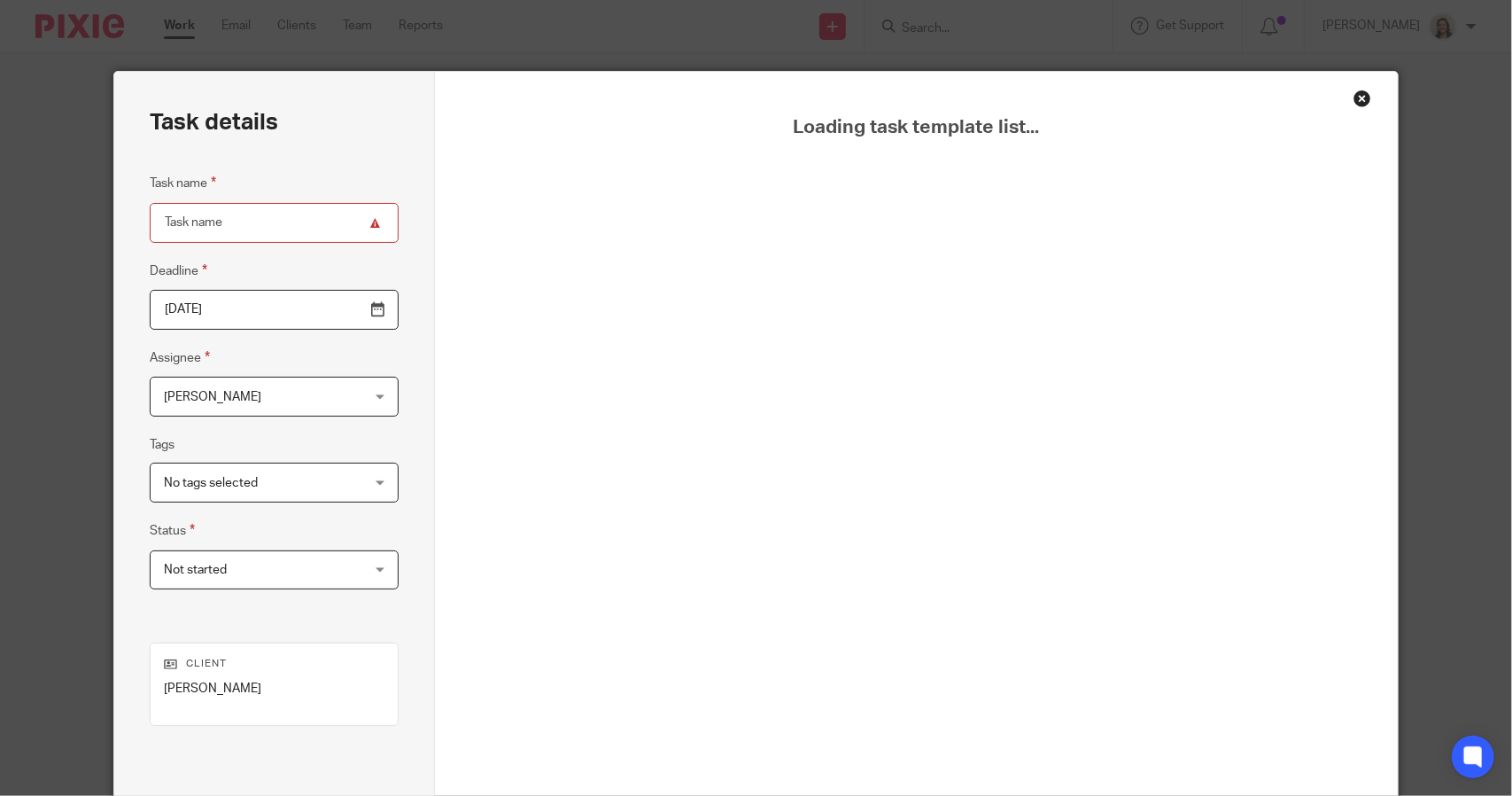
click at [1358, 101] on div "Close this dialog window" at bounding box center [1363, 98] width 17 height 17
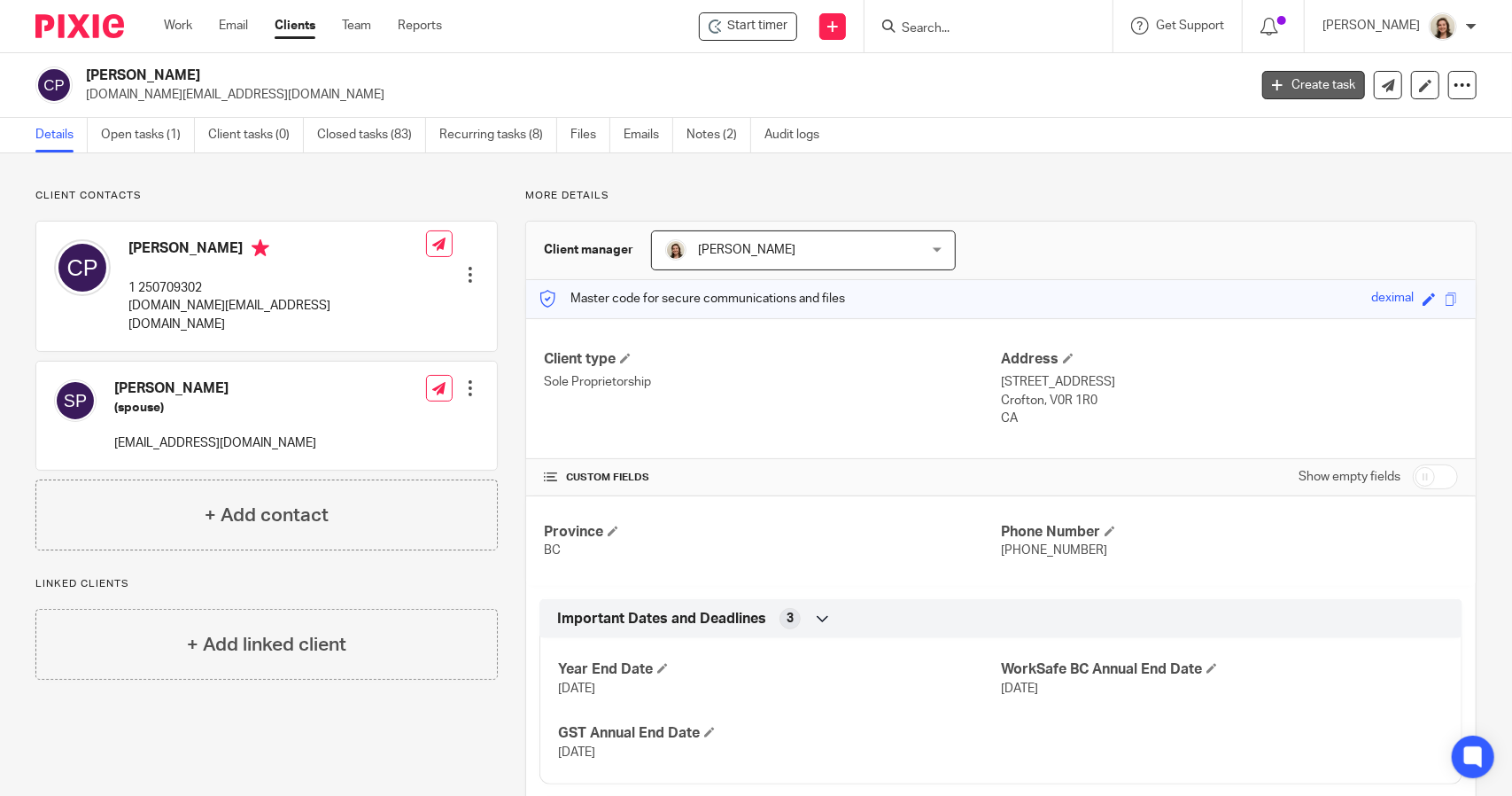
click at [1295, 90] on link "Create task" at bounding box center [1314, 84] width 103 height 28
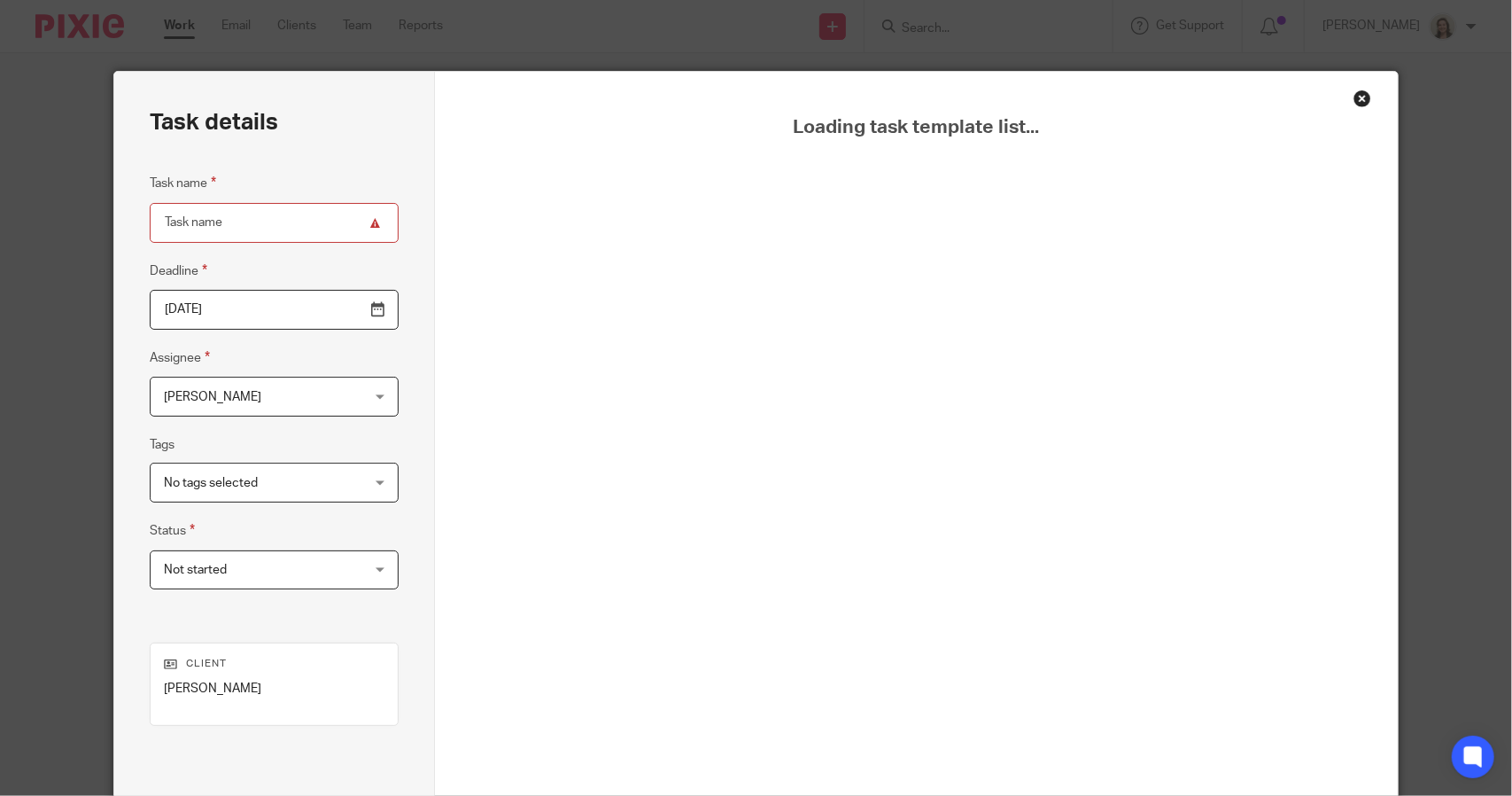
click at [1357, 98] on div "Close this dialog window" at bounding box center [1363, 98] width 17 height 17
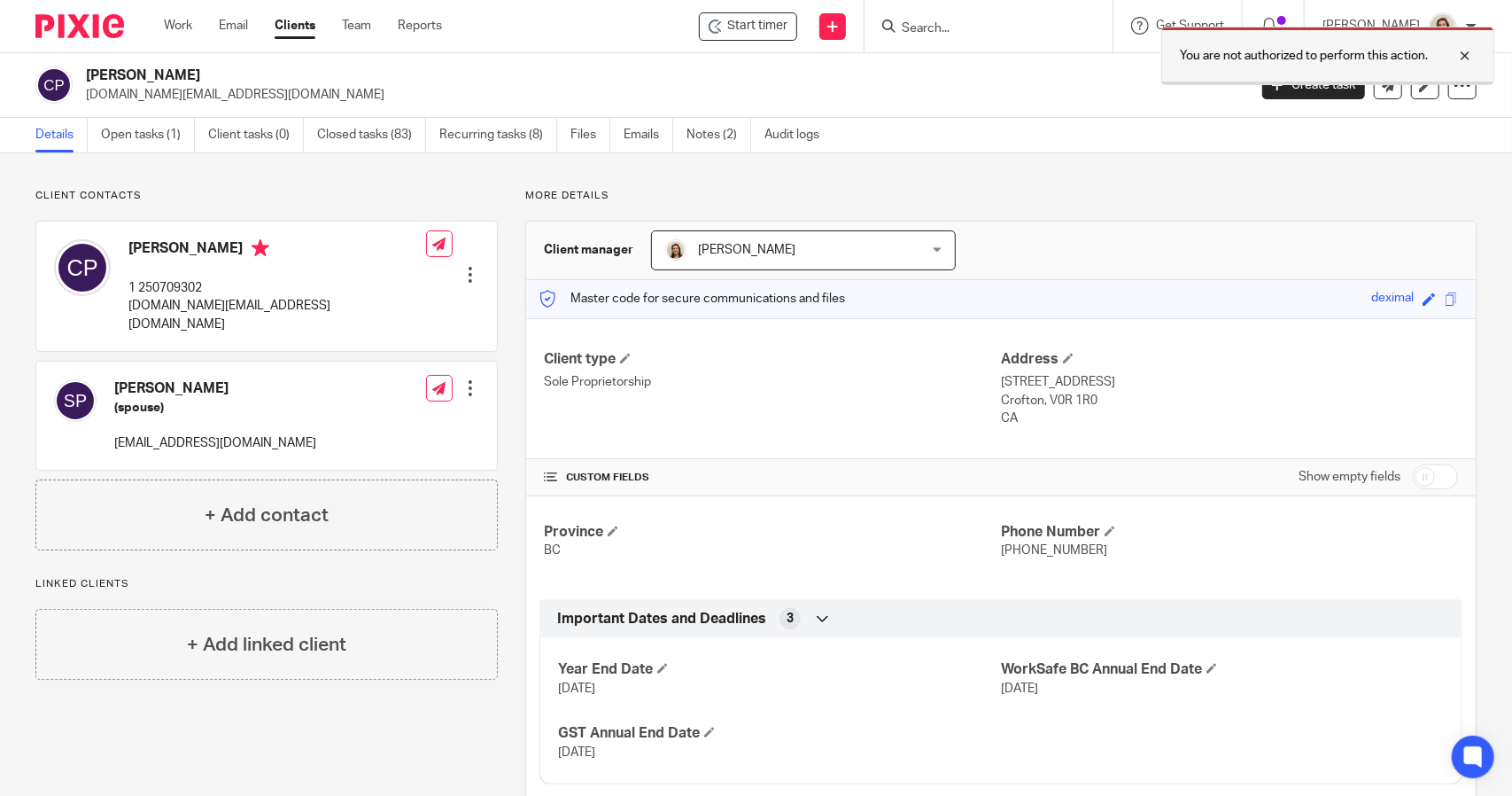
click at [1180, 52] on p "You are not authorized to perform this action." at bounding box center [1304, 55] width 248 height 17
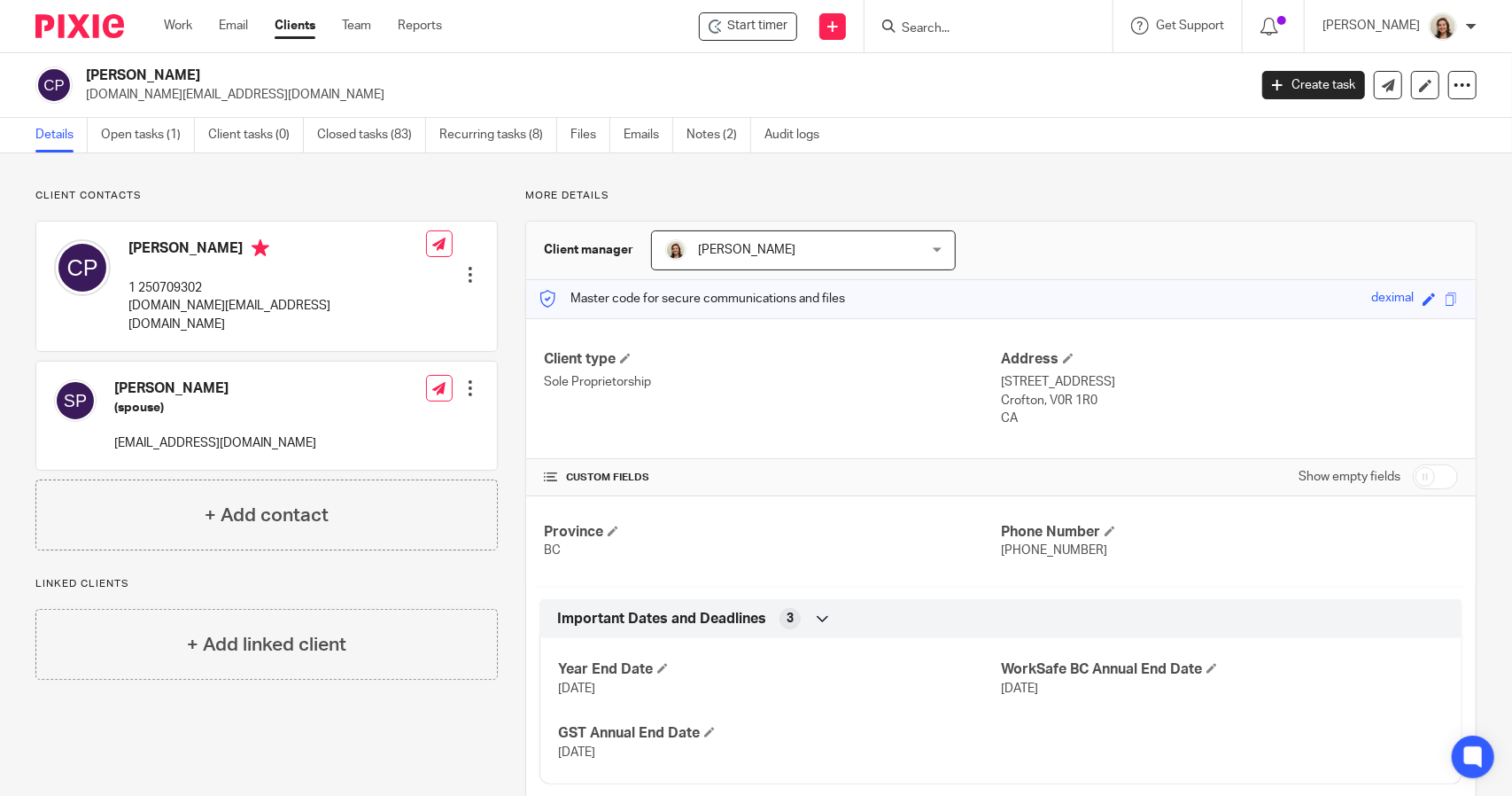
click at [915, 31] on input "Search" at bounding box center [980, 28] width 160 height 16
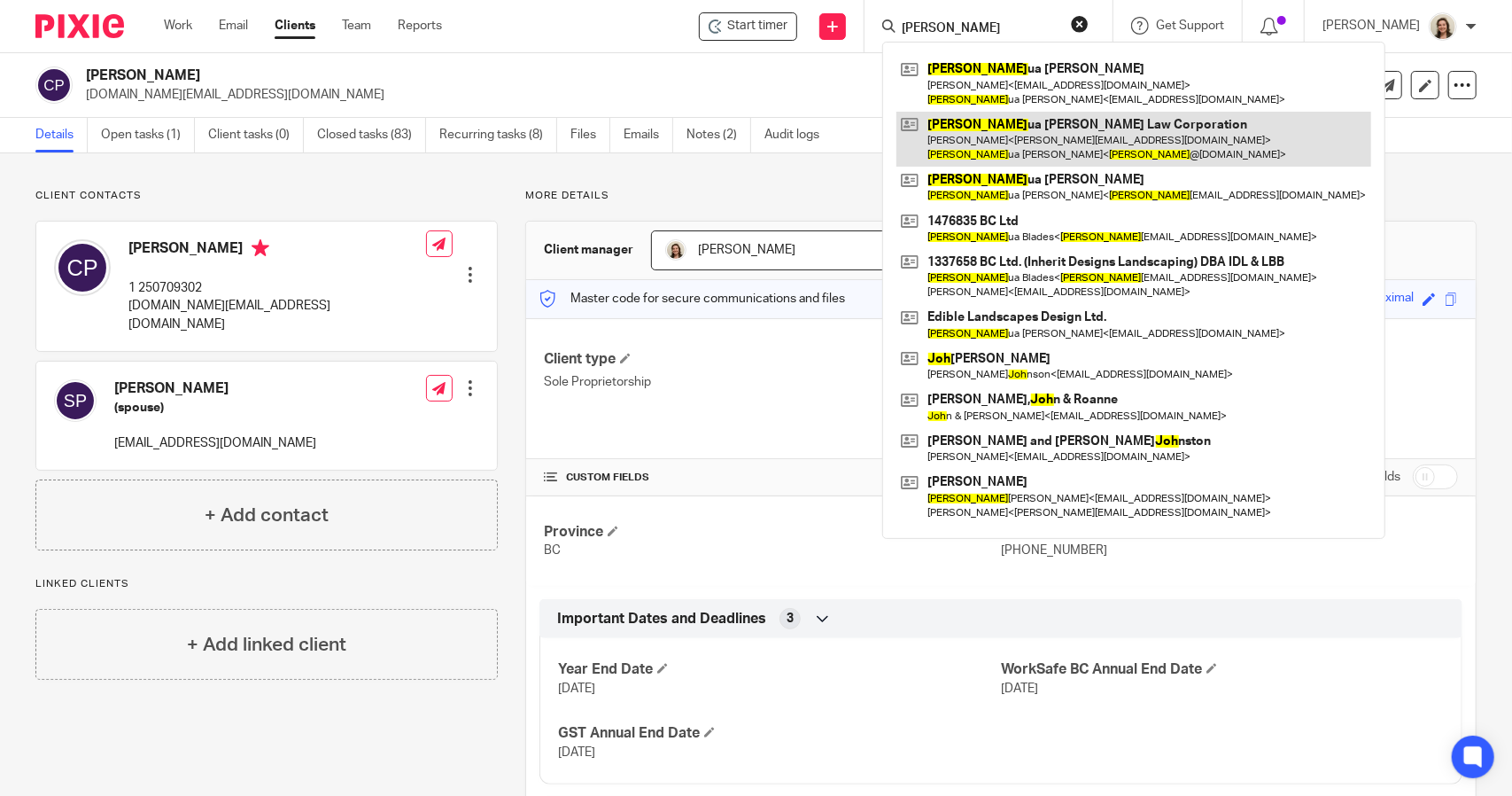
type input "josh"
click at [954, 138] on link at bounding box center [1134, 139] width 475 height 55
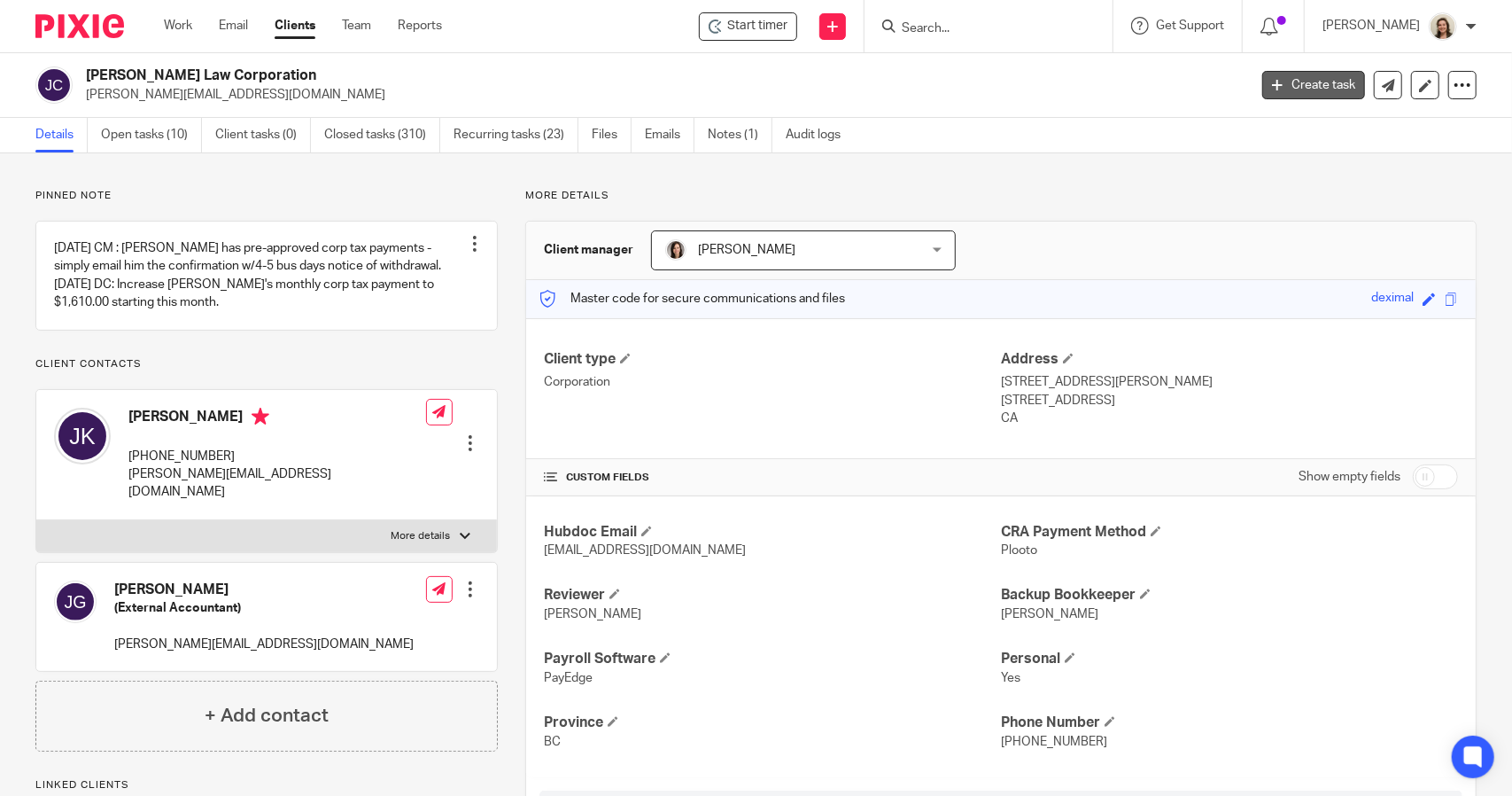
click at [1277, 89] on link "Create task" at bounding box center [1314, 84] width 103 height 28
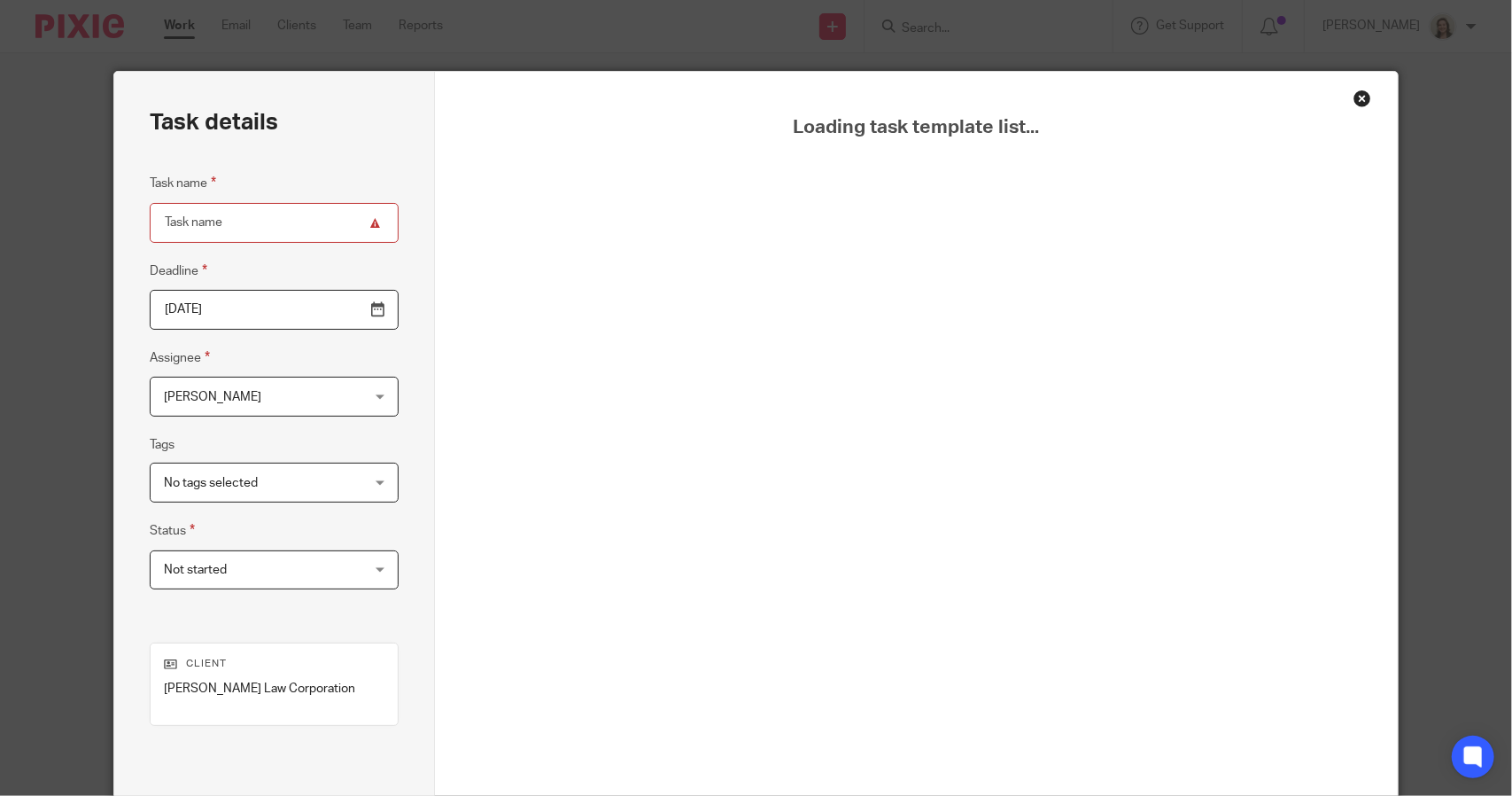
click at [1355, 97] on div "Close this dialog window" at bounding box center [1363, 98] width 17 height 17
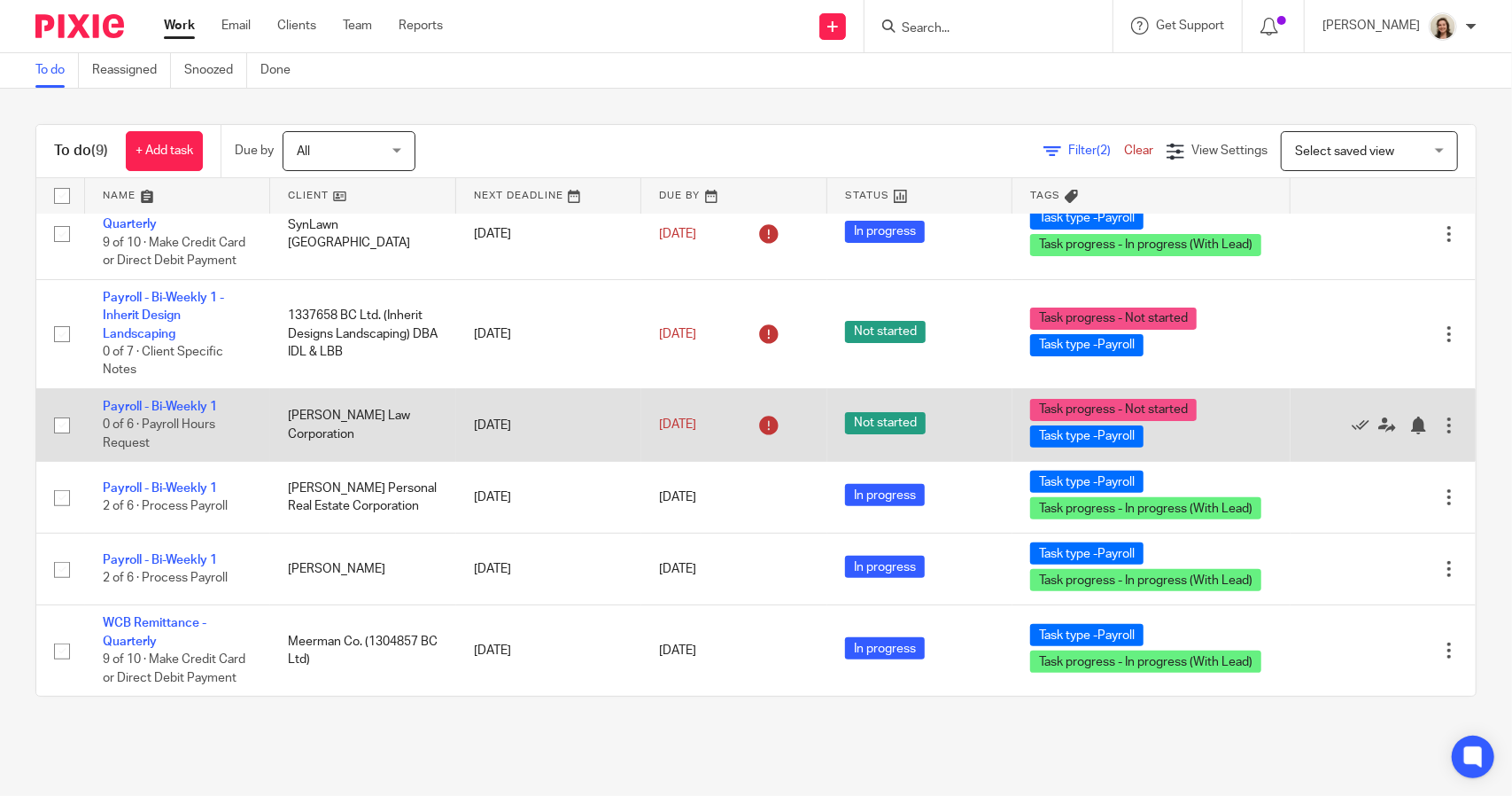
scroll to position [317, 0]
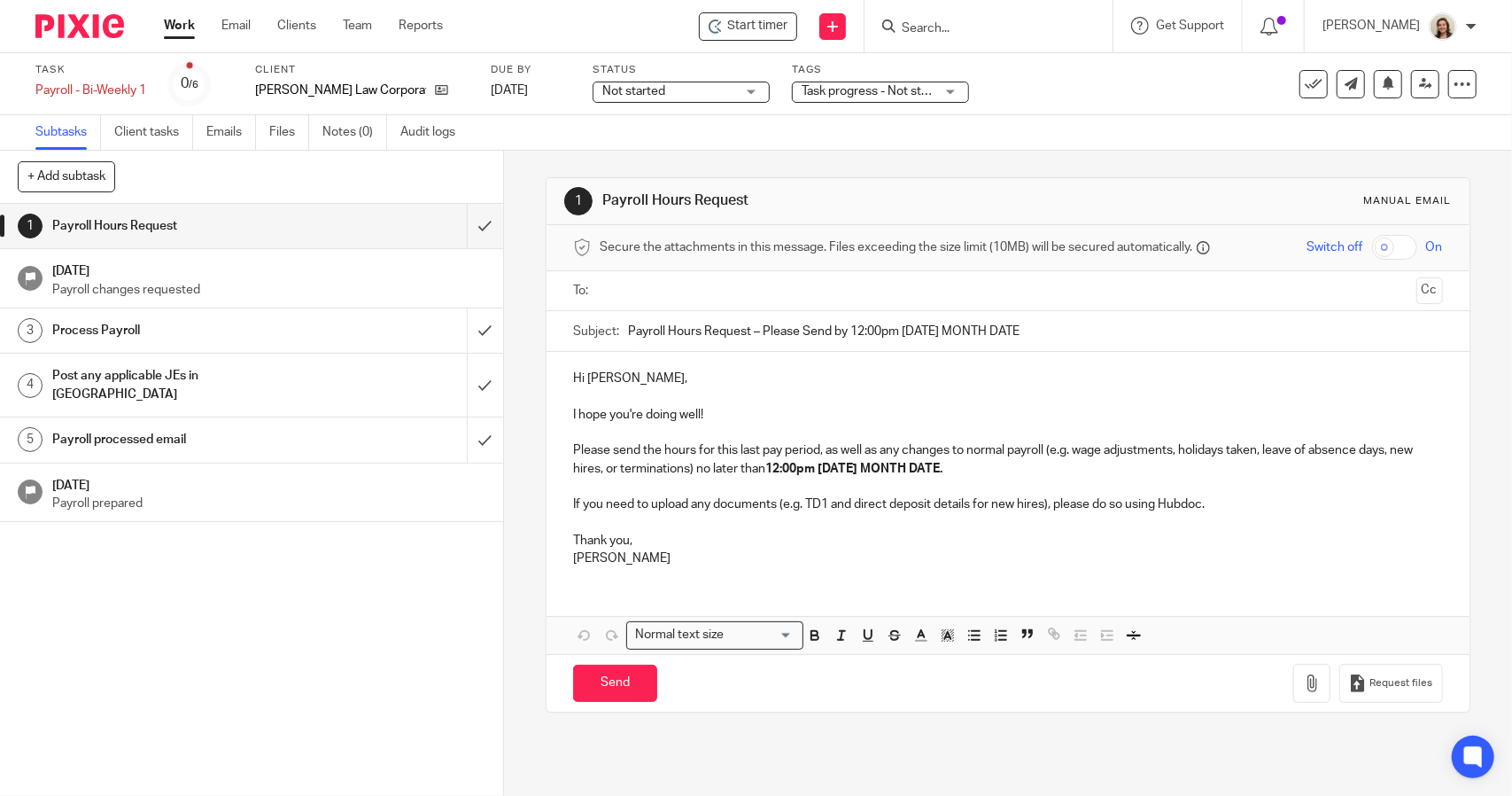
drag, startPoint x: 1037, startPoint y: 326, endPoint x: 749, endPoint y: 316, distance: 288.2
click at [749, 316] on input "Payroll Hours Request – Please Send by 12:00pm [DATE] MONTH DATE" at bounding box center [1035, 330] width 814 height 39
type input "Payroll Hours Request"
drag, startPoint x: 999, startPoint y: 465, endPoint x: 716, endPoint y: 471, distance: 283.1
click at [716, 471] on p "Please send the hours for this last pay period, as well as any changes to norma…" at bounding box center [1008, 459] width 869 height 37
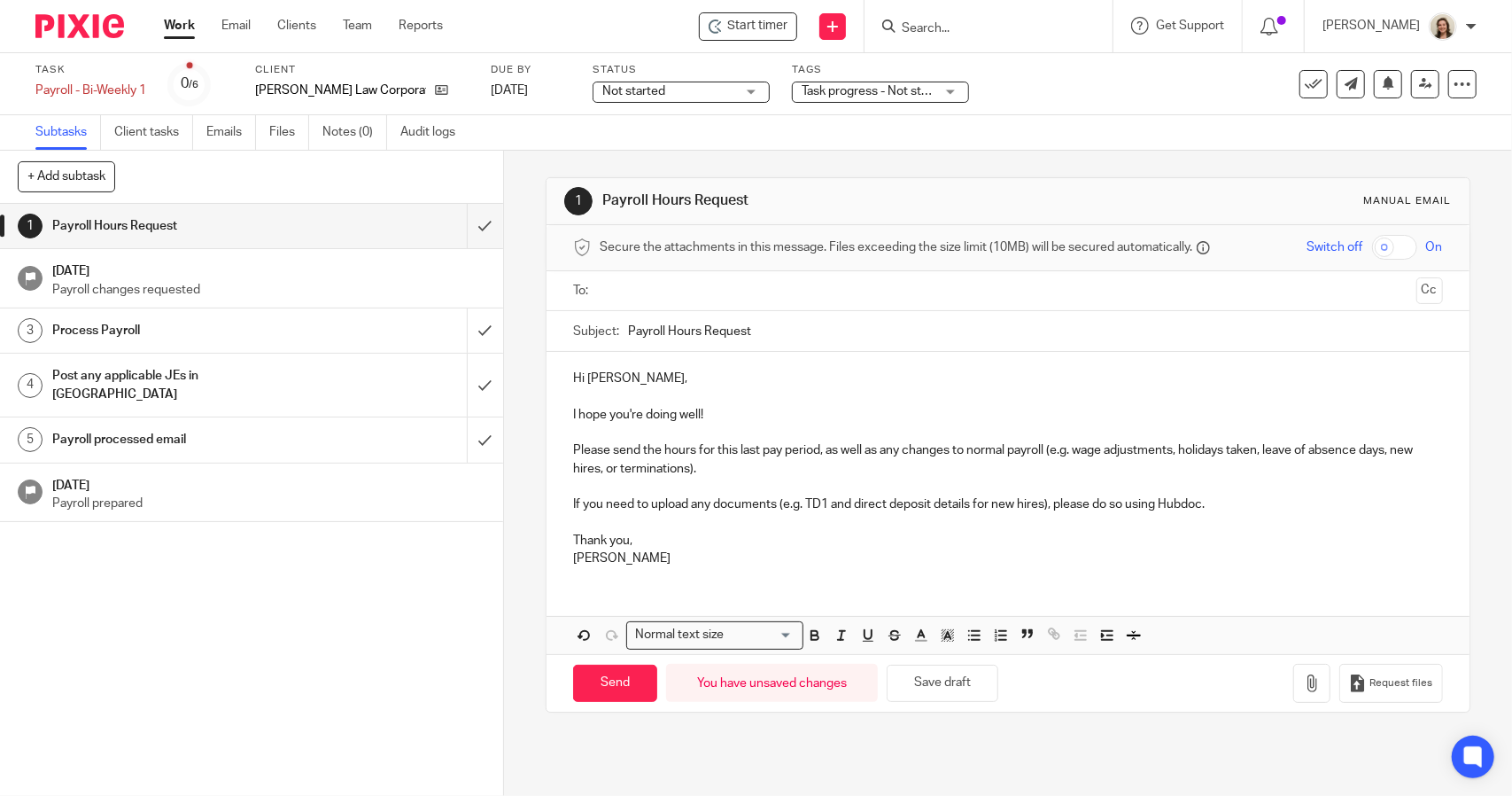
click at [637, 373] on p "Hi [PERSON_NAME]," at bounding box center [1008, 378] width 869 height 17
click at [720, 411] on p "I hope you're doing well!" at bounding box center [1008, 415] width 869 height 17
click at [736, 474] on p "Please send the hours for this last pay period, as well as any changes to norma…" at bounding box center [1008, 459] width 869 height 37
click at [799, 462] on p "Please send the hours for this last pay period, as well as any changes to norma…" at bounding box center [1008, 459] width 869 height 37
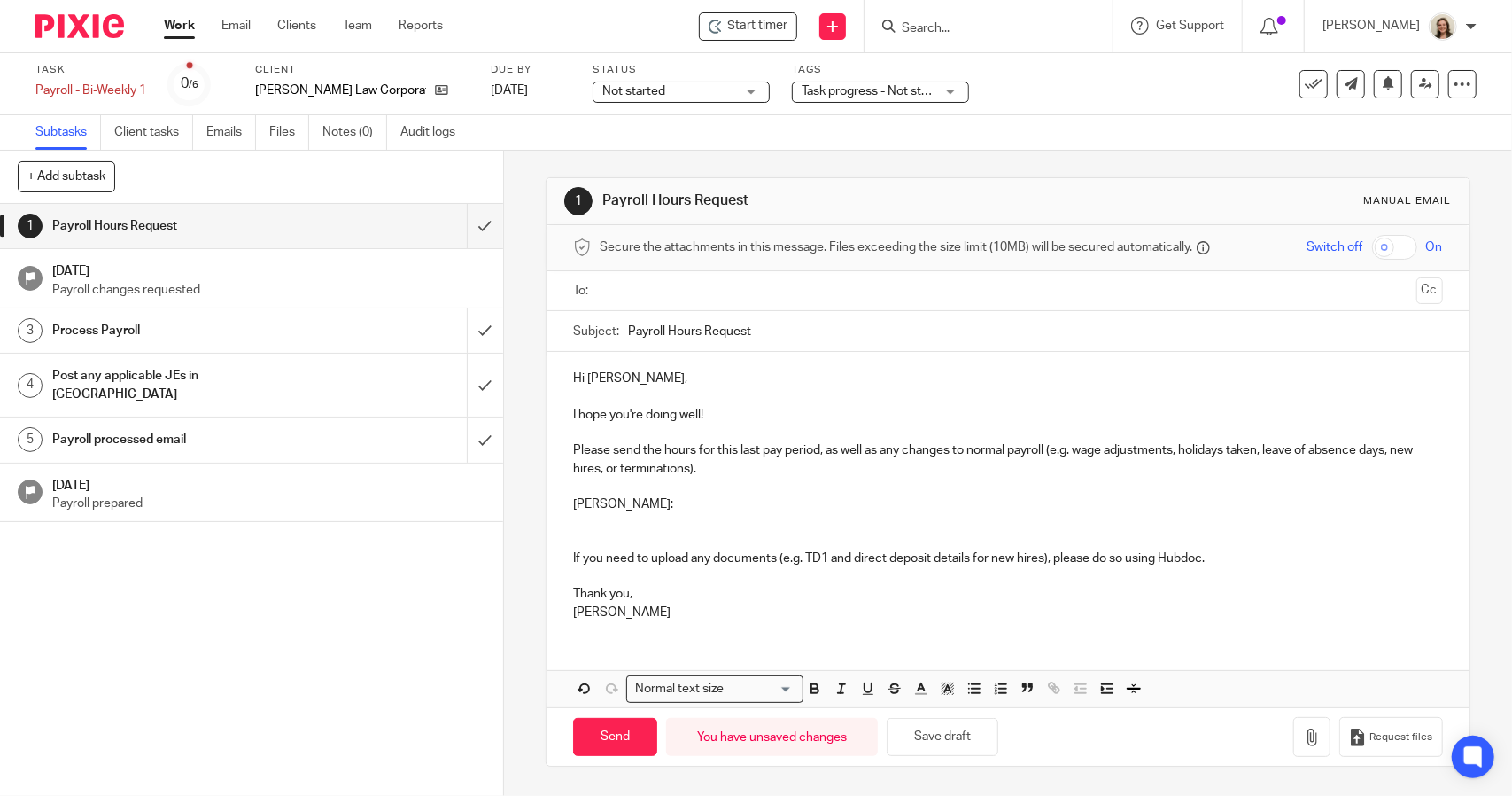
click at [583, 526] on p at bounding box center [1008, 521] width 869 height 17
click at [807, 527] on p "September 28th to October" at bounding box center [1008, 521] width 869 height 17
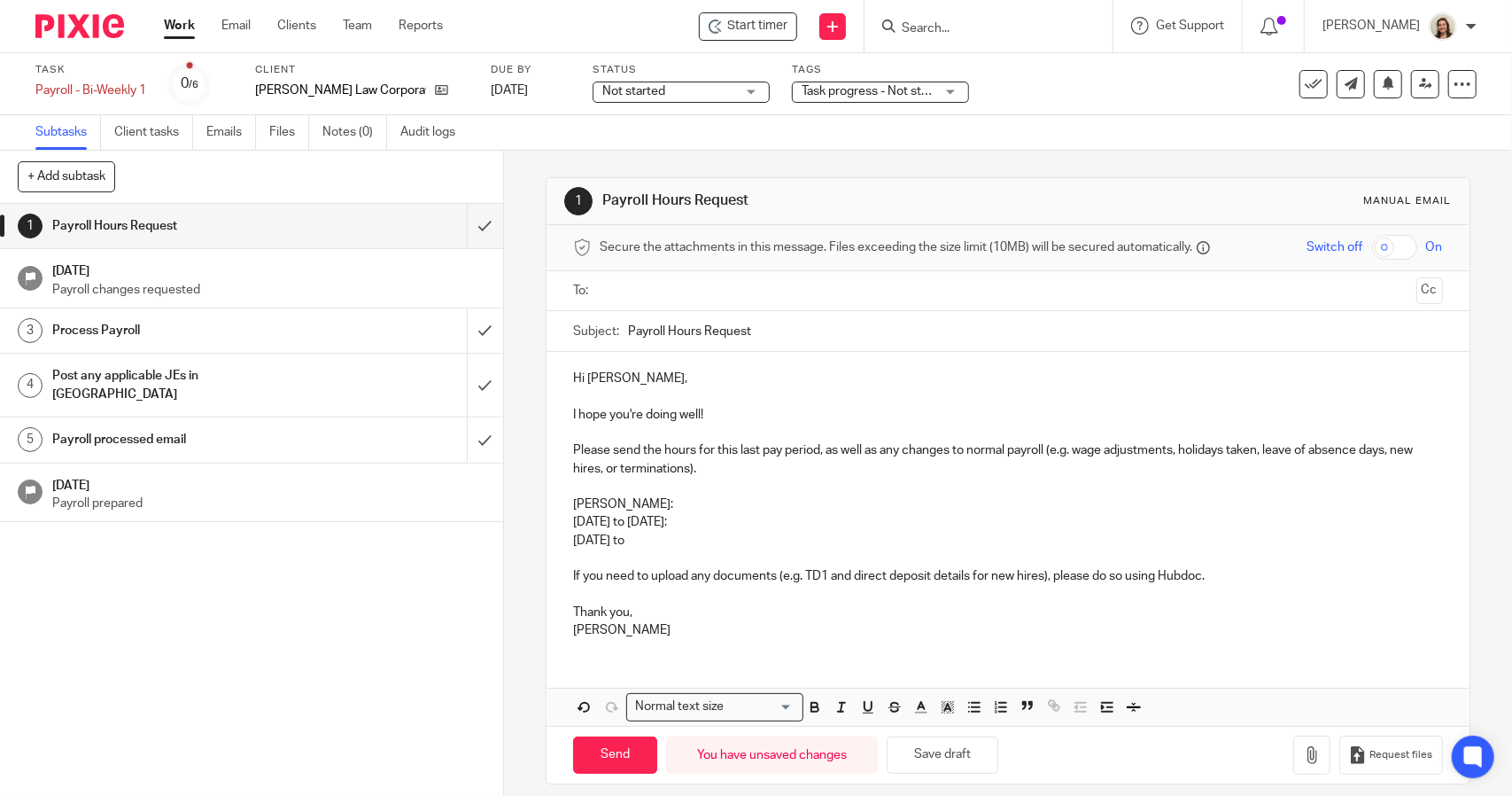
click at [722, 545] on p "October 5th to" at bounding box center [1008, 540] width 869 height 17
click at [767, 524] on p "September 28th to October 4th:" at bounding box center [1008, 521] width 869 height 17
click at [833, 514] on p "September 28th to October 4th:" at bounding box center [1008, 521] width 869 height 17
click at [803, 539] on p "October 5th to 11th:" at bounding box center [1008, 540] width 869 height 17
click at [857, 522] on p "September 28th to October 4th: 21.25 regular hours and 8 stat hours" at bounding box center [1008, 521] width 869 height 17
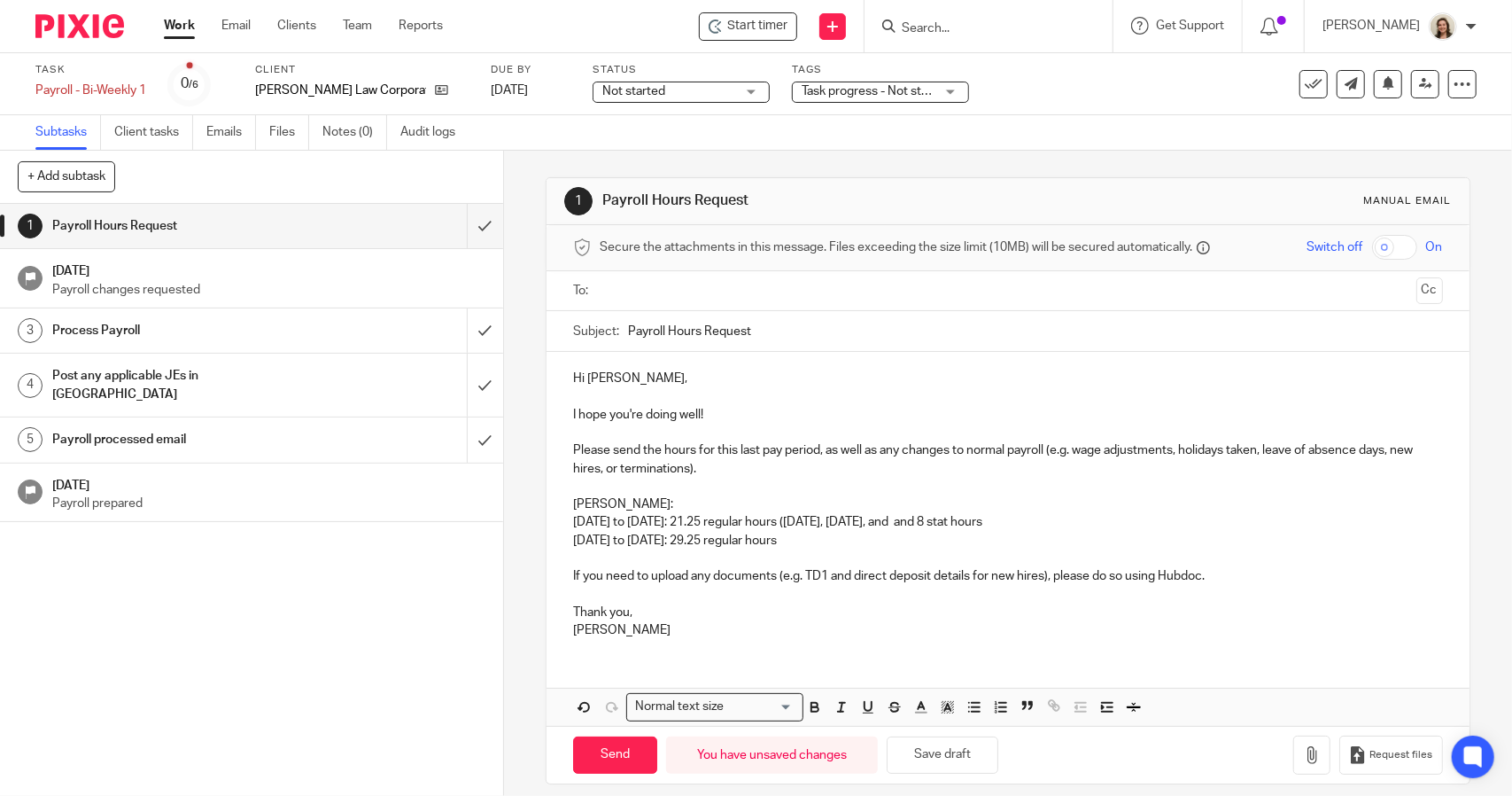
click at [906, 525] on p "September 28th to October 4th: 21.25 regular hours (Monday, Wednesday, and and …" at bounding box center [1008, 521] width 869 height 17
click at [865, 526] on p "September 28th to October 4th: 21.25 regular hours (Monday, Wednesday, and and …" at bounding box center [1008, 521] width 869 height 17
click at [930, 527] on p "September 28th to October 4th: 21.25 regular hours (8 - Monday, Wednesday, and …" at bounding box center [1008, 521] width 869 height 17
click at [934, 524] on p "September 28th to October 4th: 21.25 regular hours (8 - Monday; Wednesday, and …" at bounding box center [1008, 521] width 869 height 17
click at [1040, 520] on p "September 28th to October 4th: 21.25 regular hours (8 - Monday; 8 - Wednesday, …" at bounding box center [1008, 521] width 869 height 17
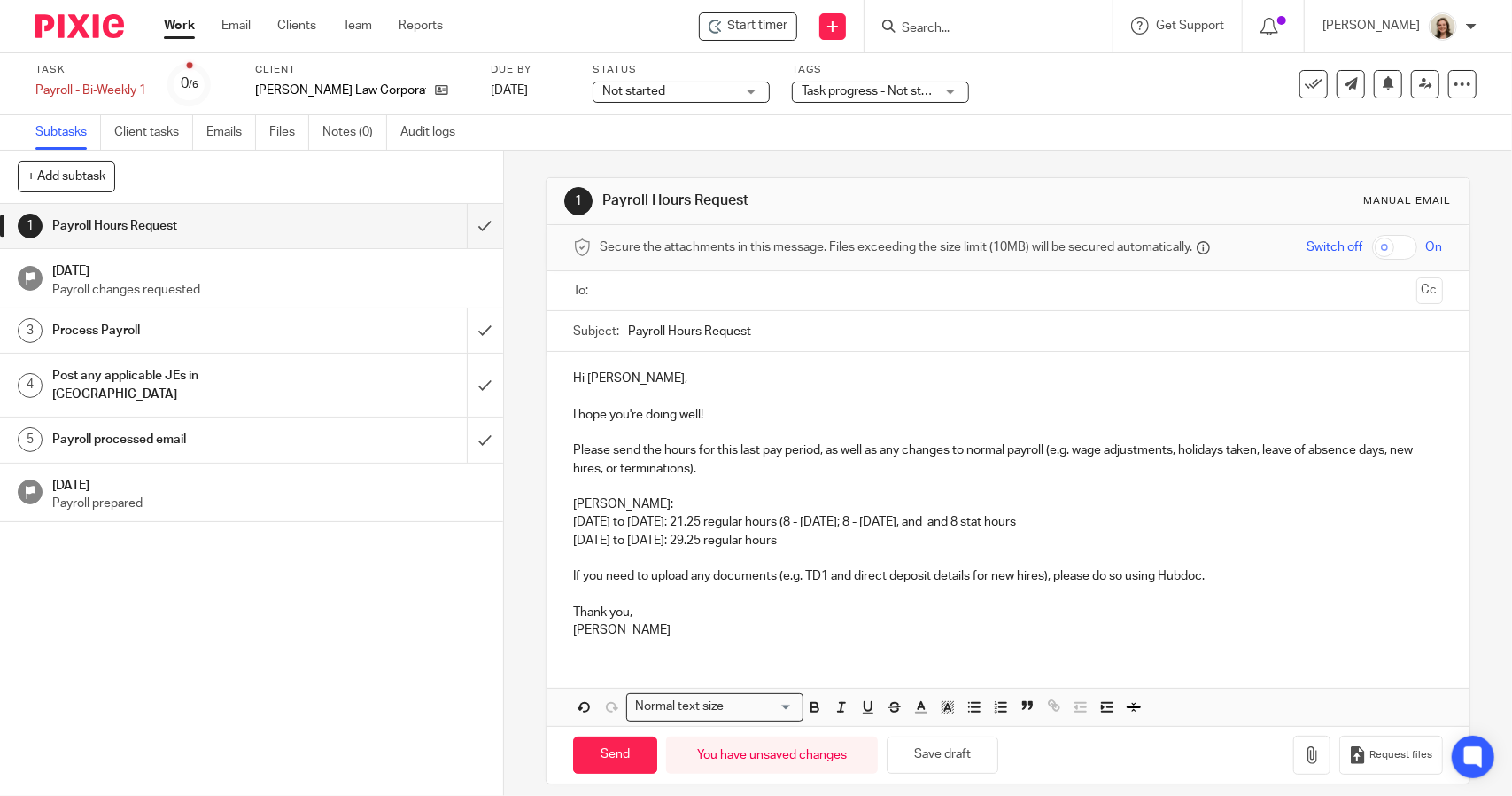
click at [1019, 527] on p "September 28th to October 4th: 21.25 regular hours (8 - Monday; 8 - Wednesday, …" at bounding box center [1008, 521] width 869 height 17
click at [1043, 520] on p "September 28th to October 4th: 21.25 regular hours (8 - Monday; 8 - Wednesday; …" at bounding box center [1008, 521] width 869 height 17
click at [1233, 521] on p "September 28th to October 4th: 21.25 regular hours (8 - Monday; 8 - Wednesday; …" at bounding box center [1008, 521] width 869 height 17
click at [629, 501] on p "Dilpreet:" at bounding box center [1008, 503] width 869 height 17
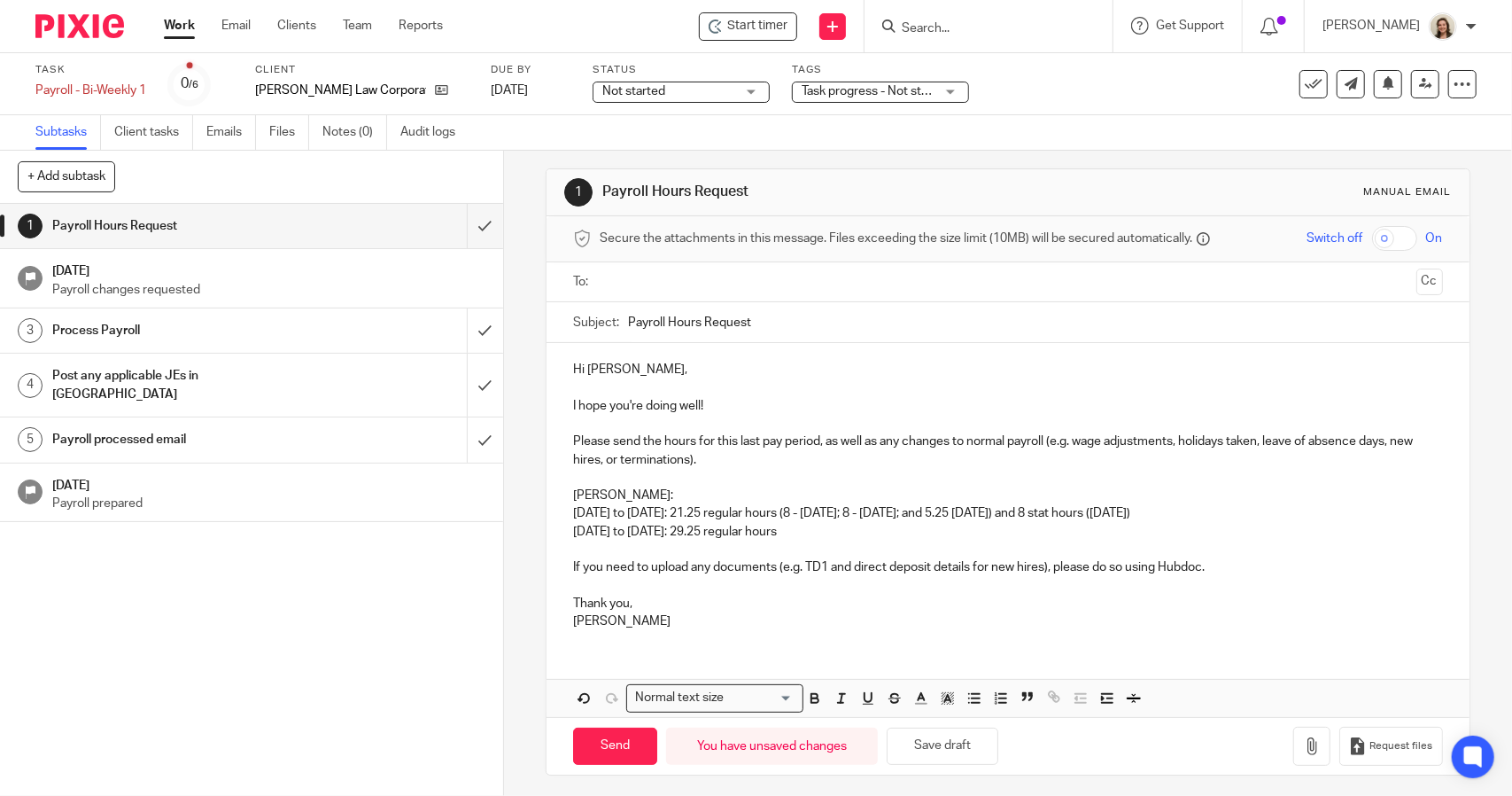
scroll to position [12, 0]
click at [1284, 506] on p "September 28th to October 4th: 21.25 regular hours (8 - Monday; 8 - Wednesday; …" at bounding box center [1008, 510] width 869 height 17
click at [843, 527] on p "October 5th to 11th: 29.25 regular hours" at bounding box center [1008, 528] width 869 height 17
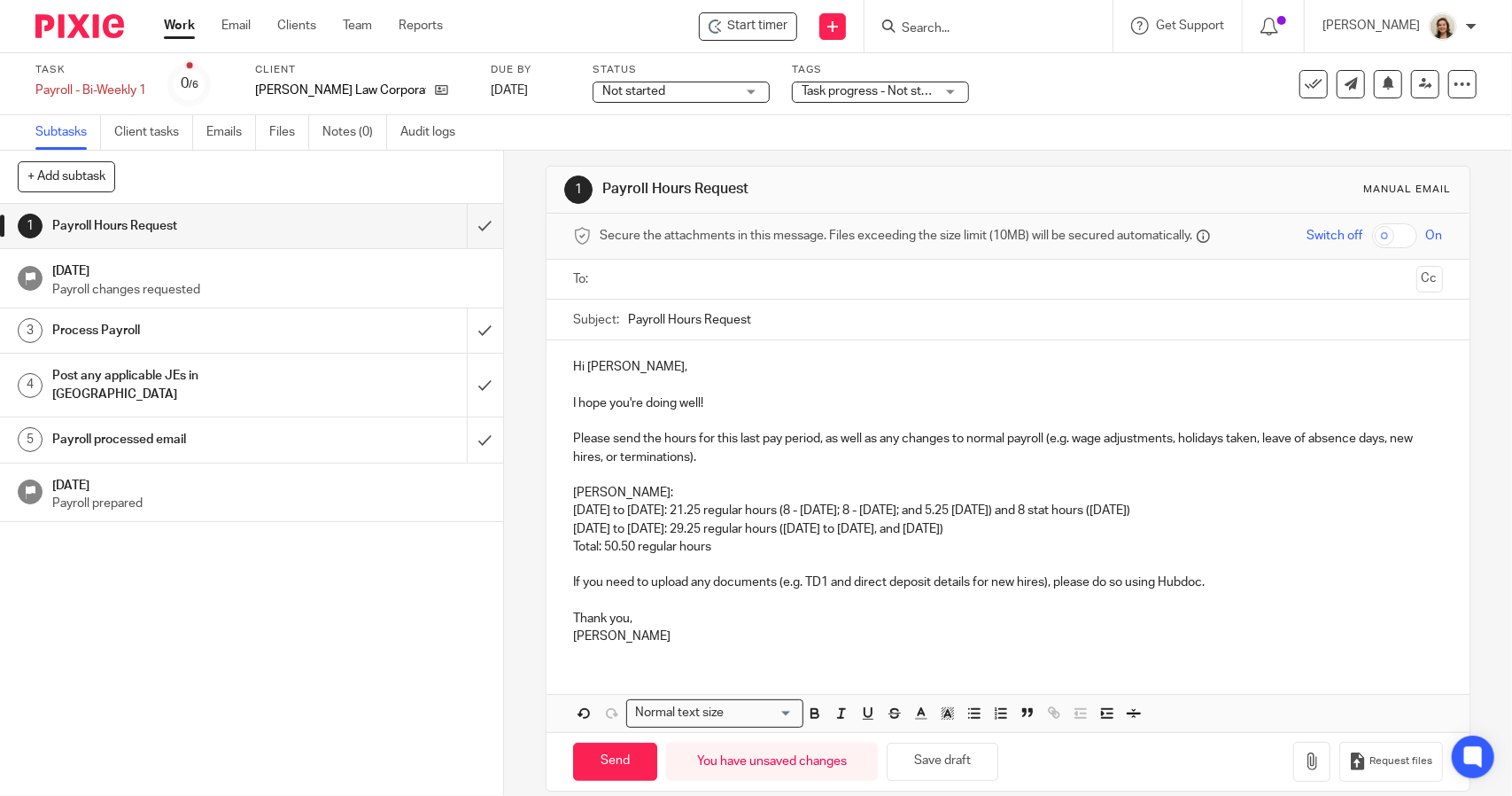
click at [629, 547] on p "Total: 50.50 regular hours" at bounding box center [1008, 547] width 869 height 17
click at [723, 550] on p "Total: 50.5 regular hours" at bounding box center [1008, 547] width 869 height 17
click at [662, 362] on p "Hi Joshua," at bounding box center [1008, 366] width 869 height 17
click at [730, 397] on p "I hope you're doing well!" at bounding box center [1008, 403] width 869 height 17
click at [778, 453] on p "Please send the hours for this last pay period, as well as any changes to norma…" at bounding box center [1008, 448] width 869 height 37
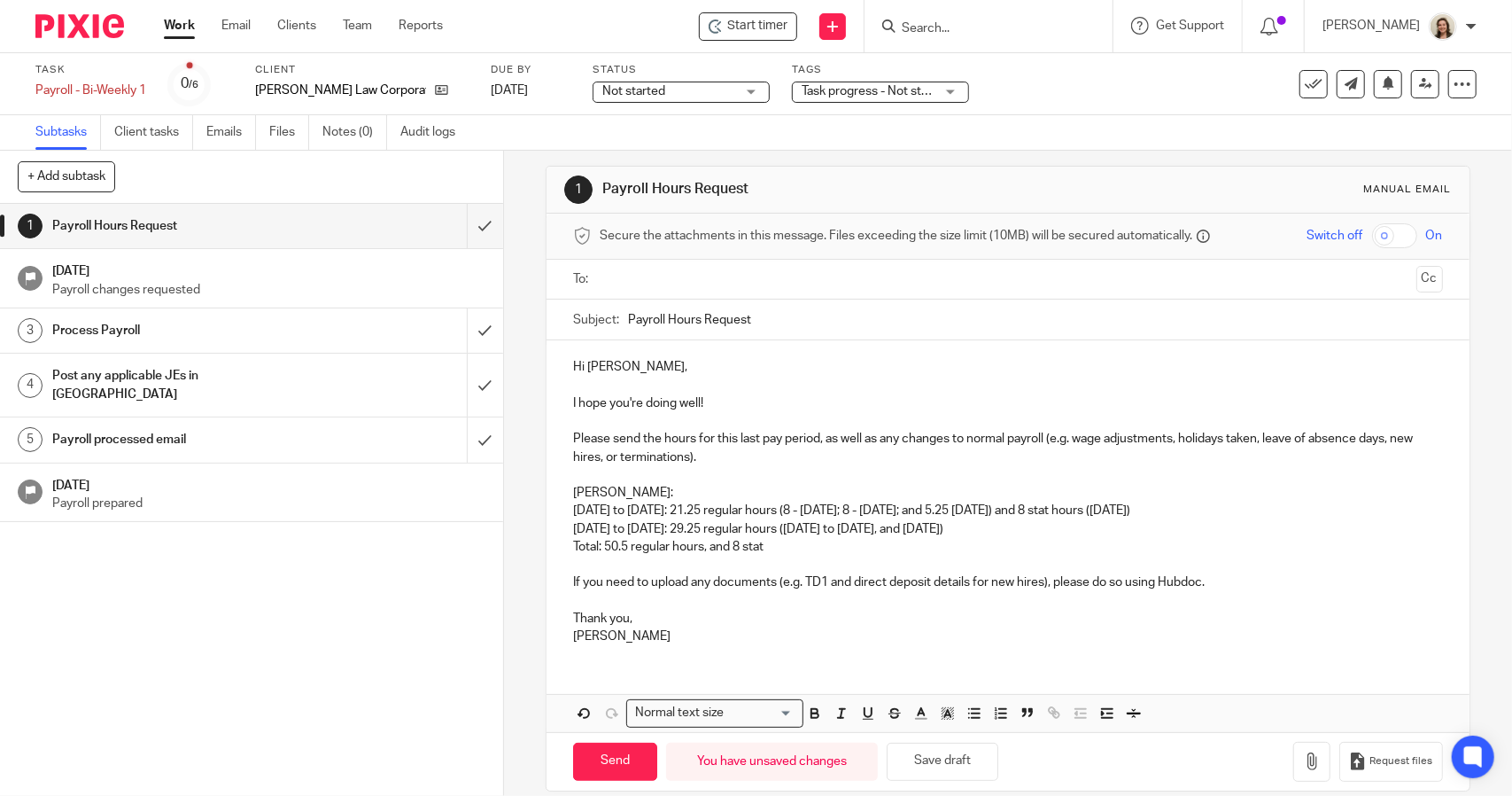
click at [782, 543] on p "Total: 50.5 regular hours, and 8 stat" at bounding box center [1008, 547] width 869 height 17
click at [654, 245] on span "Secure the attachments in this message. Files exceeding the size limit (10MB) w…" at bounding box center [896, 235] width 592 height 17
click at [670, 272] on input "text" at bounding box center [1007, 280] width 802 height 20
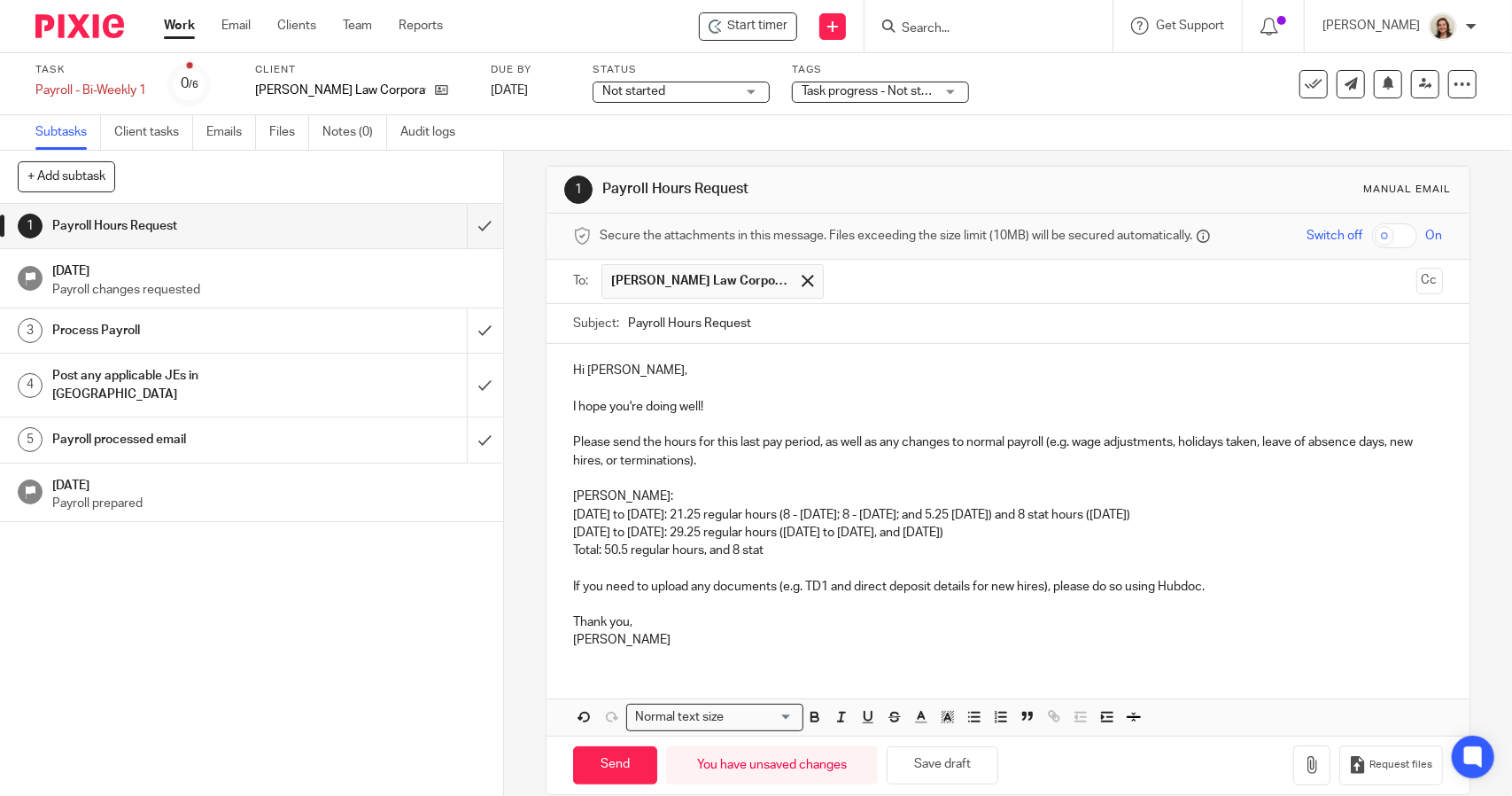
click at [636, 368] on p "Hi [PERSON_NAME]," at bounding box center [1008, 370] width 869 height 17
click at [724, 403] on p "I hope you're doing well!" at bounding box center [1008, 406] width 869 height 17
drag, startPoint x: 120, startPoint y: 87, endPoint x: 118, endPoint y: 76, distance: 11.2
click at [120, 87] on div "Payroll - Bi-Weekly 1 Save Payroll - Bi-Weekly 1" at bounding box center [91, 90] width 111 height 17
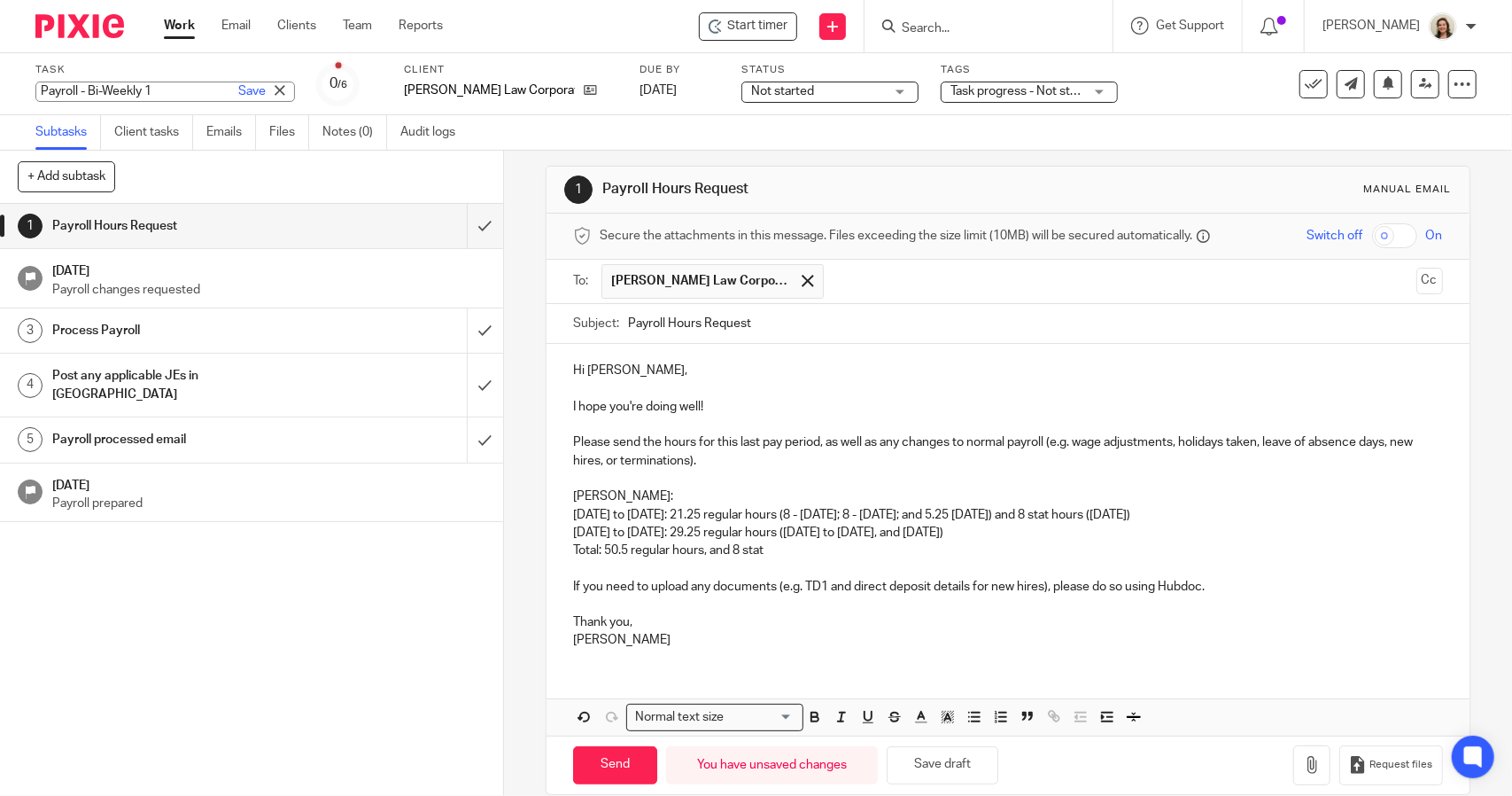
click at [668, 368] on p "Hi Joshua," at bounding box center [1008, 370] width 869 height 17
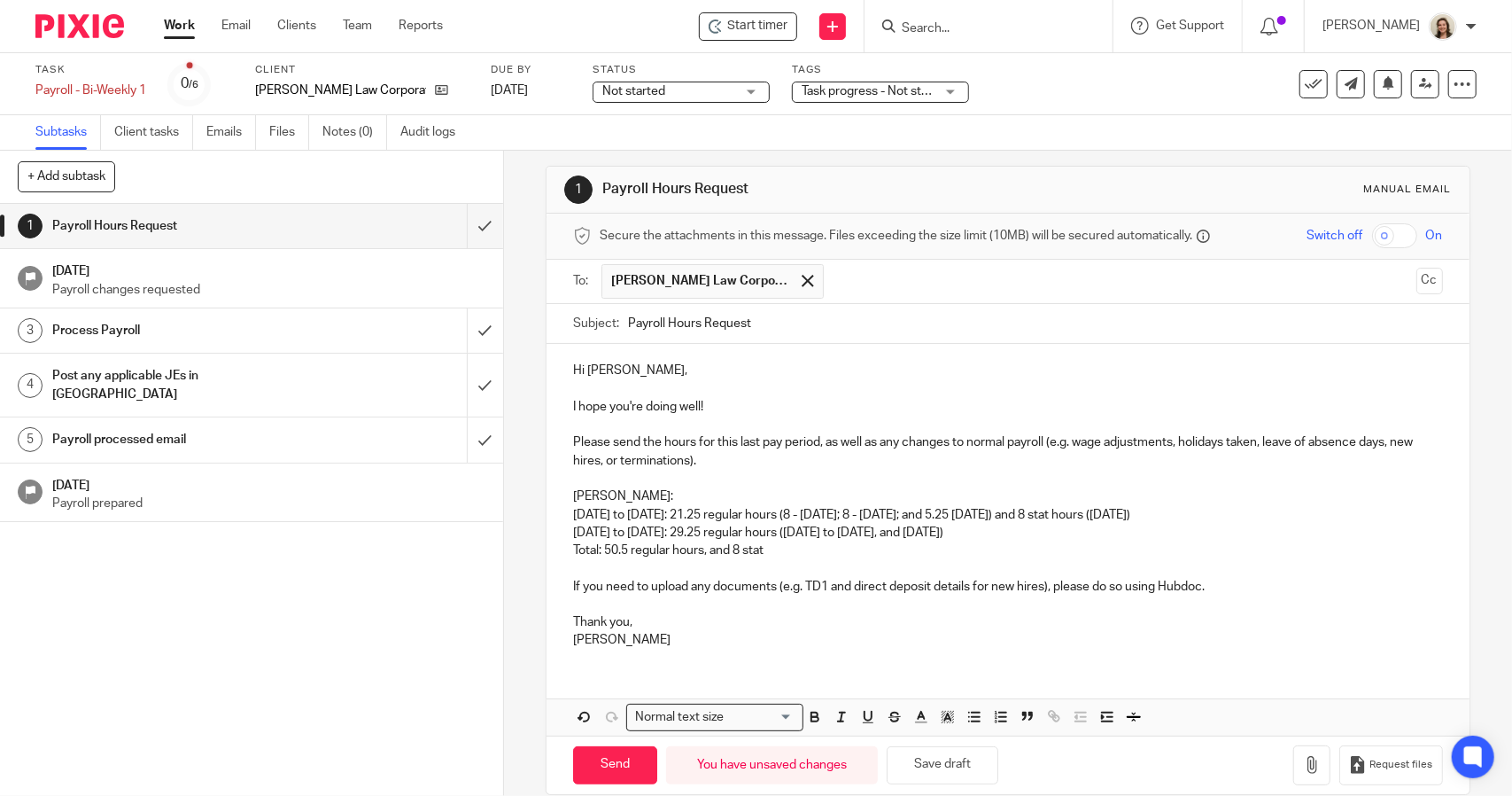
click at [721, 398] on p "I hope you're doing well!" at bounding box center [1008, 406] width 869 height 17
click at [767, 550] on p "Total: 50.5 regular hours, and 8 stat" at bounding box center [1008, 549] width 869 height 17
click at [635, 752] on input "Send" at bounding box center [615, 766] width 84 height 39
type input "Sent"
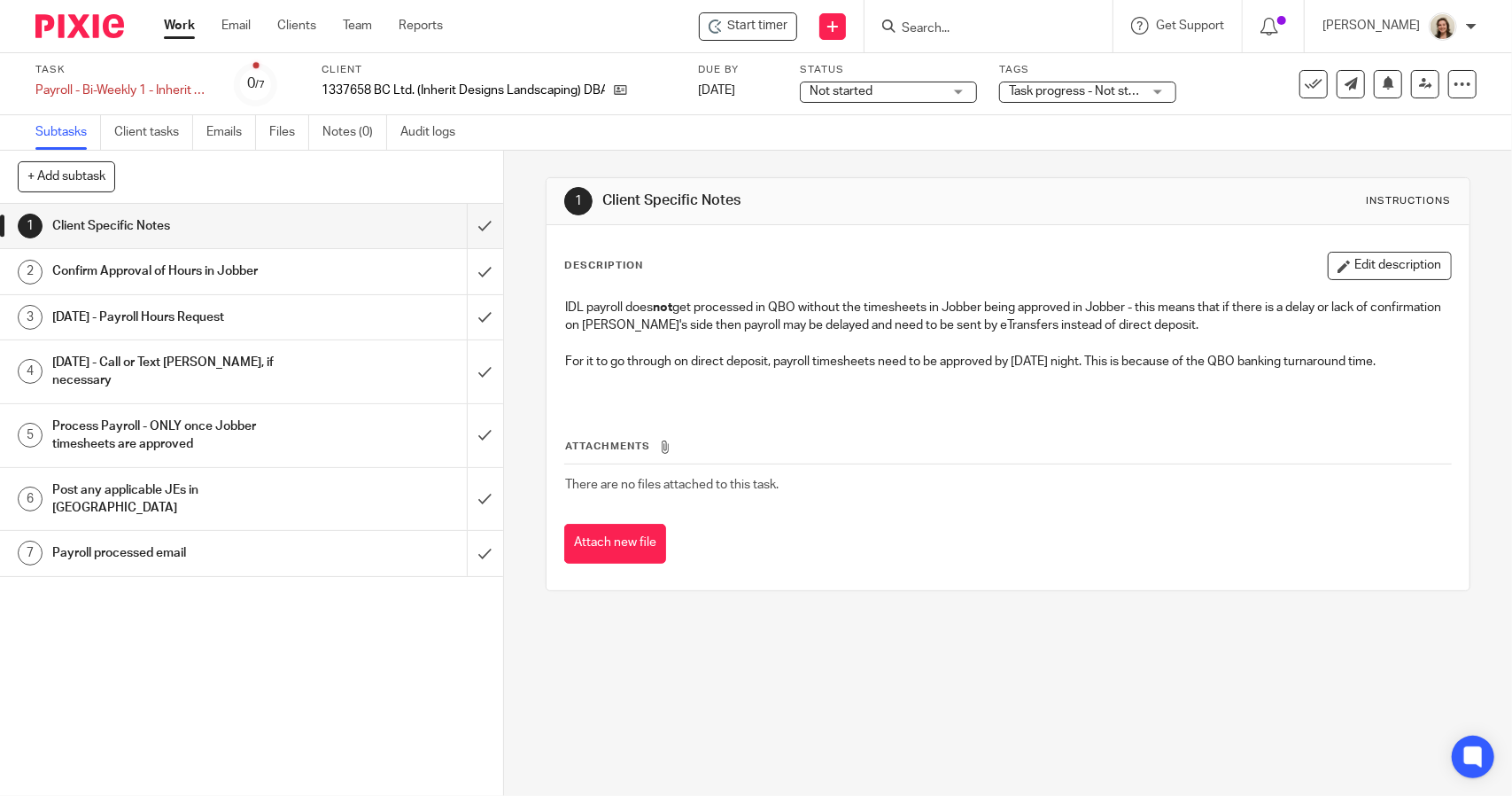
click at [849, 91] on span "Not started" at bounding box center [841, 92] width 63 height 13
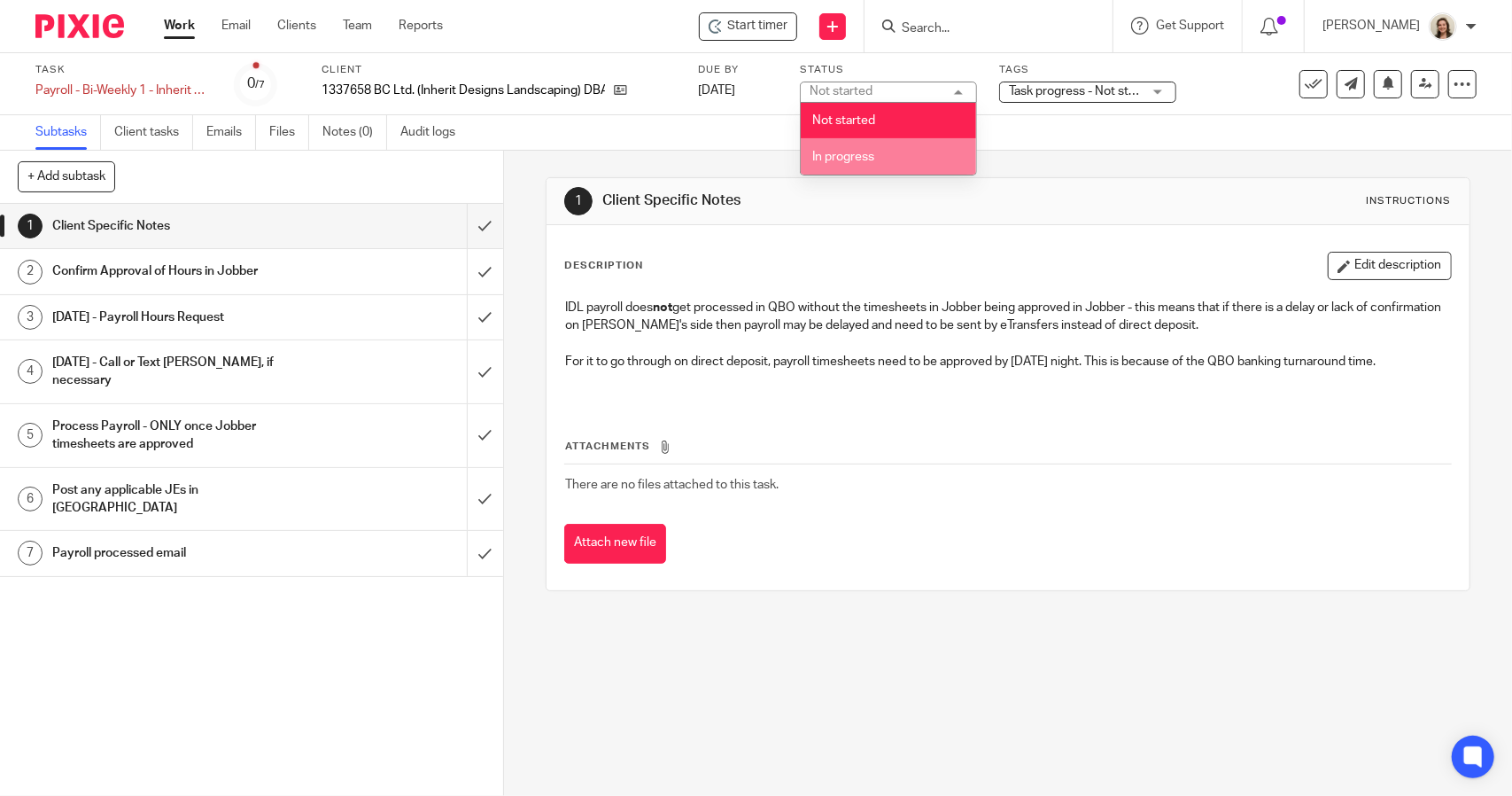
click at [853, 149] on li "In progress" at bounding box center [888, 157] width 175 height 37
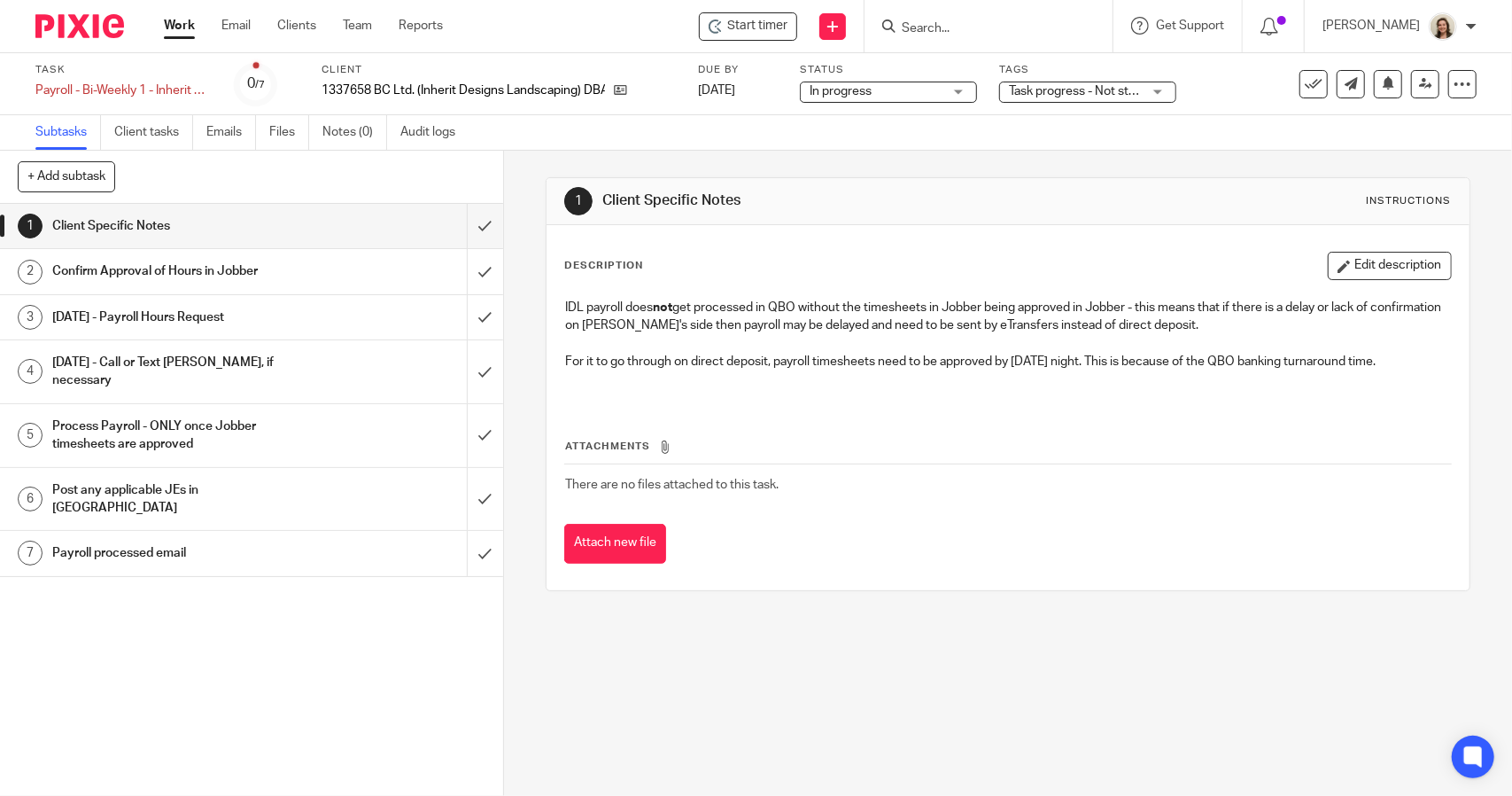
click at [1058, 94] on span "Task progress - Not started + 1" at bounding box center [1094, 92] width 169 height 13
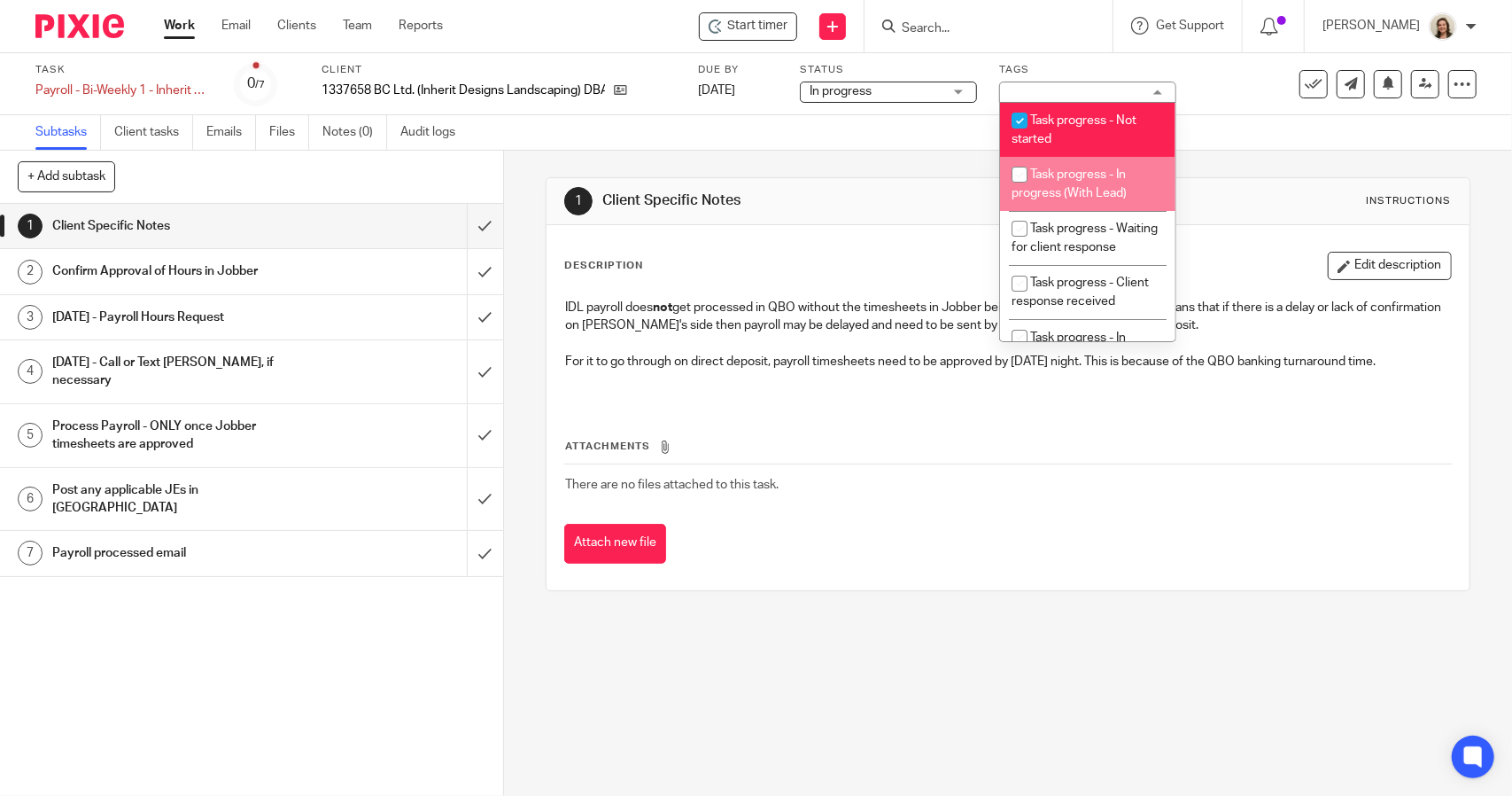
click at [1074, 175] on span "Task progress - In progress (With Lead)" at bounding box center [1070, 184] width 116 height 31
checkbox input "true"
click at [1070, 133] on li "Task progress - Not started" at bounding box center [1087, 129] width 175 height 54
checkbox input "false"
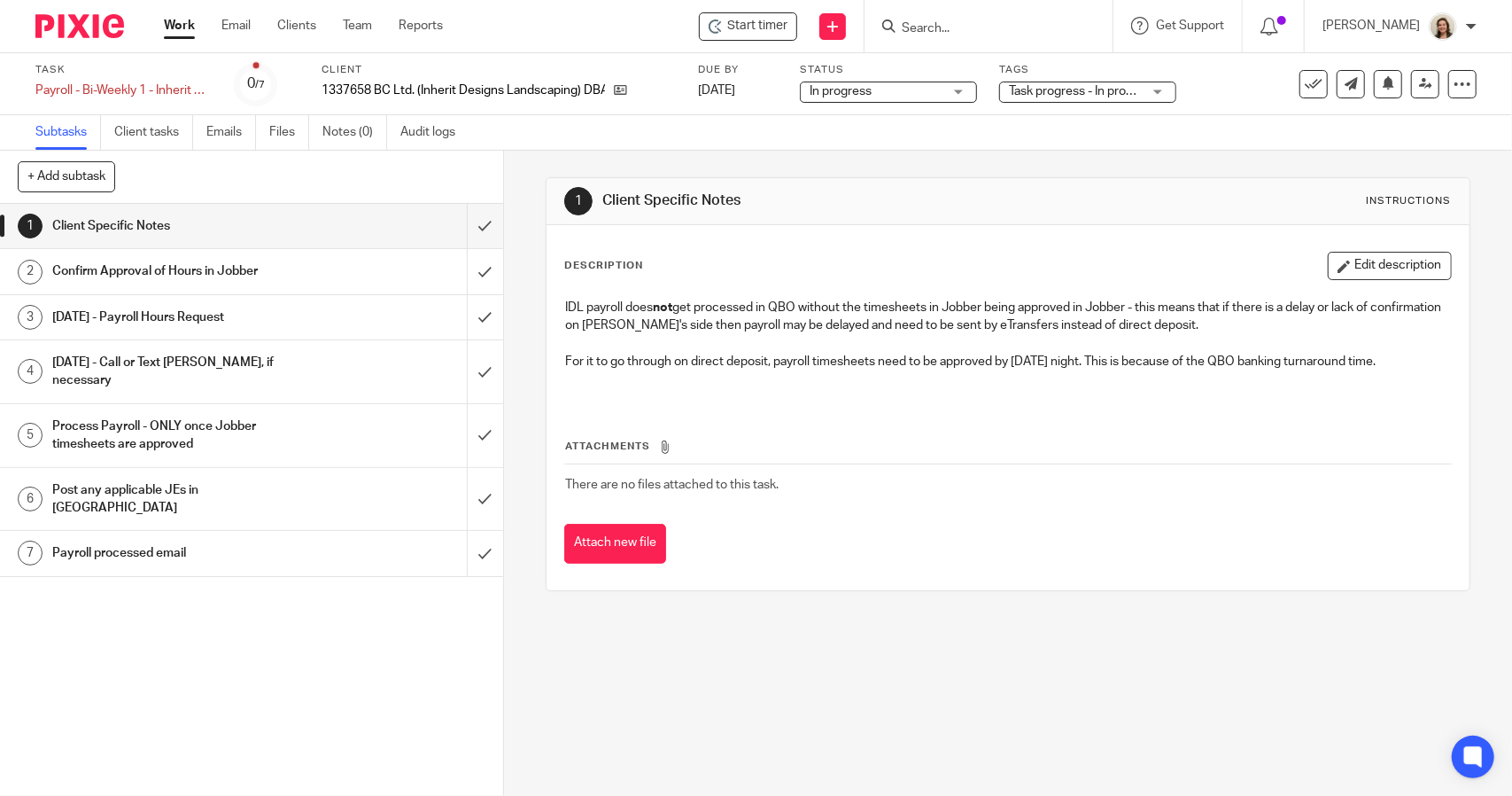
click at [962, 130] on div "Subtasks Client tasks Emails Files Notes (0) Audit logs" at bounding box center [756, 133] width 1512 height 36
click at [472, 223] on input "submit" at bounding box center [251, 226] width 503 height 44
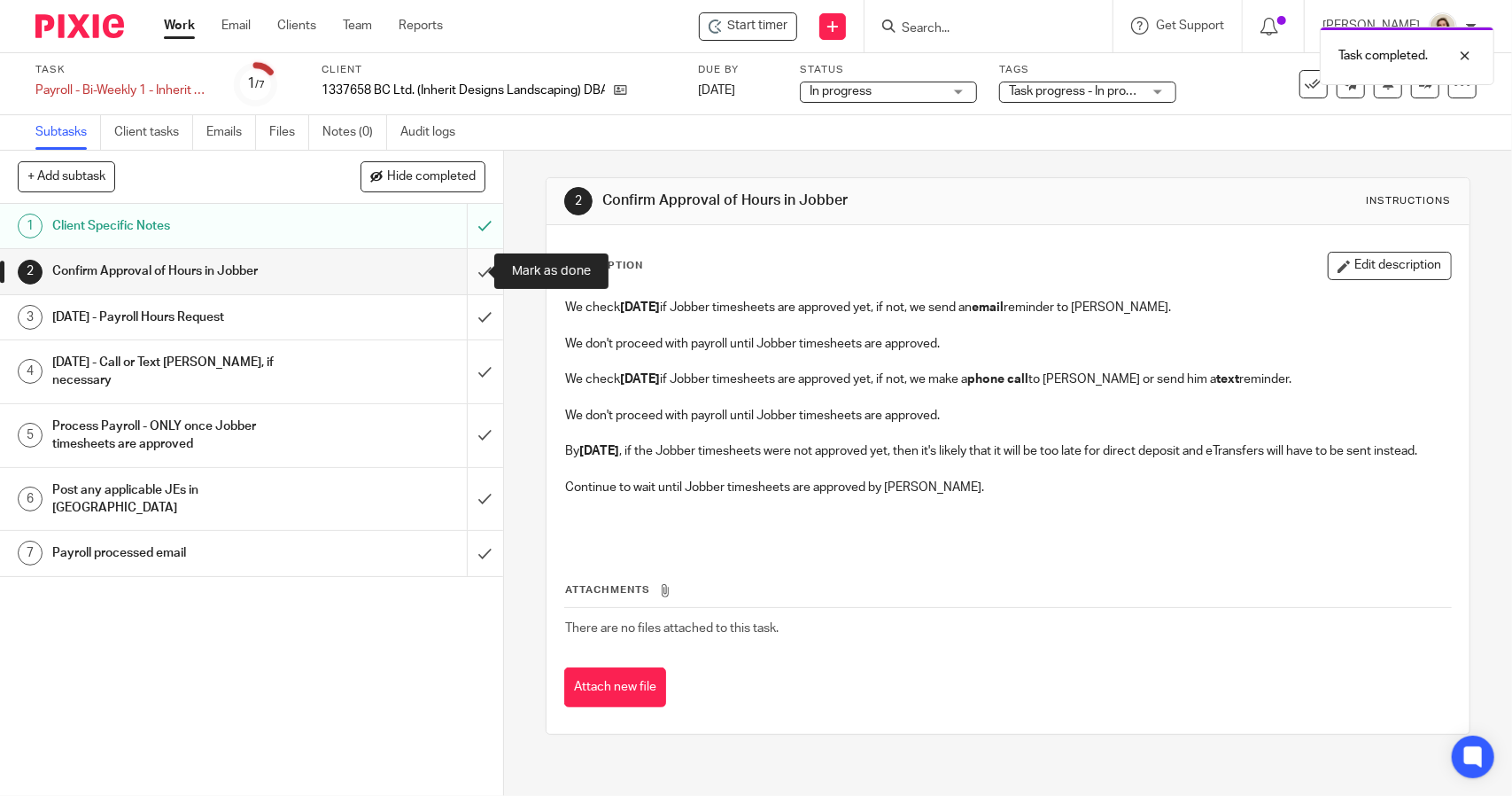
click at [466, 279] on input "submit" at bounding box center [251, 271] width 503 height 44
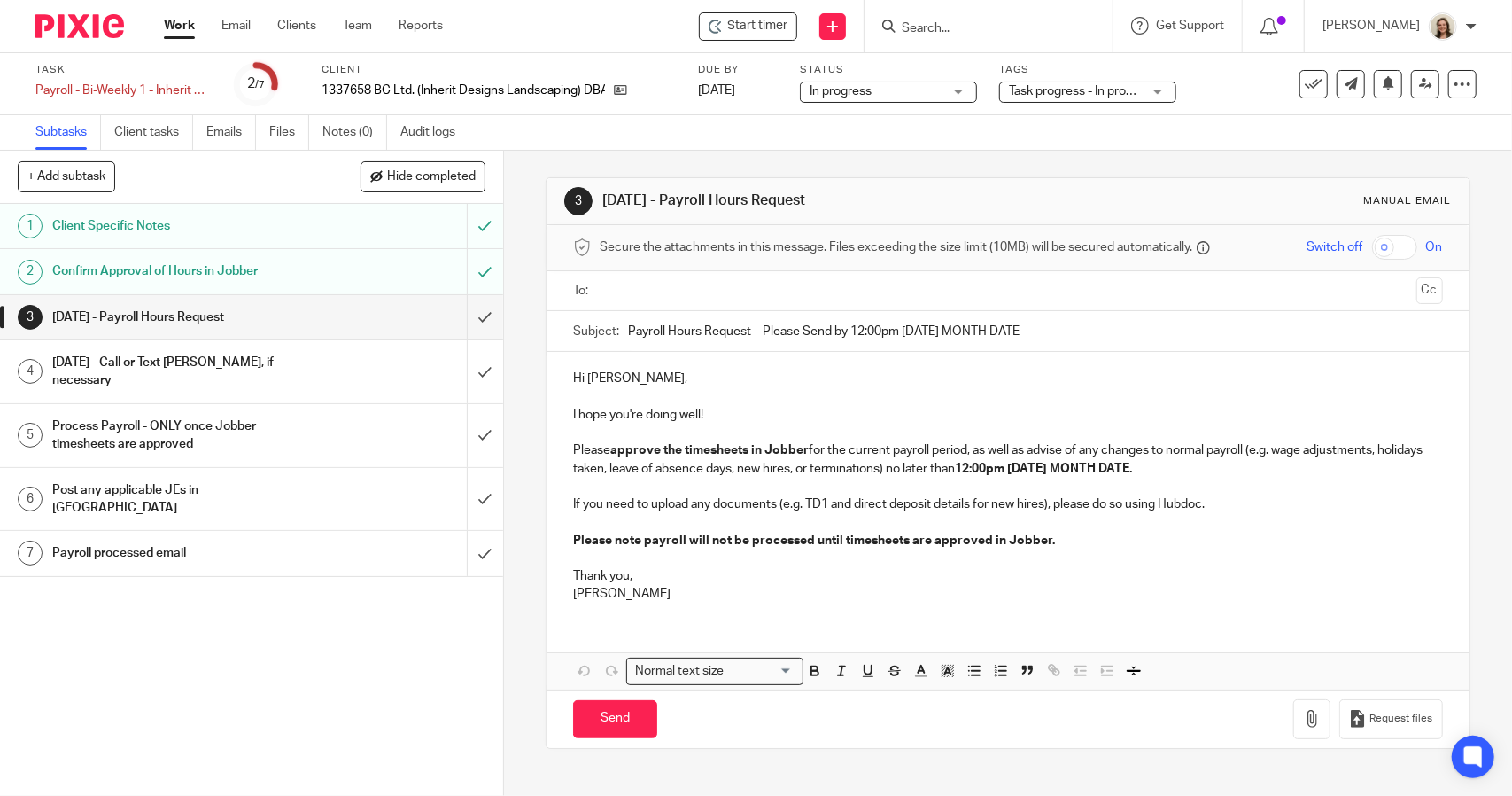
drag, startPoint x: 1065, startPoint y: 327, endPoint x: 748, endPoint y: 320, distance: 317.1
click at [748, 320] on input "Payroll Hours Request – Please Send by 12:00pm Tuesday MONTH DATE" at bounding box center [1035, 330] width 814 height 39
type input "Payroll Hours Request"
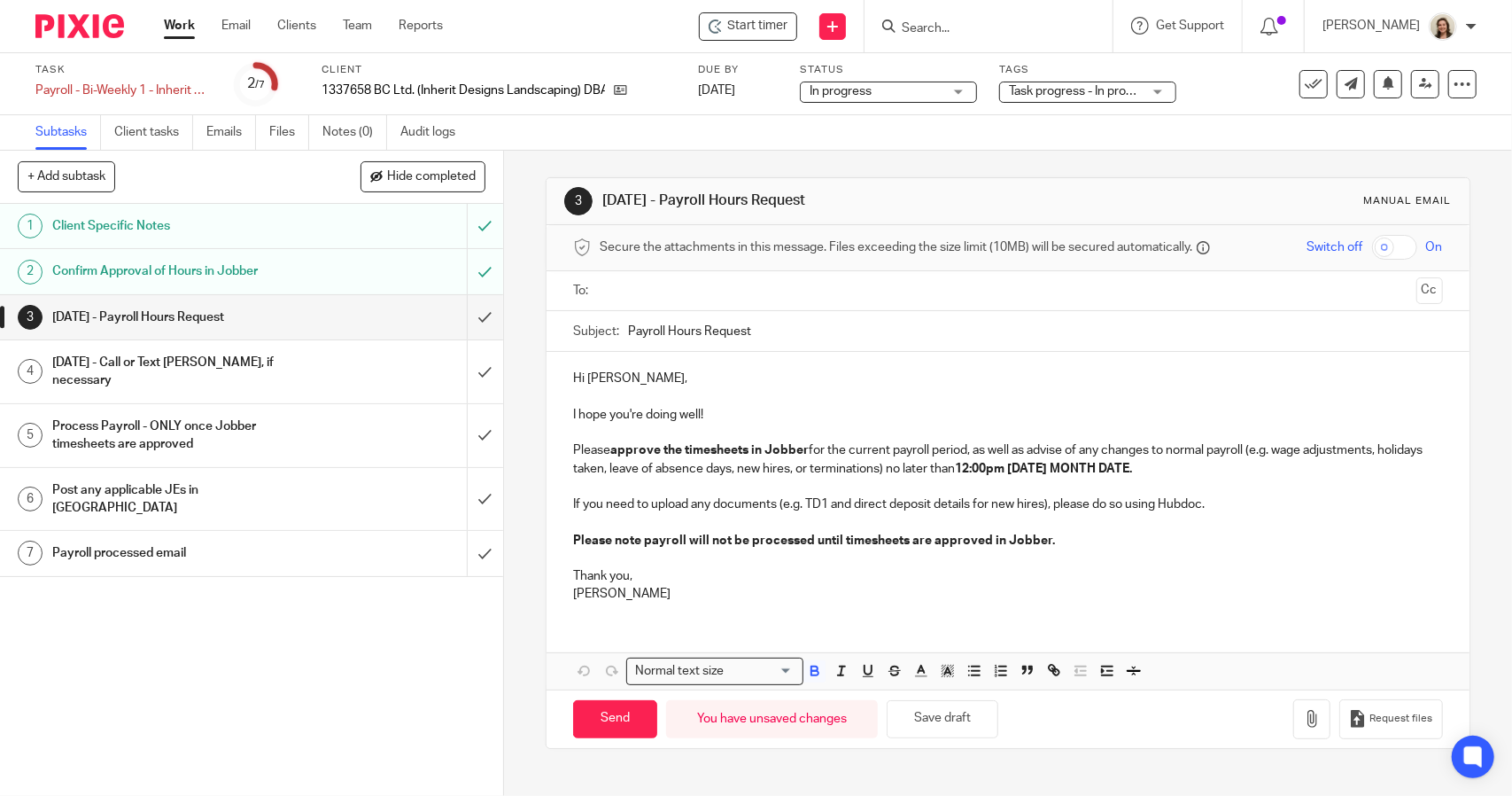
drag, startPoint x: 1203, startPoint y: 466, endPoint x: 932, endPoint y: 472, distance: 271.1
click at [932, 472] on p "Please approve the timesheets in Jobber for the current payroll period, as well…" at bounding box center [1008, 459] width 869 height 37
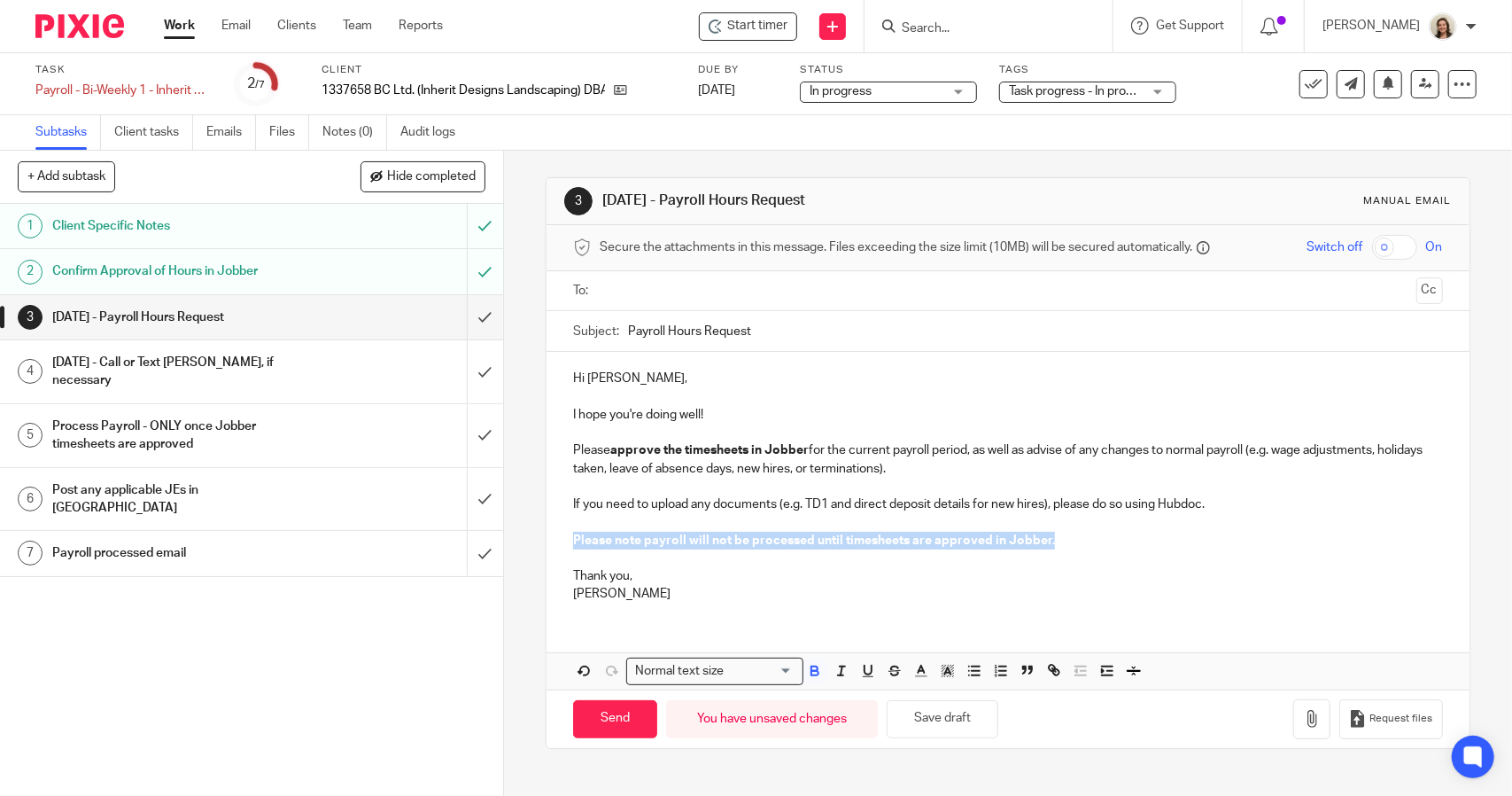
drag, startPoint x: 1054, startPoint y: 541, endPoint x: 560, endPoint y: 536, distance: 494.0
click at [560, 536] on div "Hi Joshua, I hope you're doing well! Please approve the timesheets in Jobber fo…" at bounding box center [1008, 484] width 922 height 264
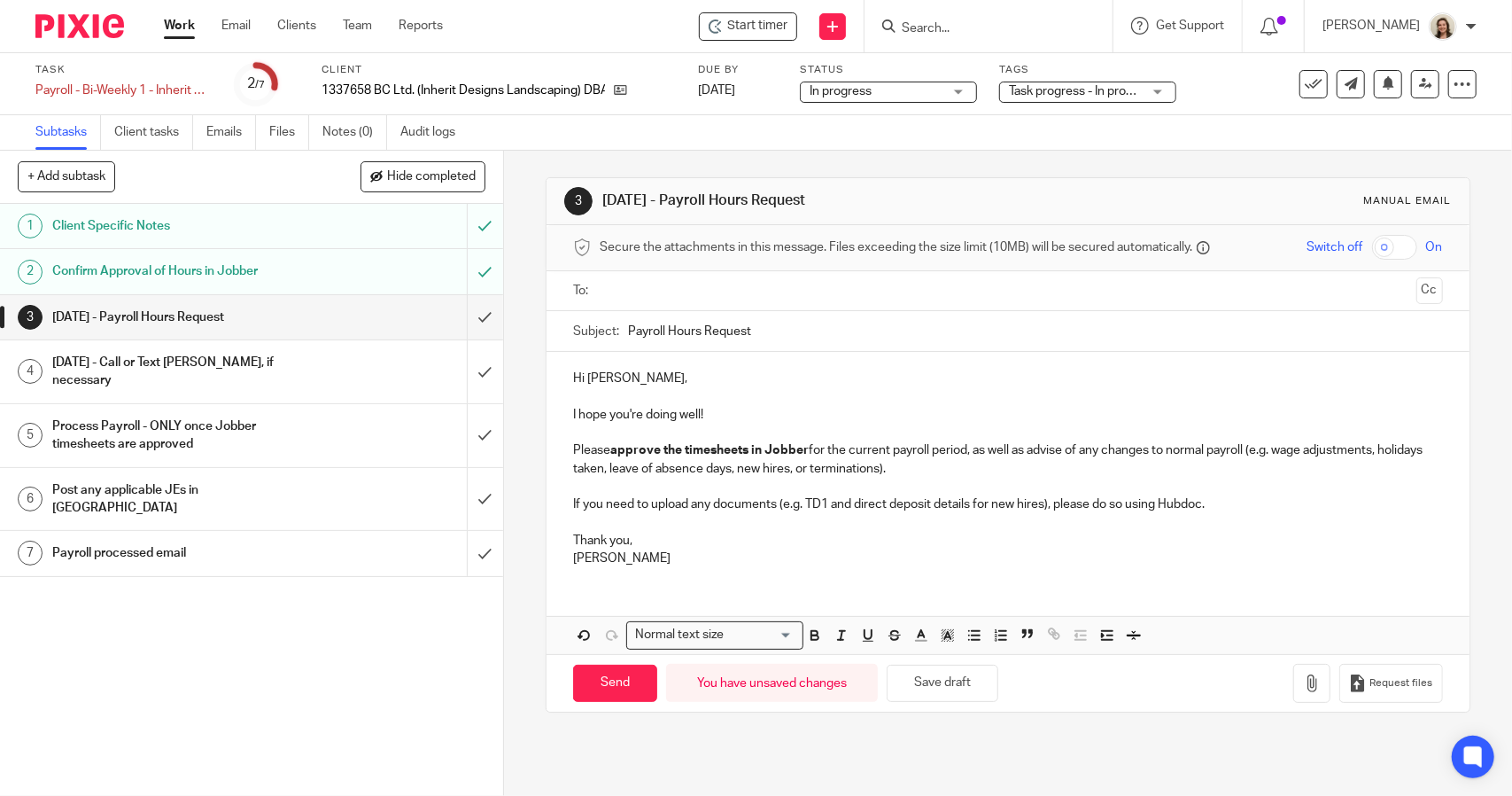
click at [593, 527] on p at bounding box center [1008, 521] width 869 height 17
click at [655, 293] on input "text" at bounding box center [1007, 291] width 802 height 20
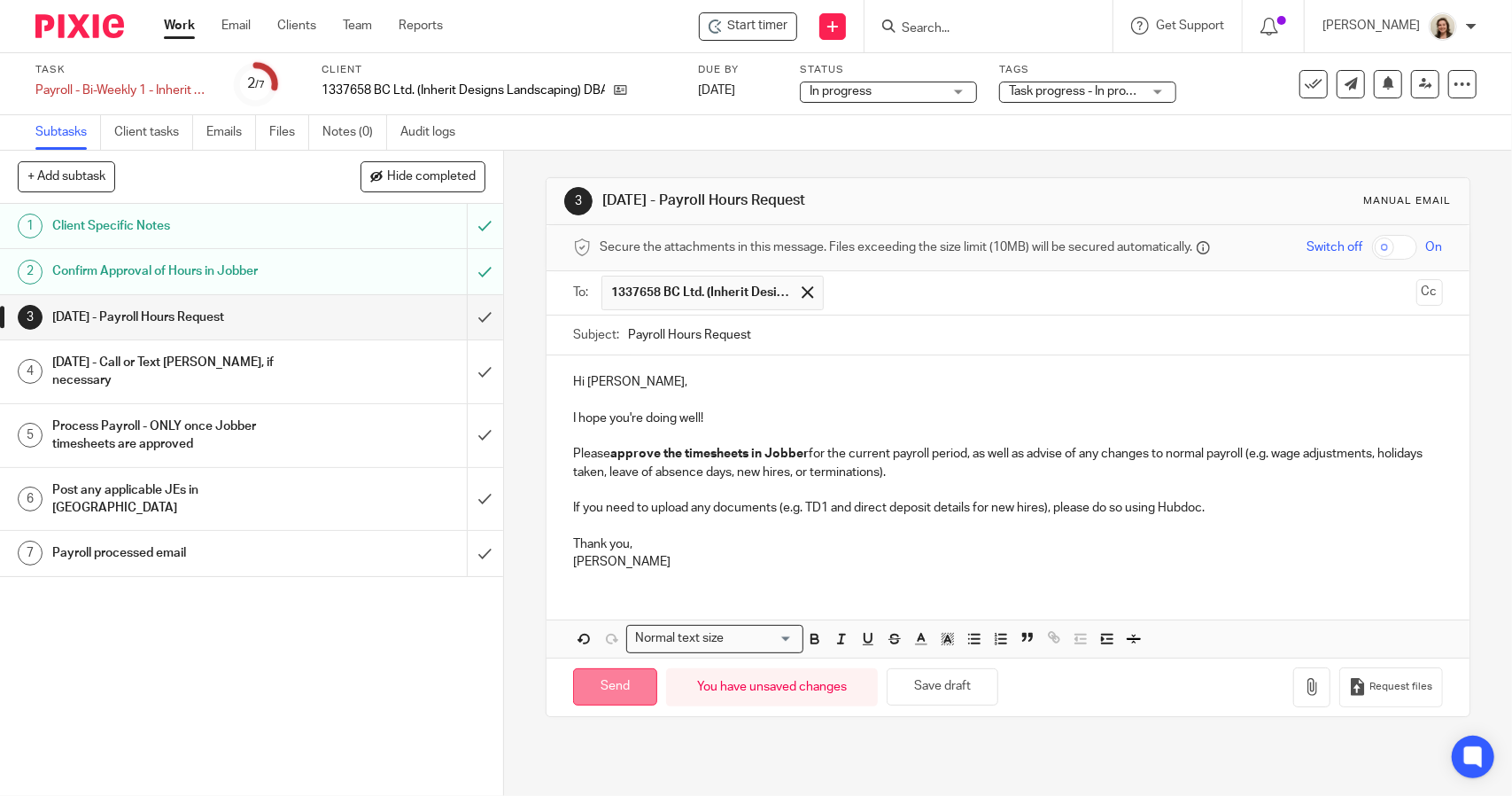
click at [635, 680] on input "Send" at bounding box center [615, 688] width 84 height 39
type input "Sent"
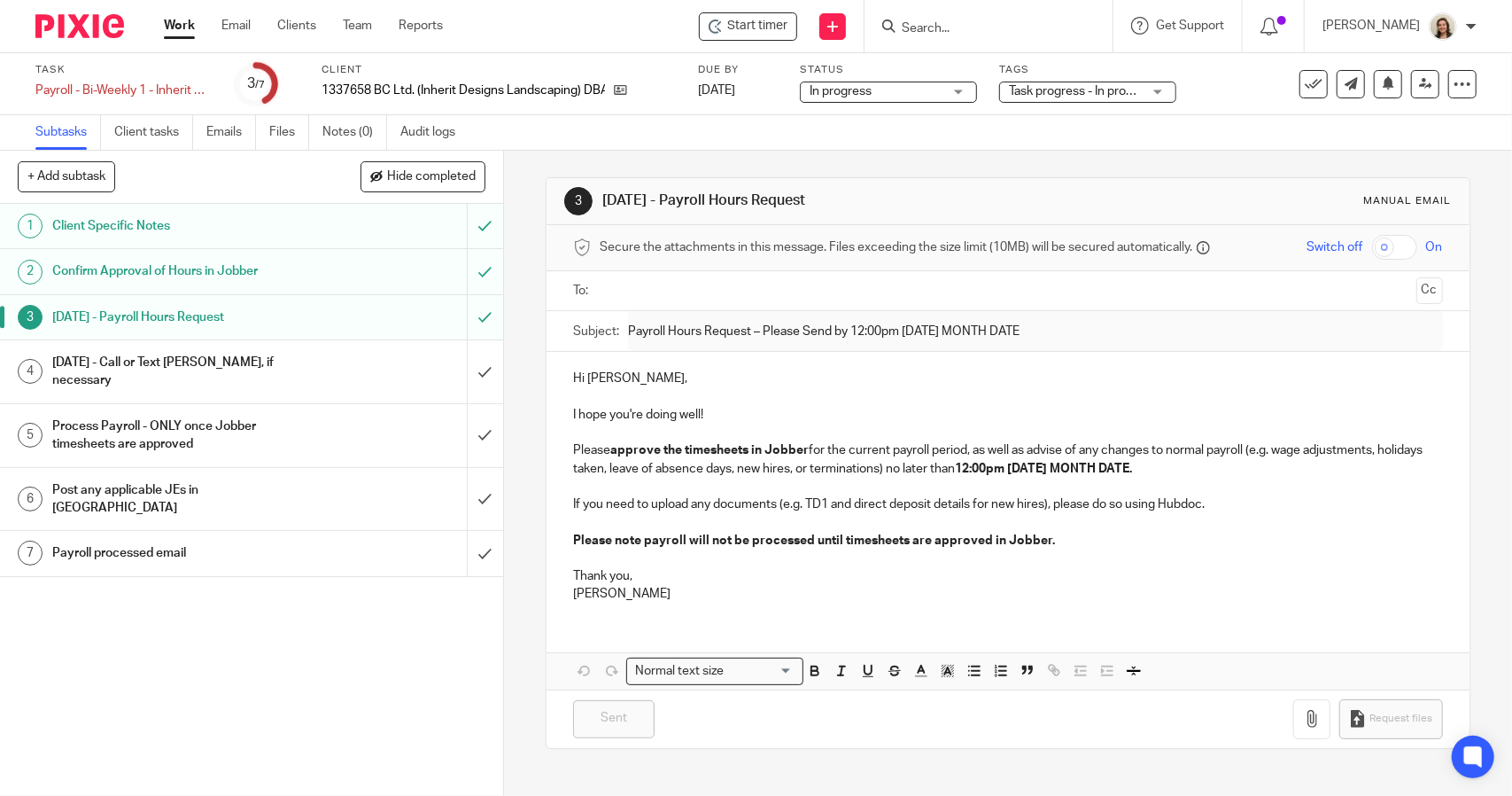
click at [159, 357] on h1 "[DATE] - Call or Text [PERSON_NAME], if necessary" at bounding box center [184, 371] width 265 height 45
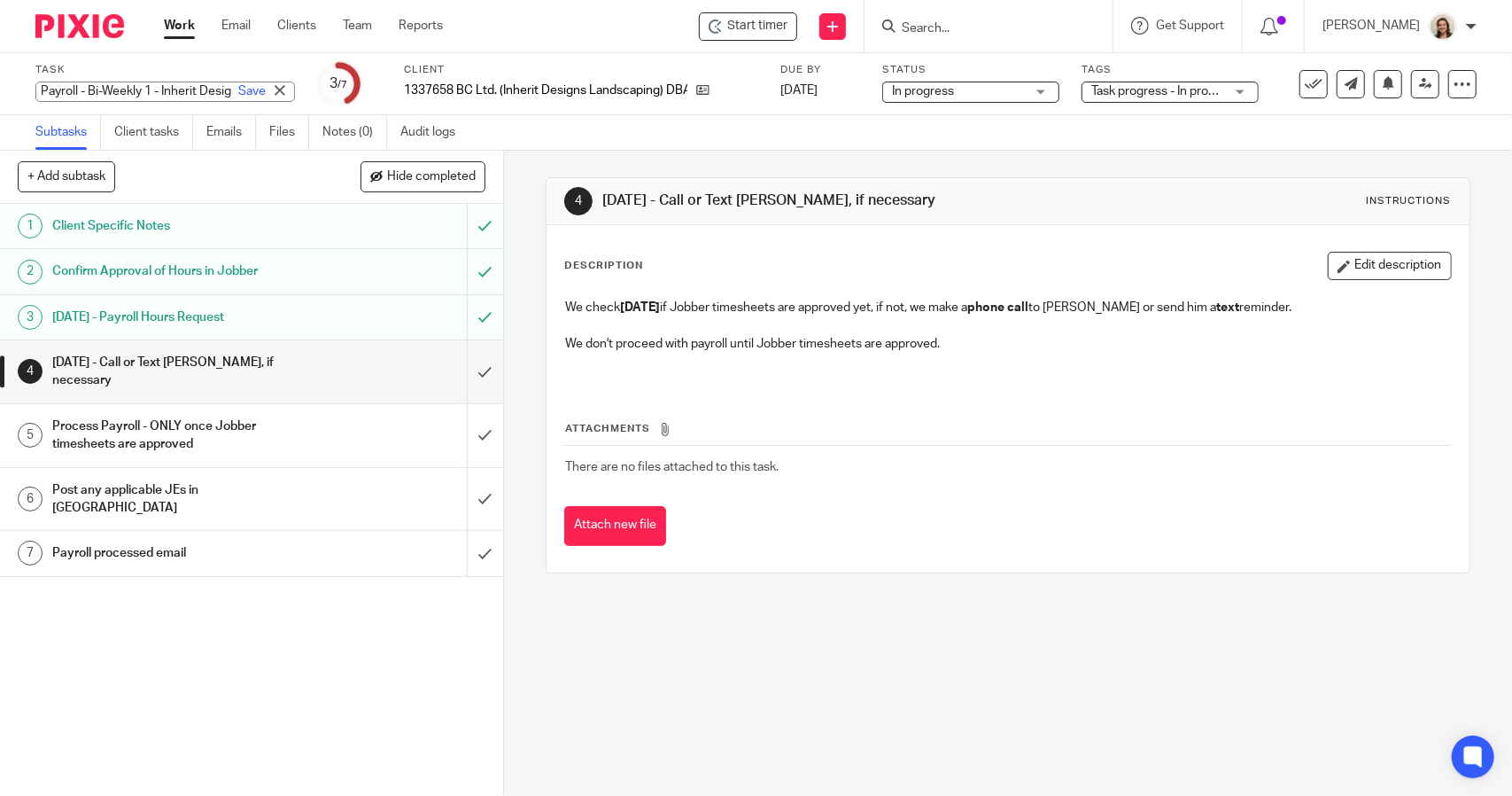
click at [159, 92] on div "Payroll - Bi-Weekly 1 - Inherit Design Landscaping Save Payroll - Bi-Weekly 1 -…" at bounding box center [165, 92] width 259 height 20
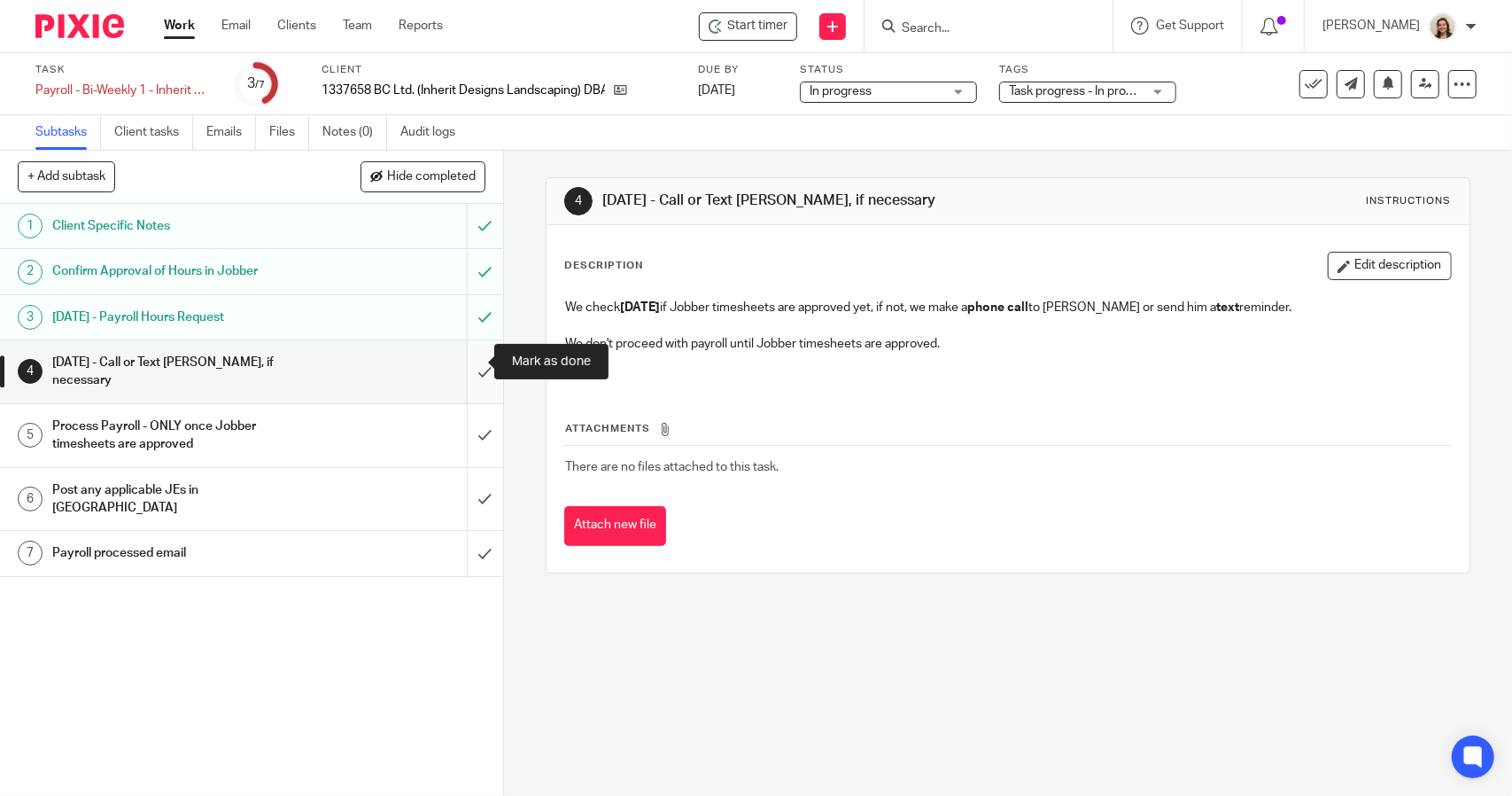
click at [470, 360] on input "submit" at bounding box center [251, 371] width 503 height 63
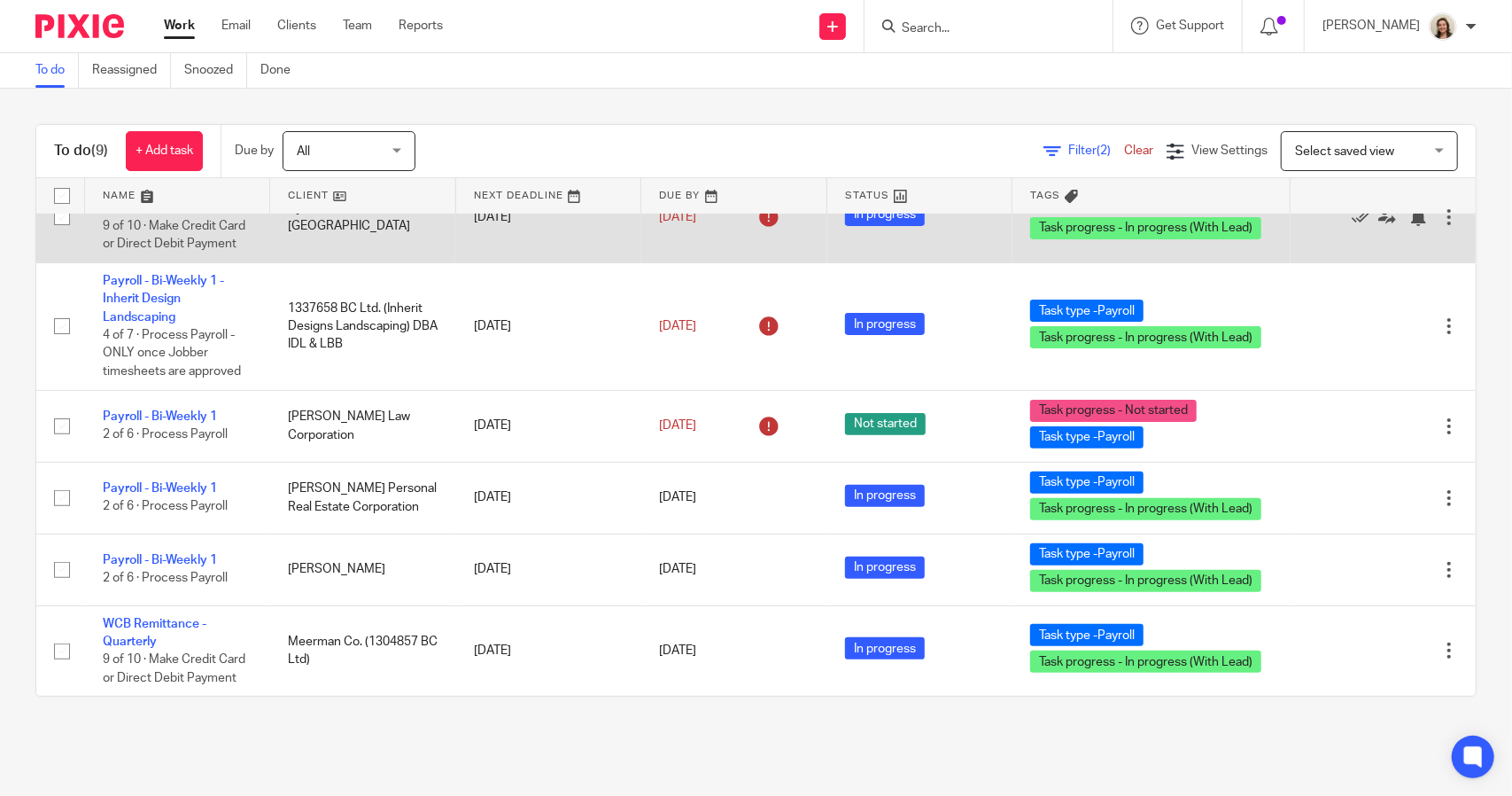
scroll to position [423, 0]
